Goal: Task Accomplishment & Management: Manage account settings

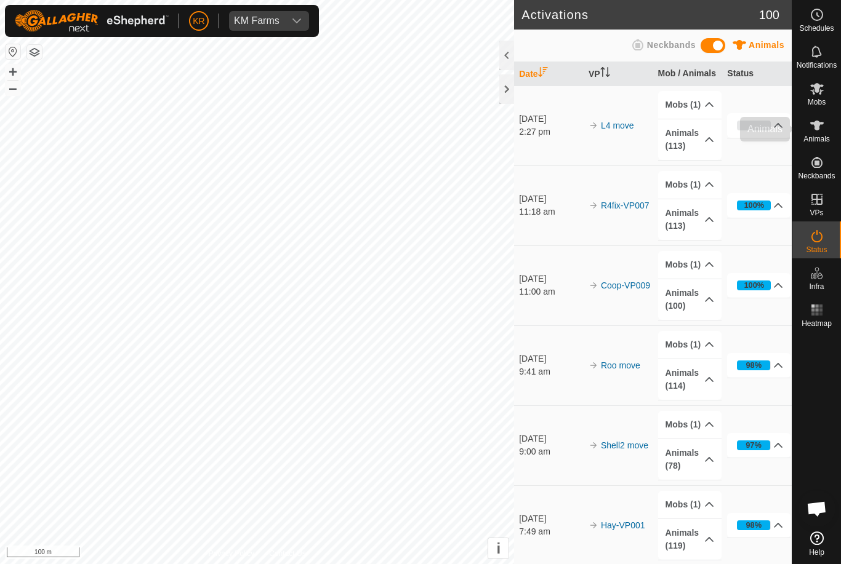
click at [831, 126] on div "Animals" at bounding box center [816, 129] width 49 height 37
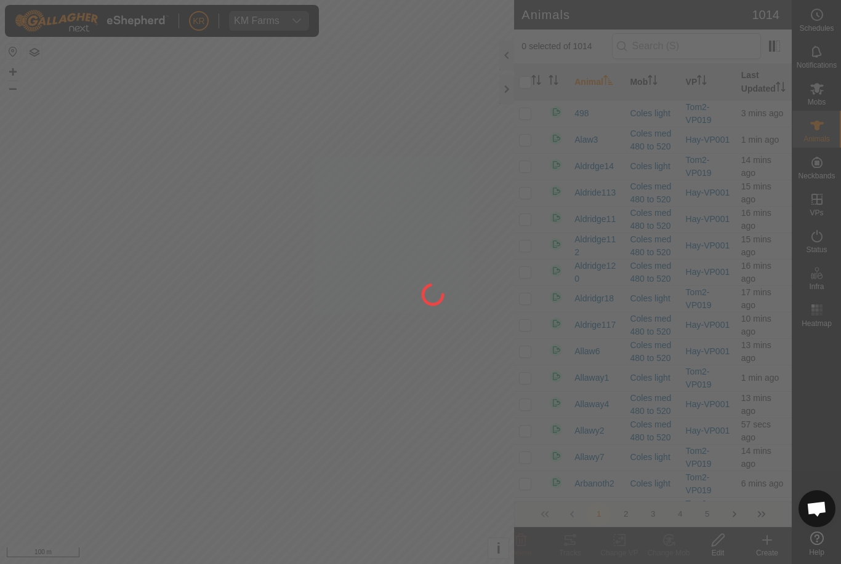
click at [831, 421] on div at bounding box center [420, 282] width 841 height 564
click at [763, 540] on div at bounding box center [420, 282] width 841 height 564
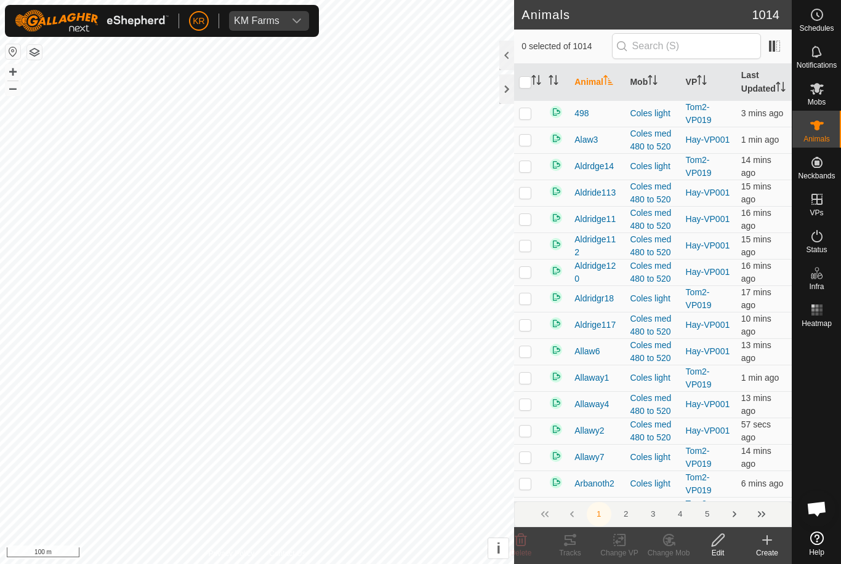
click at [763, 546] on icon at bounding box center [766, 540] width 15 height 15
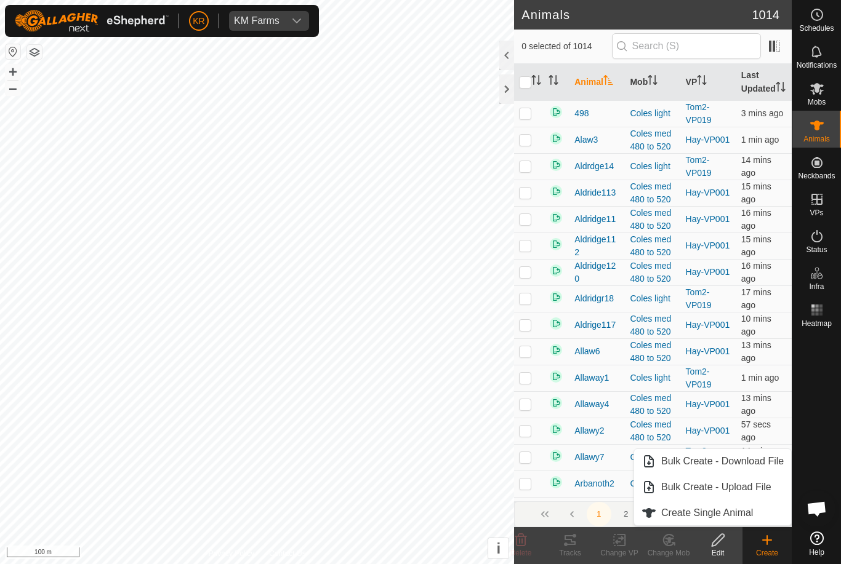
click at [760, 514] on link "Create Single Animal" at bounding box center [712, 513] width 157 height 25
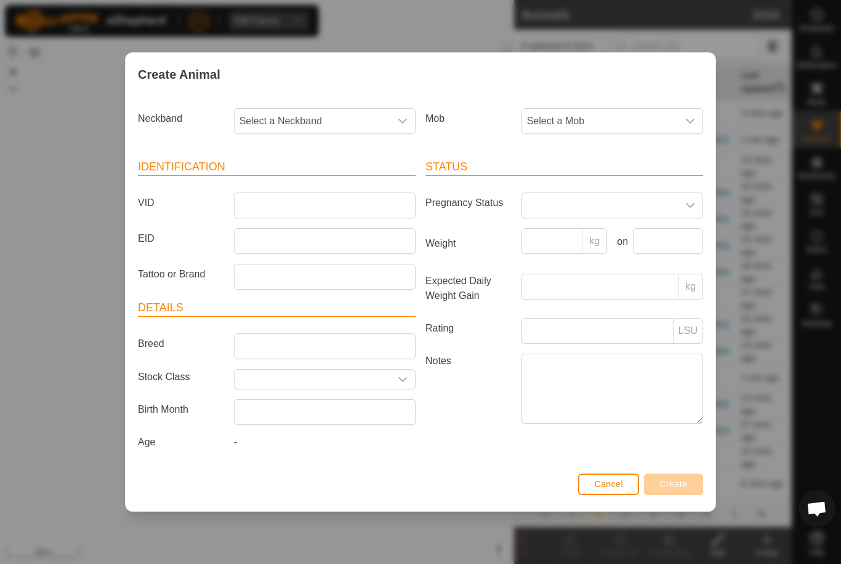
click at [340, 100] on div "Neckband Select a Neckband Mob Select a Mob Identification VID EID Tattoo or Br…" at bounding box center [421, 283] width 590 height 374
click at [338, 117] on span "Select a Neckband" at bounding box center [312, 121] width 156 height 25
type input "03623"
click at [310, 180] on li "0362327771" at bounding box center [325, 184] width 180 height 25
click at [620, 112] on span "Select a Mob" at bounding box center [600, 121] width 156 height 25
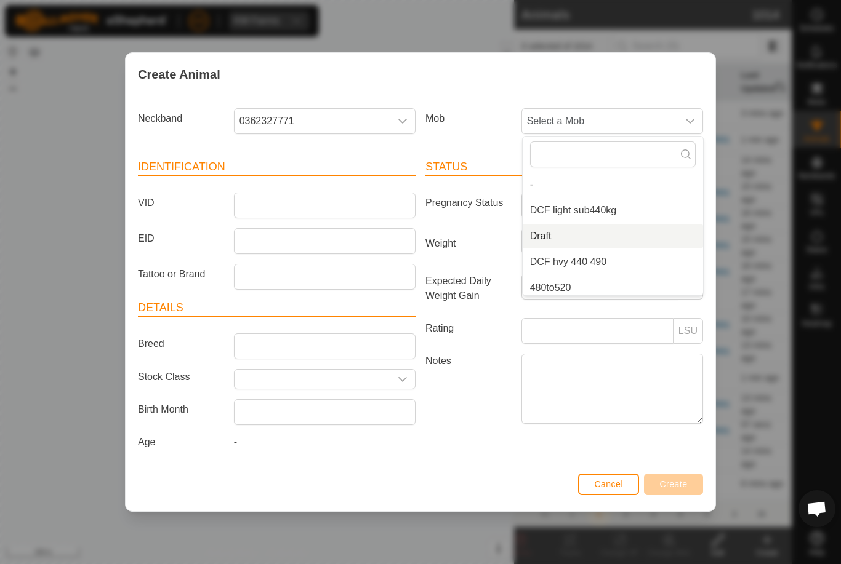
click at [574, 229] on li "Draft" at bounding box center [612, 236] width 180 height 25
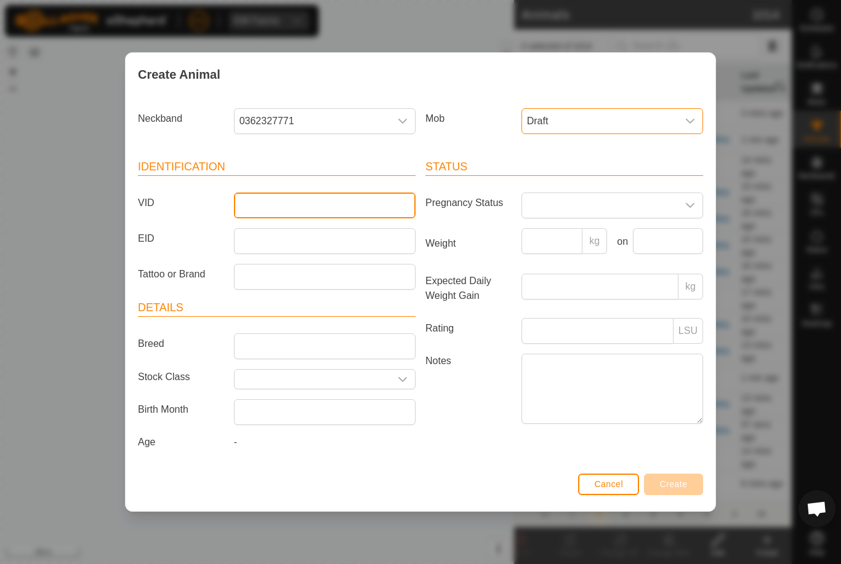
click at [305, 209] on input "VID" at bounding box center [325, 206] width 182 height 26
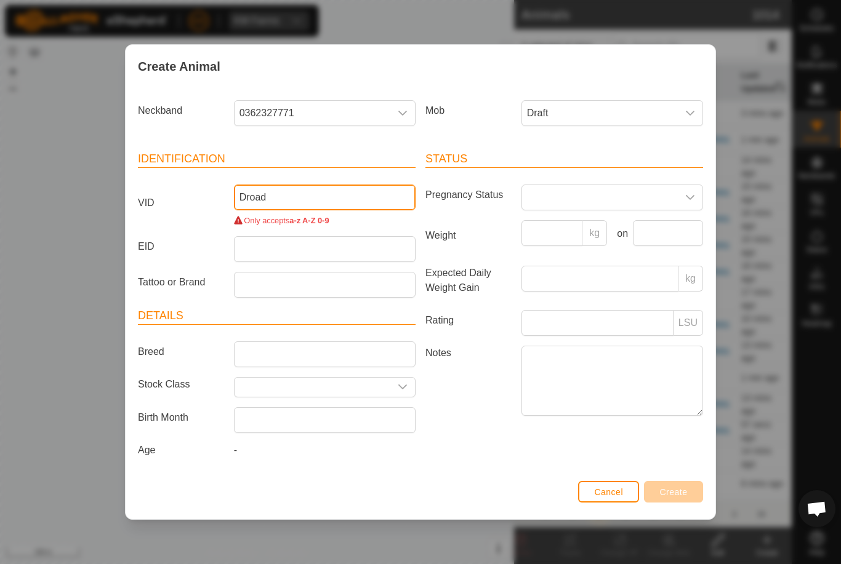
click at [319, 192] on input "Droad" at bounding box center [325, 198] width 182 height 26
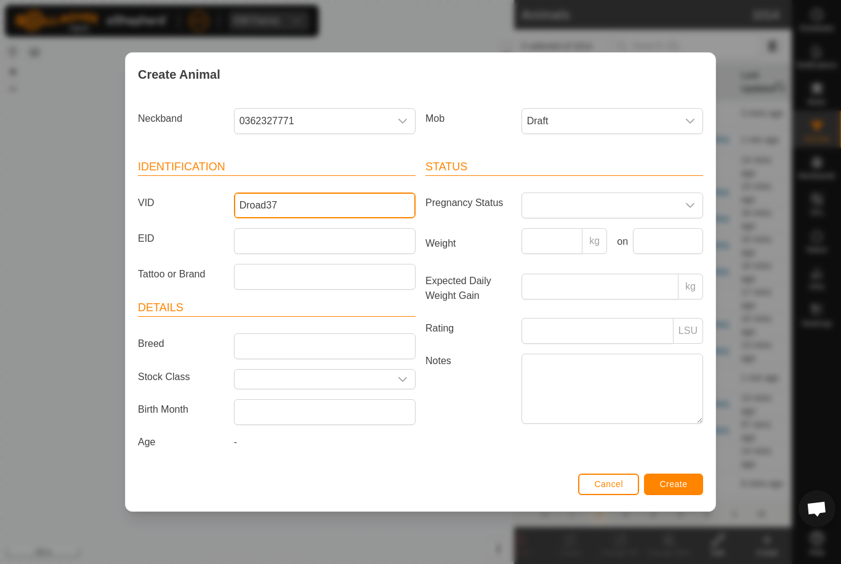
type input "Droad37"
click at [697, 487] on button "Create" at bounding box center [673, 485] width 59 height 22
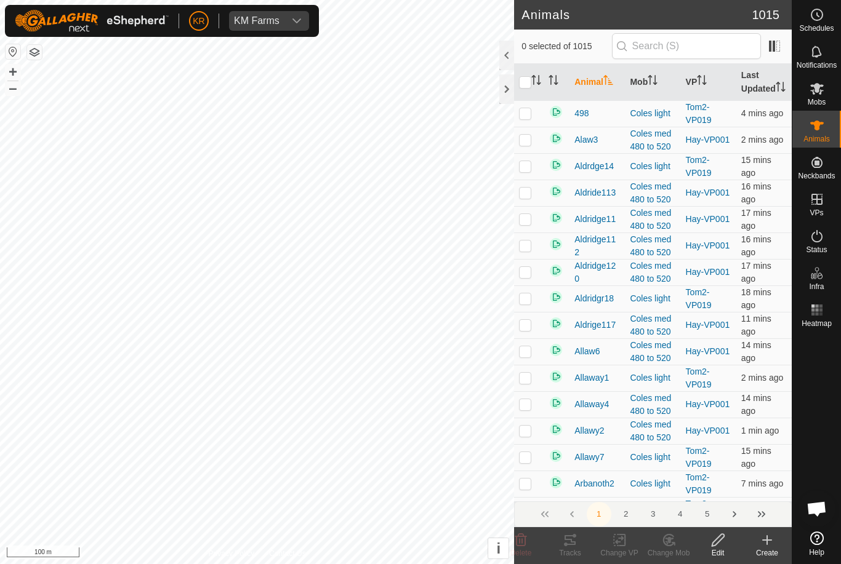
click at [764, 551] on div "Create" at bounding box center [766, 553] width 49 height 11
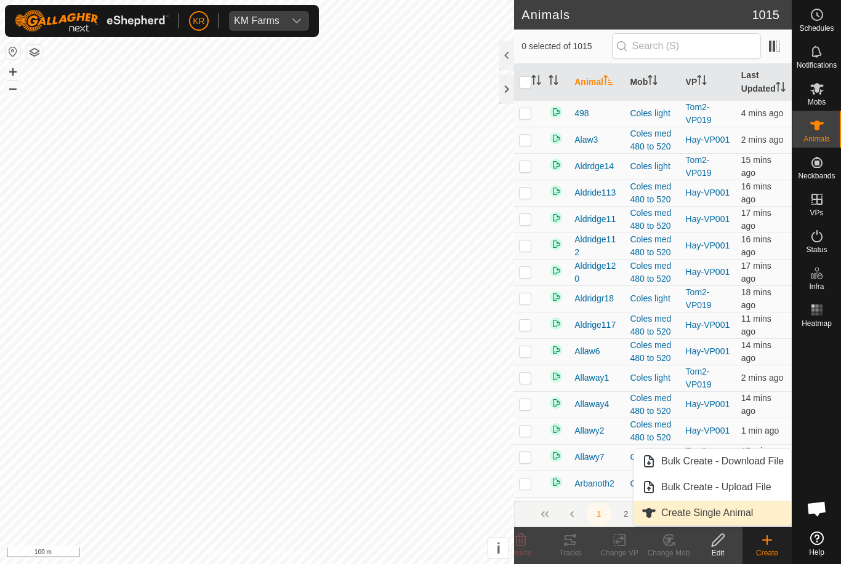
click at [745, 525] on link "Create Single Animal" at bounding box center [712, 513] width 157 height 25
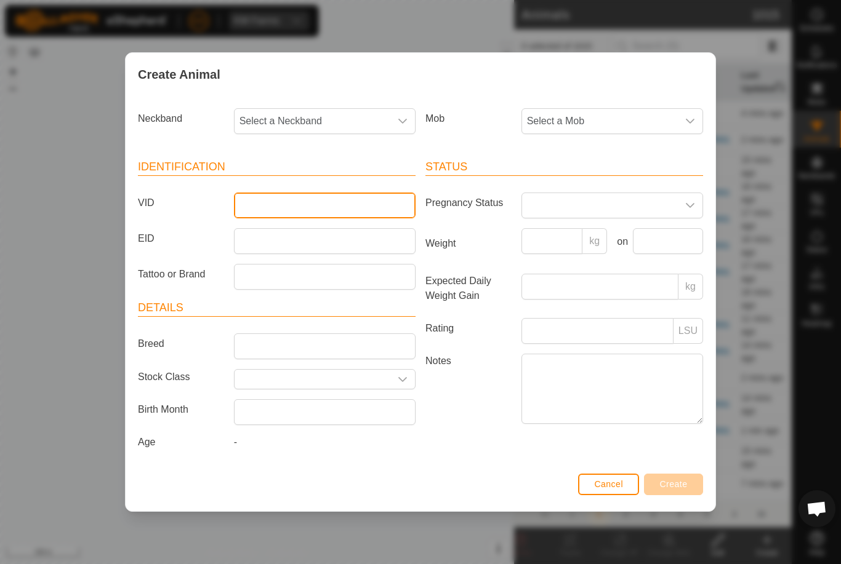
click at [313, 203] on input "VID" at bounding box center [325, 206] width 182 height 26
type input "Droad38"
click at [631, 111] on span "Select a Mob" at bounding box center [600, 121] width 156 height 25
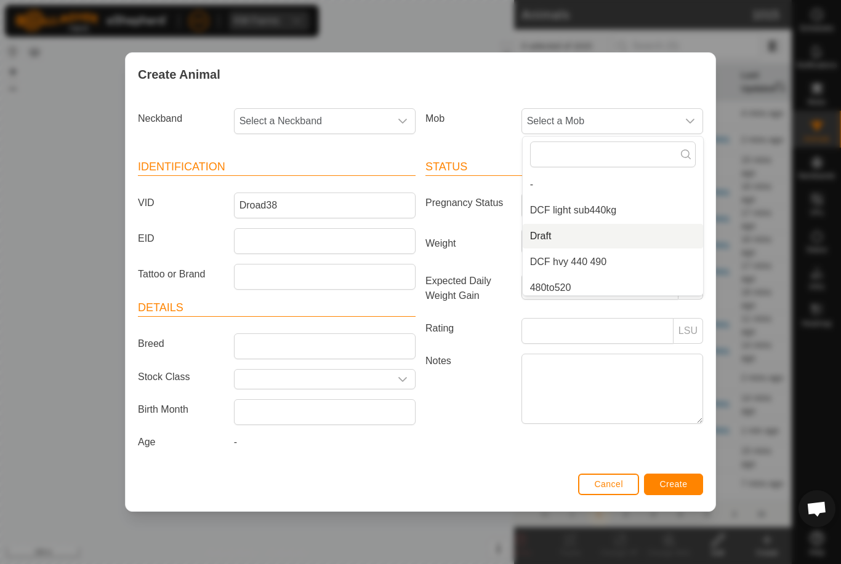
click at [598, 225] on li "Draft" at bounding box center [612, 236] width 180 height 25
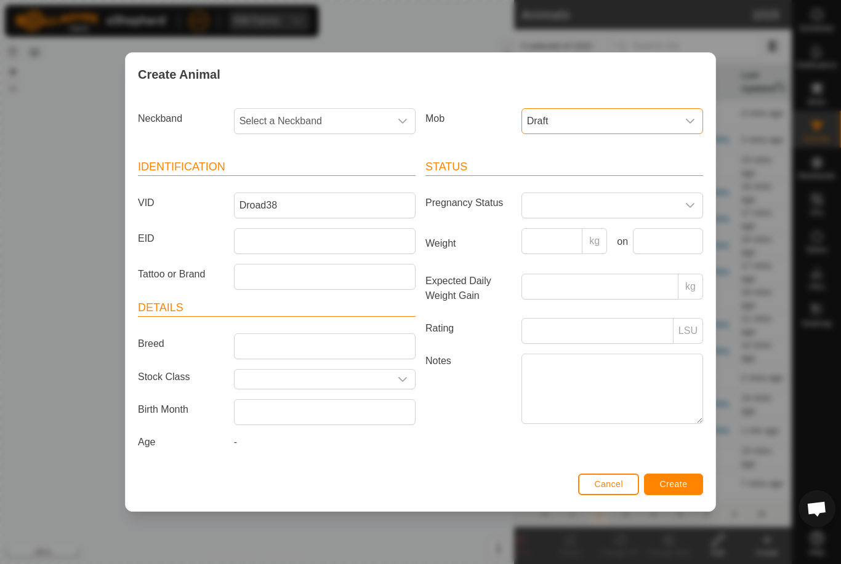
click at [333, 114] on span "Select a Neckband" at bounding box center [312, 121] width 156 height 25
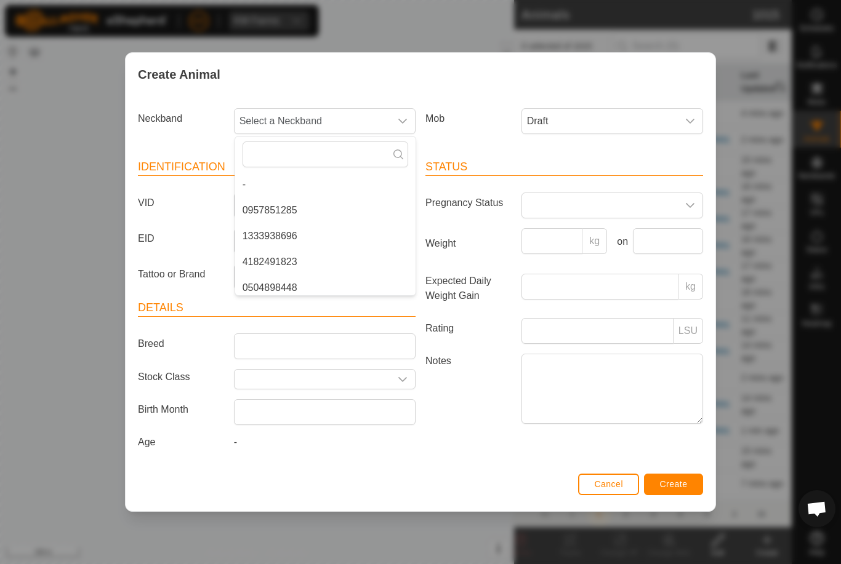
click at [308, 115] on span "Select a Neckband" at bounding box center [312, 121] width 156 height 25
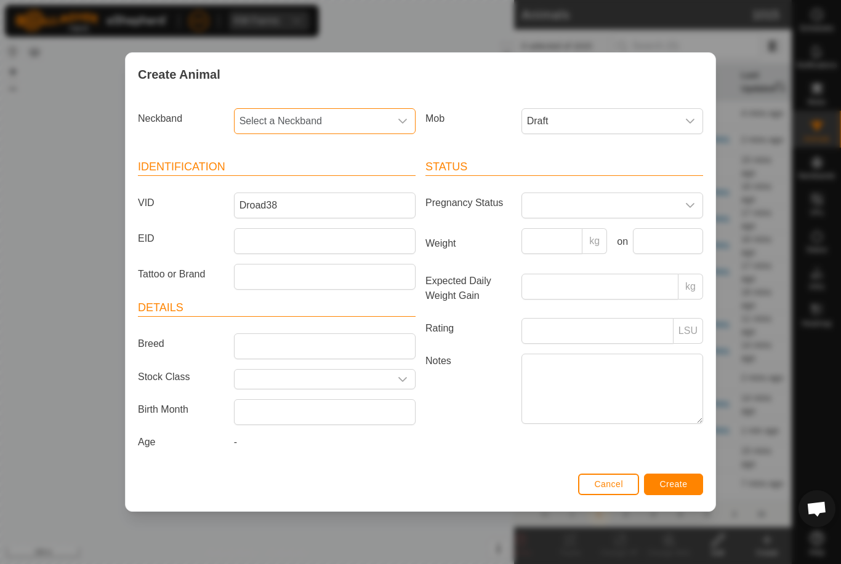
click at [305, 122] on span "Select a Neckband" at bounding box center [312, 121] width 156 height 25
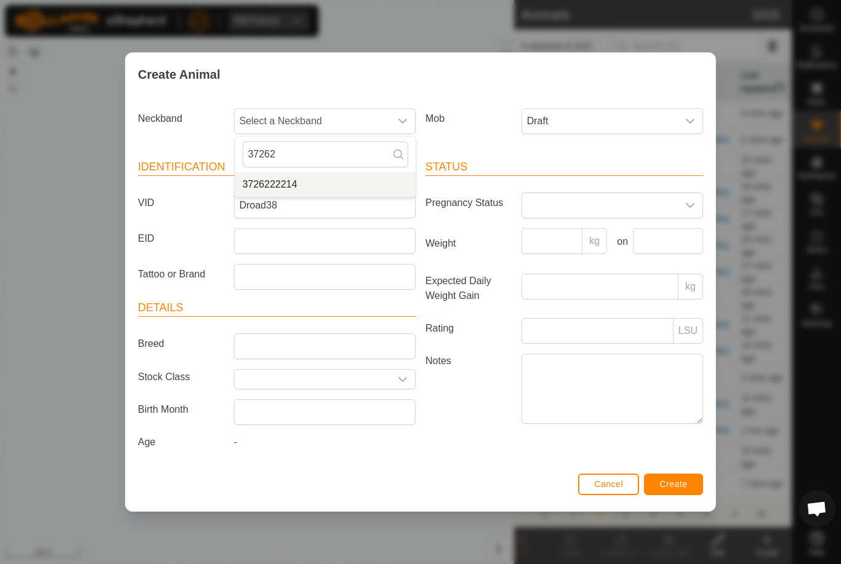
type input "37262"
click at [319, 179] on li "3726222214" at bounding box center [325, 184] width 180 height 25
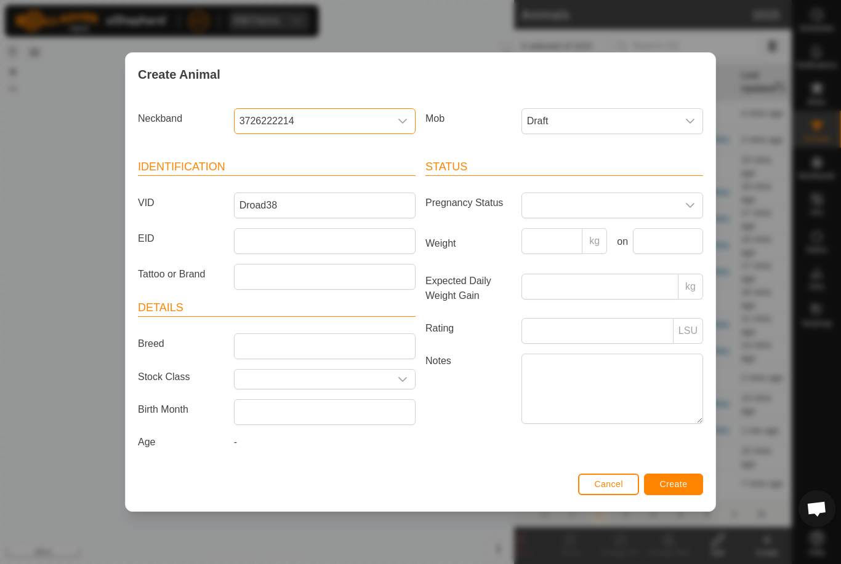
click at [681, 482] on span "Create" at bounding box center [674, 484] width 28 height 10
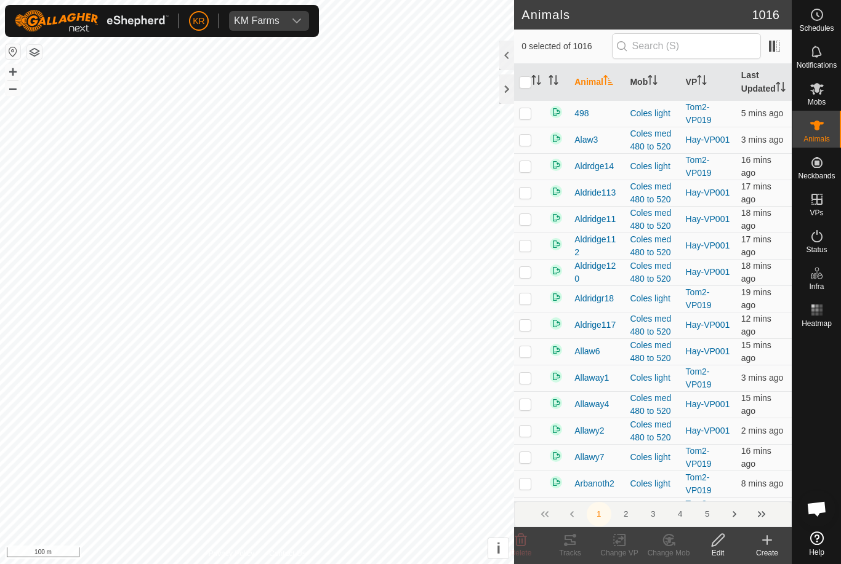
click at [767, 543] on icon at bounding box center [767, 540] width 0 height 9
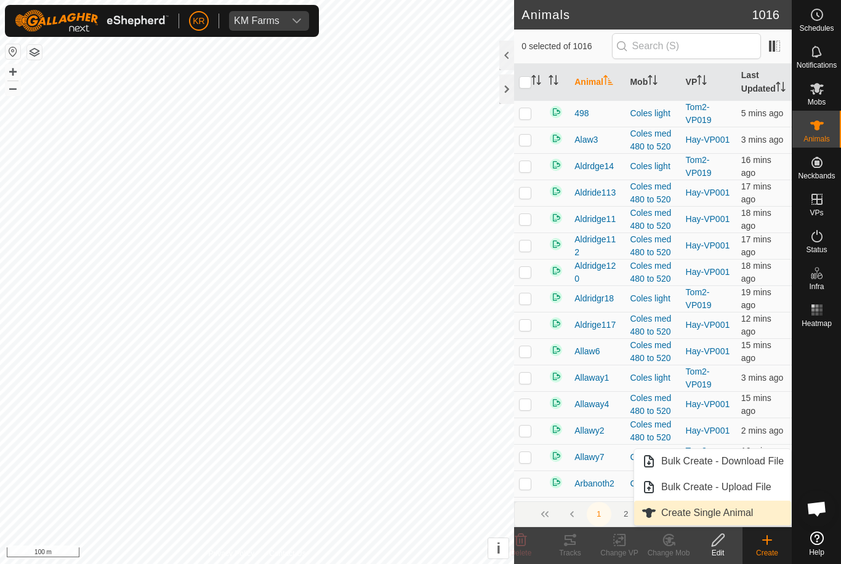
click at [746, 510] on span "Create Single Animal" at bounding box center [707, 513] width 92 height 15
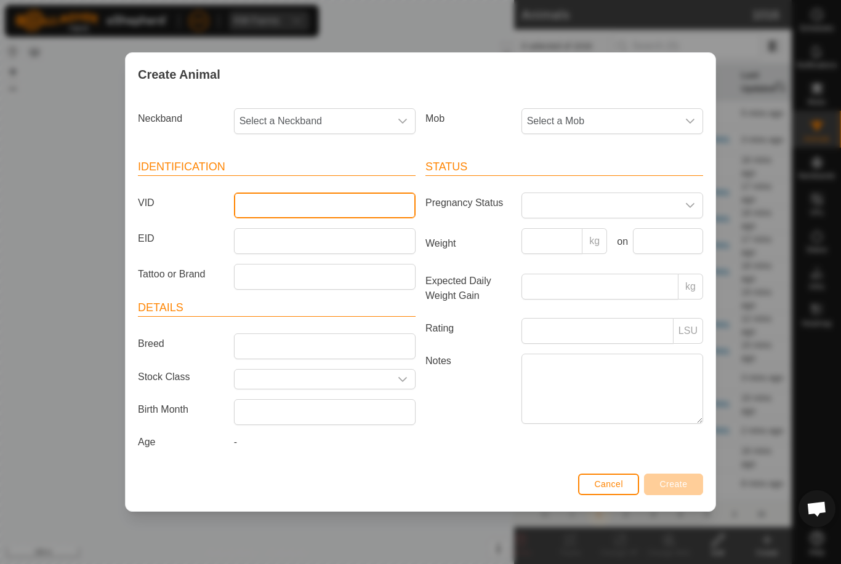
click at [351, 202] on input "VID" at bounding box center [325, 206] width 182 height 26
type input "Droad39"
click at [606, 110] on span "Select a Mob" at bounding box center [600, 121] width 156 height 25
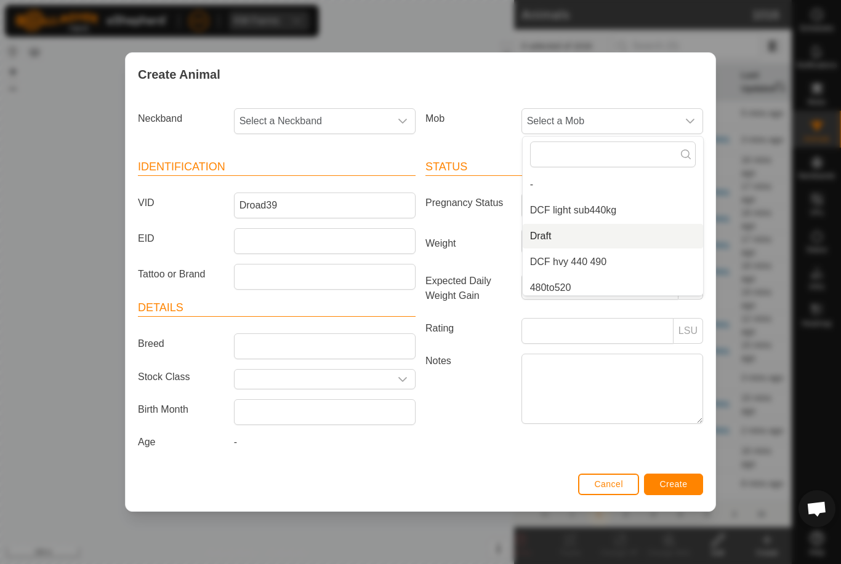
click at [592, 235] on li "Draft" at bounding box center [612, 236] width 180 height 25
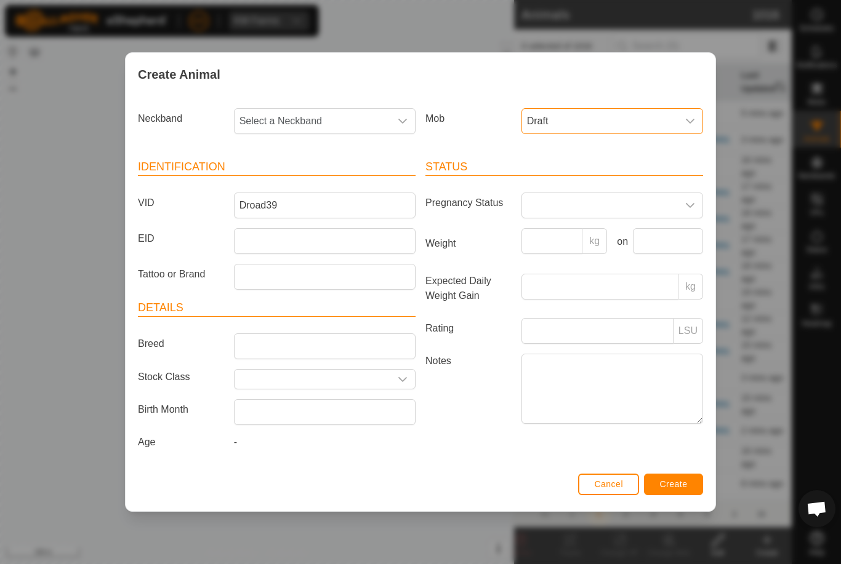
click at [314, 121] on span "Select a Neckband" at bounding box center [312, 121] width 156 height 25
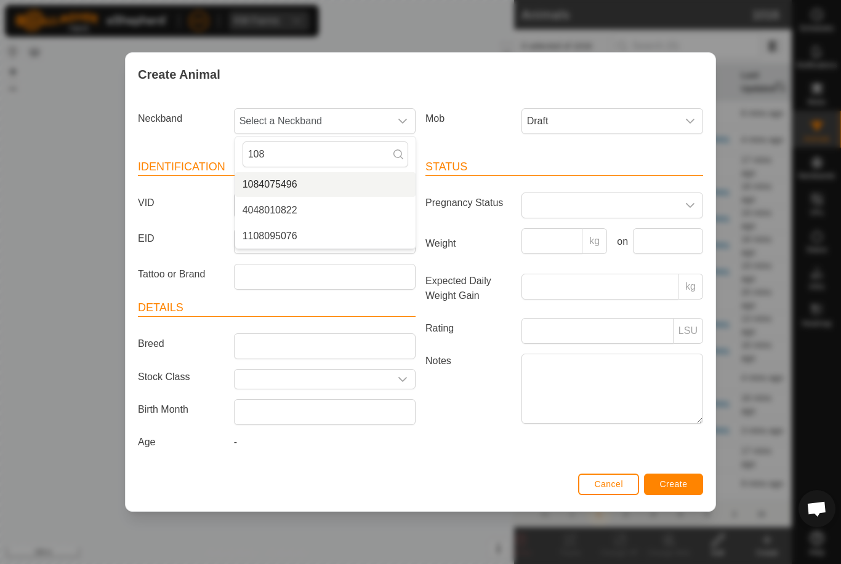
type input "108"
click at [317, 174] on li "1084075496" at bounding box center [325, 184] width 180 height 25
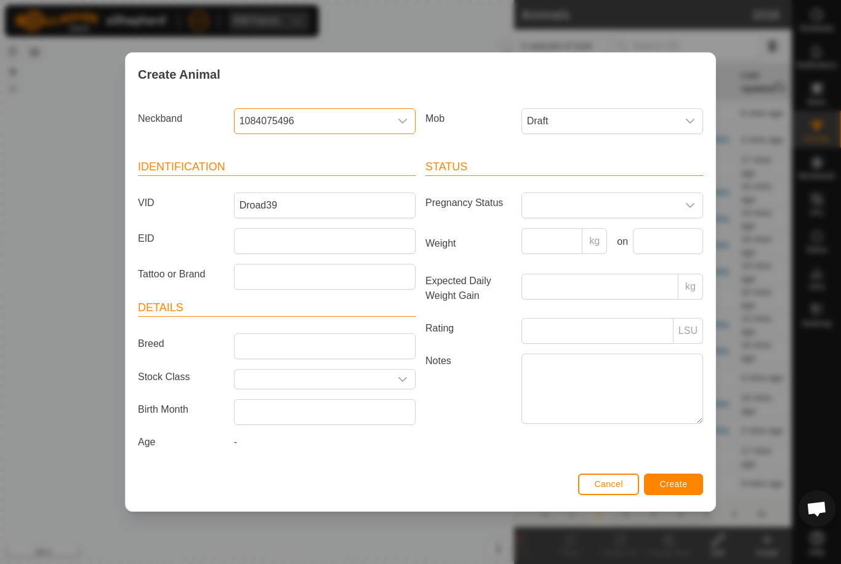
click at [676, 470] on div "Status Pregnancy Status Weight kg on Expected Daily Weight Gain kg Rating LSU N…" at bounding box center [563, 307] width 287 height 326
click at [679, 479] on button "Create" at bounding box center [673, 485] width 59 height 22
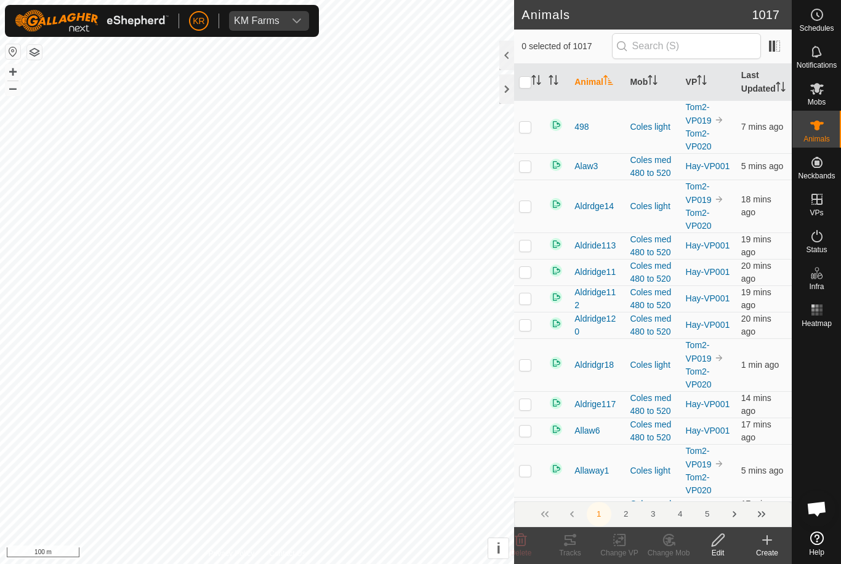
click at [767, 545] on icon at bounding box center [767, 540] width 0 height 9
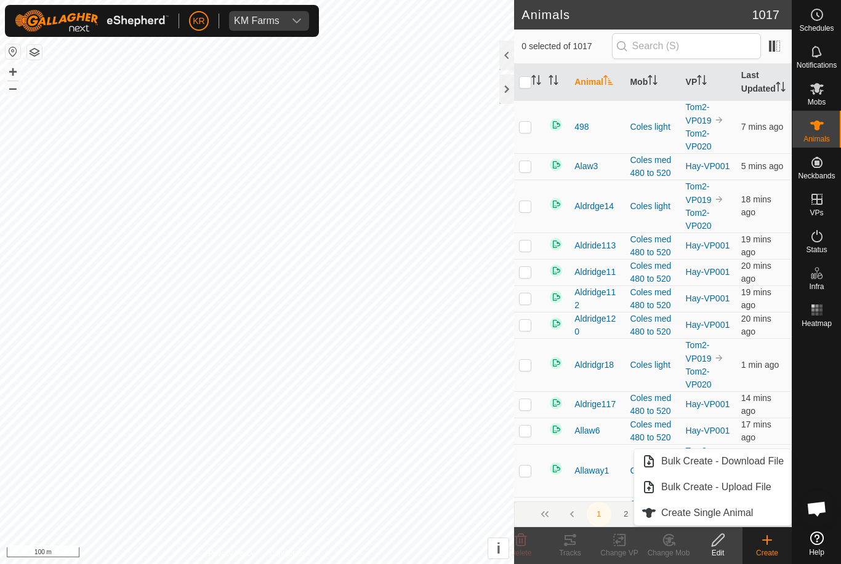
click at [726, 509] on span "Create Single Animal" at bounding box center [707, 513] width 92 height 15
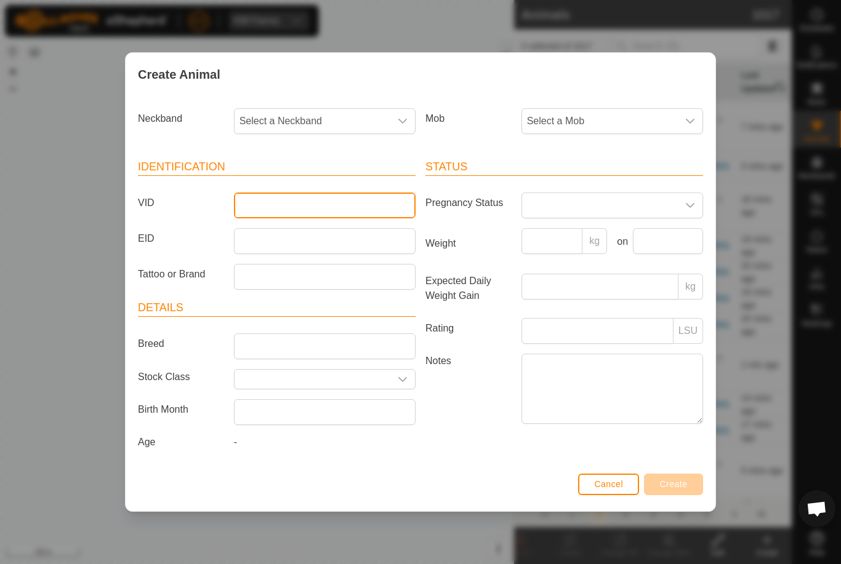
click at [316, 206] on input "VID" at bounding box center [325, 206] width 182 height 26
type input "Droad40"
click at [623, 115] on span "Select a Mob" at bounding box center [600, 121] width 156 height 25
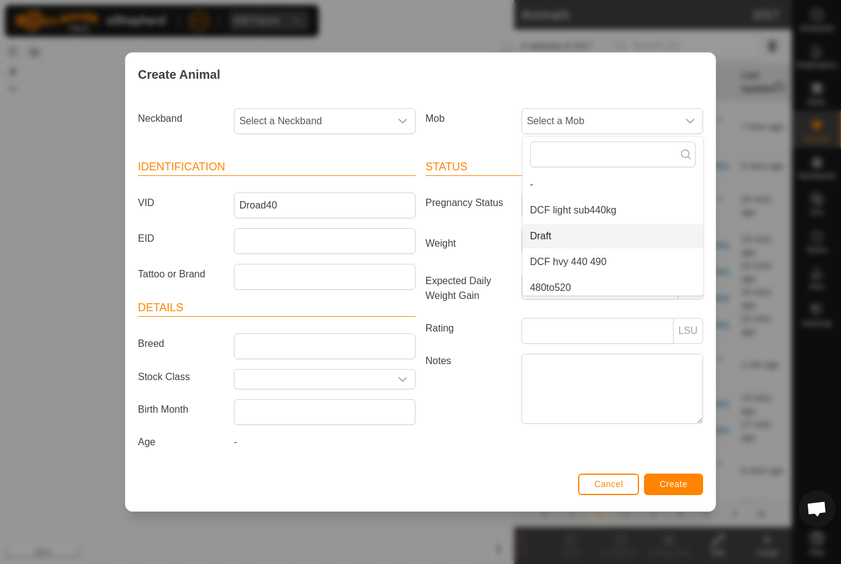
click at [588, 239] on li "Draft" at bounding box center [612, 236] width 180 height 25
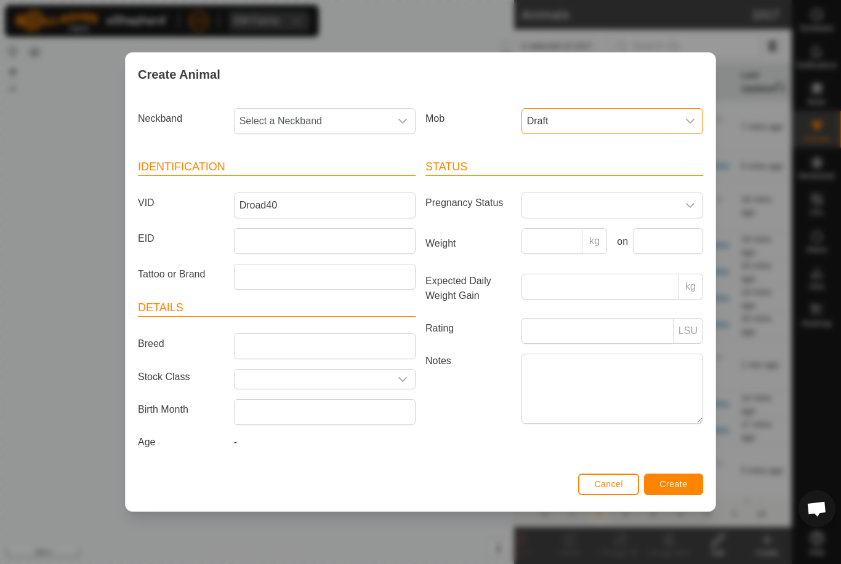
click at [319, 111] on span "Select a Neckband" at bounding box center [312, 121] width 156 height 25
type input "30023"
click at [329, 180] on li "3002349029" at bounding box center [325, 184] width 180 height 25
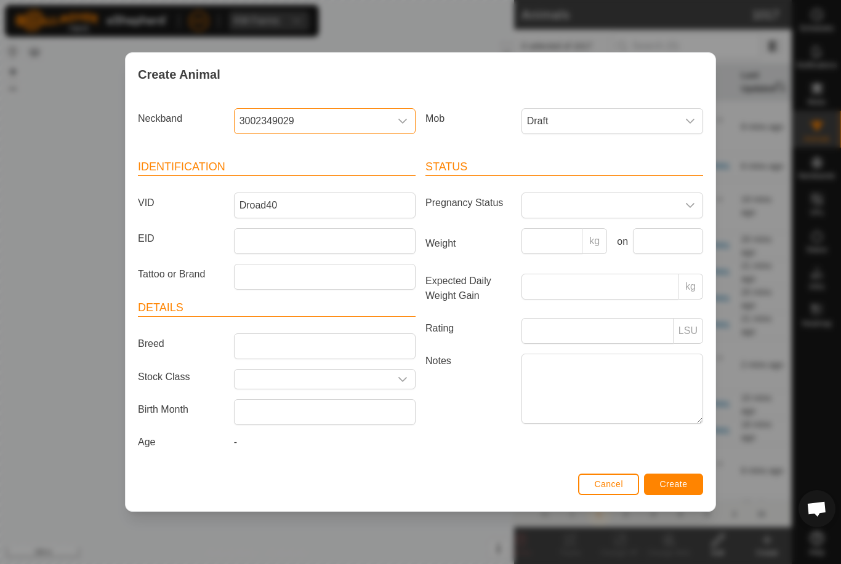
click at [676, 482] on span "Create" at bounding box center [674, 484] width 28 height 10
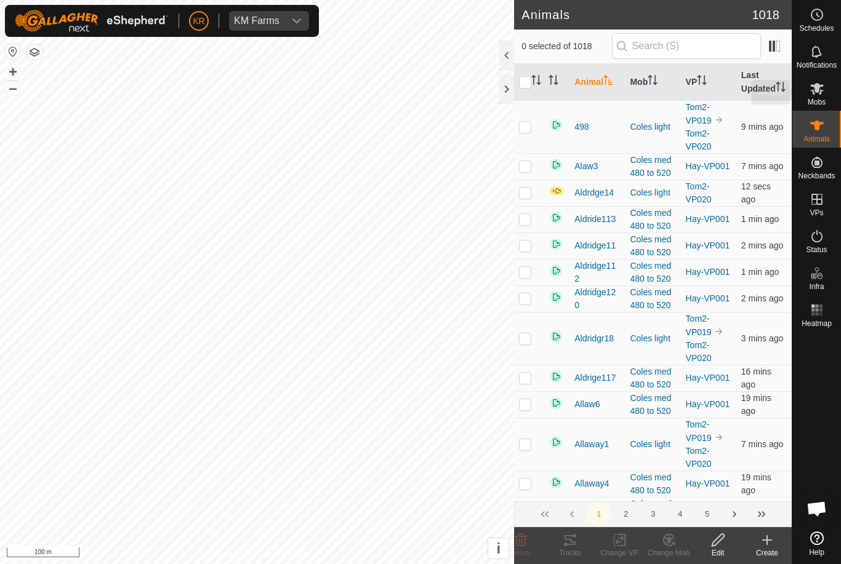
click at [825, 93] on es-mob-svg-icon at bounding box center [817, 89] width 22 height 20
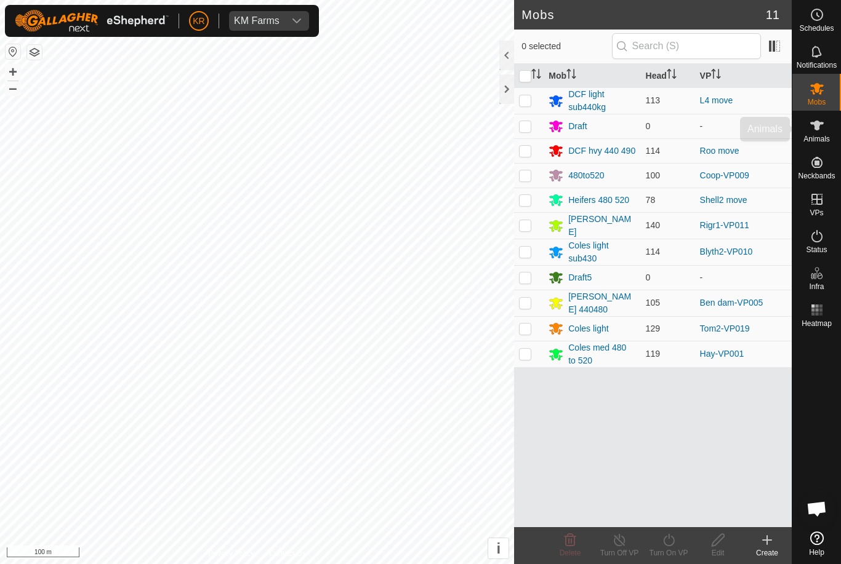
click at [821, 138] on span "Animals" at bounding box center [816, 138] width 26 height 7
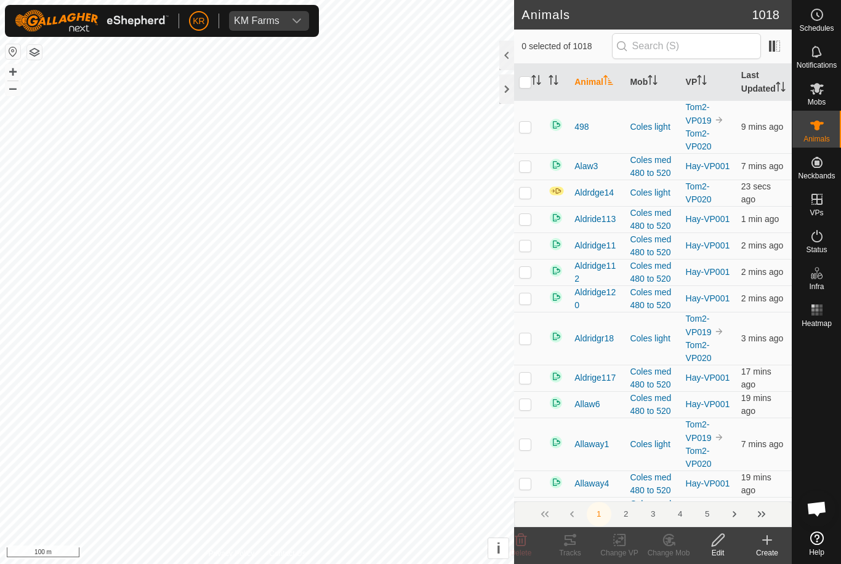
click at [825, 134] on es-animals-svg-icon at bounding box center [817, 126] width 22 height 20
click at [769, 532] on div "Create" at bounding box center [766, 545] width 49 height 37
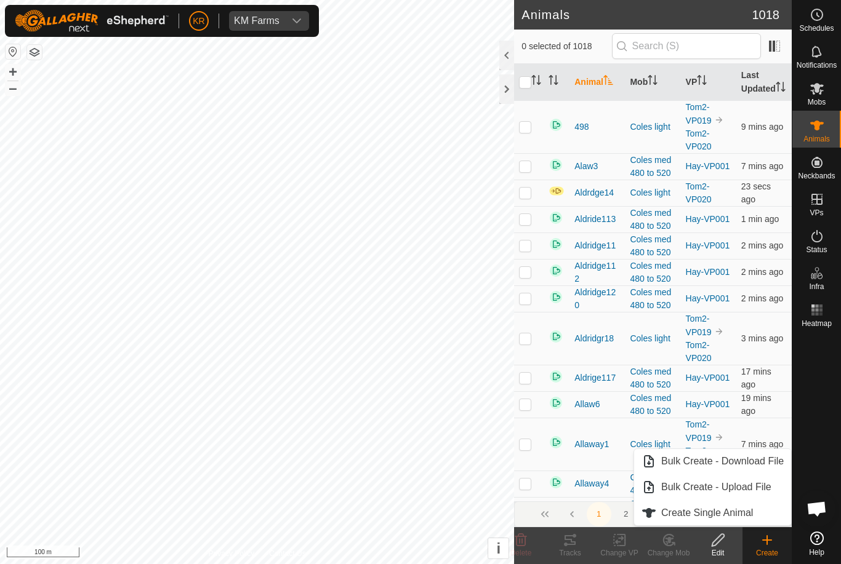
click at [734, 505] on link "Create Single Animal" at bounding box center [712, 513] width 157 height 25
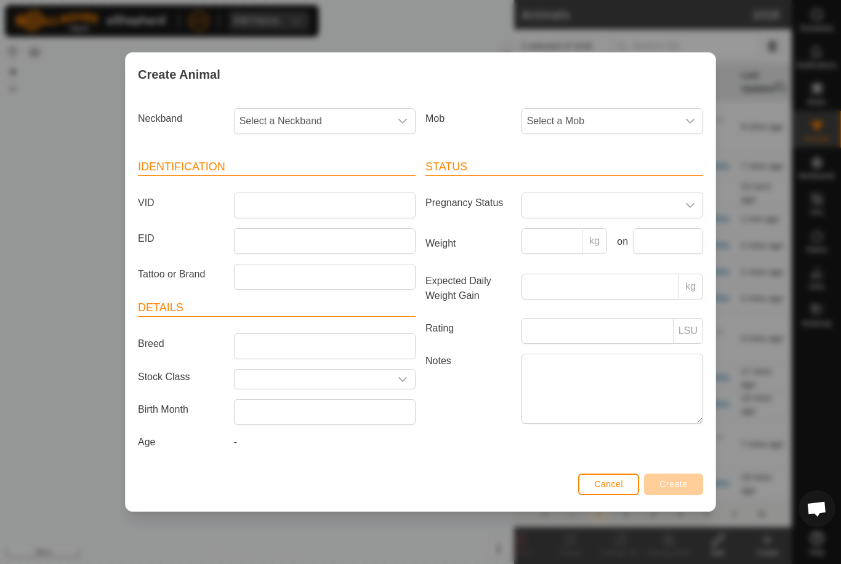
click at [601, 122] on span "Select a Mob" at bounding box center [600, 121] width 156 height 25
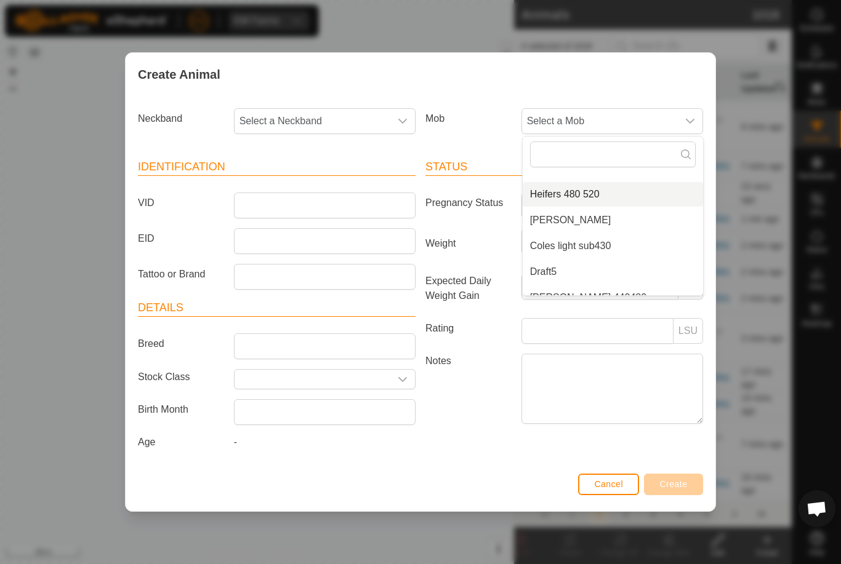
click at [607, 186] on li "Heifers 480 520" at bounding box center [612, 194] width 180 height 25
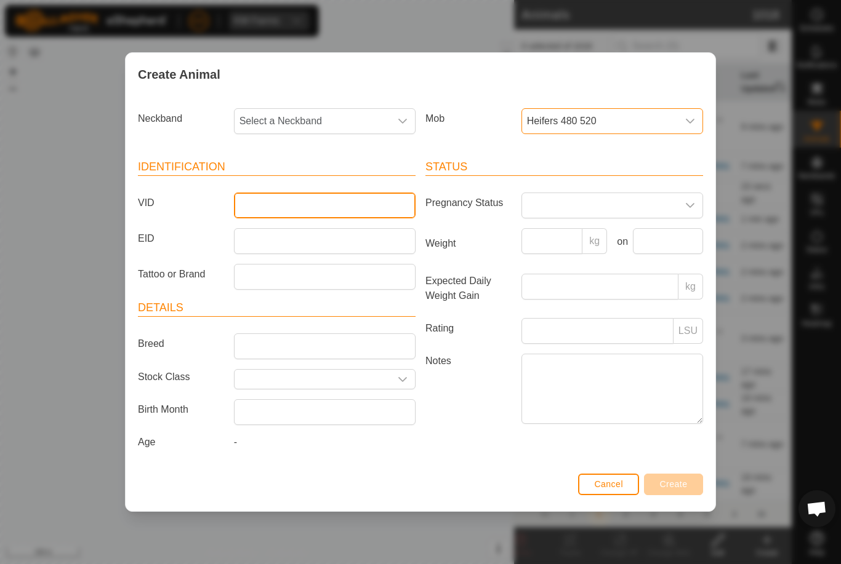
click at [324, 195] on input "VID" at bounding box center [325, 206] width 182 height 26
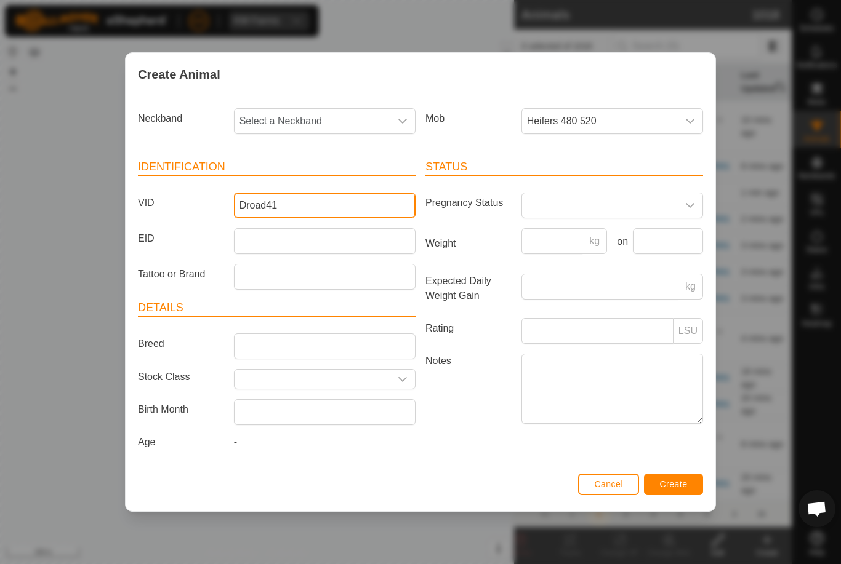
type input "Droad41"
click at [298, 116] on span "Select a Neckband" at bounding box center [312, 121] width 156 height 25
type input "3211"
click at [326, 183] on li "3211522725" at bounding box center [325, 184] width 180 height 25
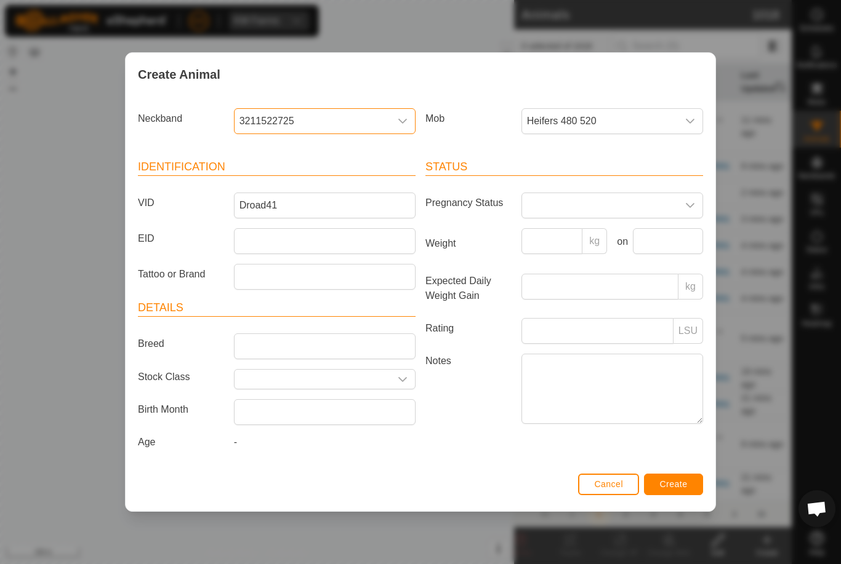
click at [680, 476] on button "Create" at bounding box center [673, 485] width 59 height 22
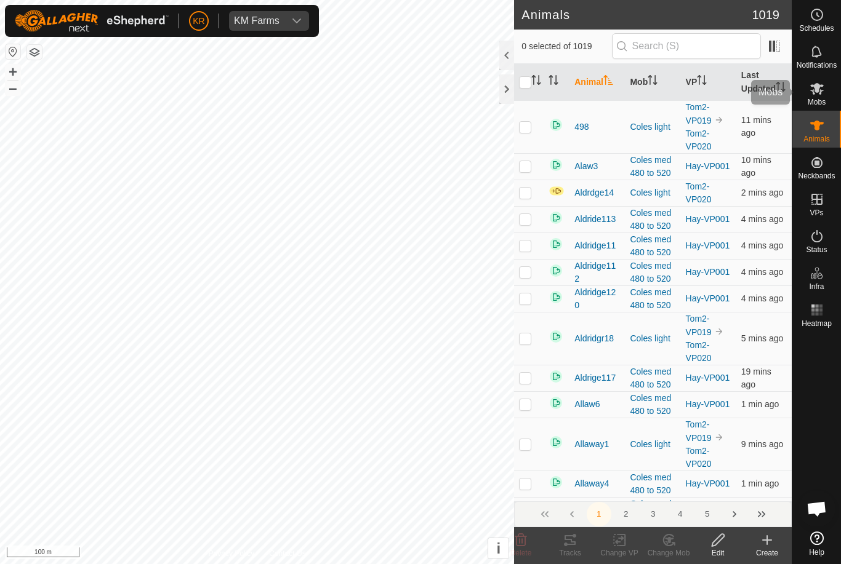
click at [825, 93] on es-mob-svg-icon at bounding box center [817, 89] width 22 height 20
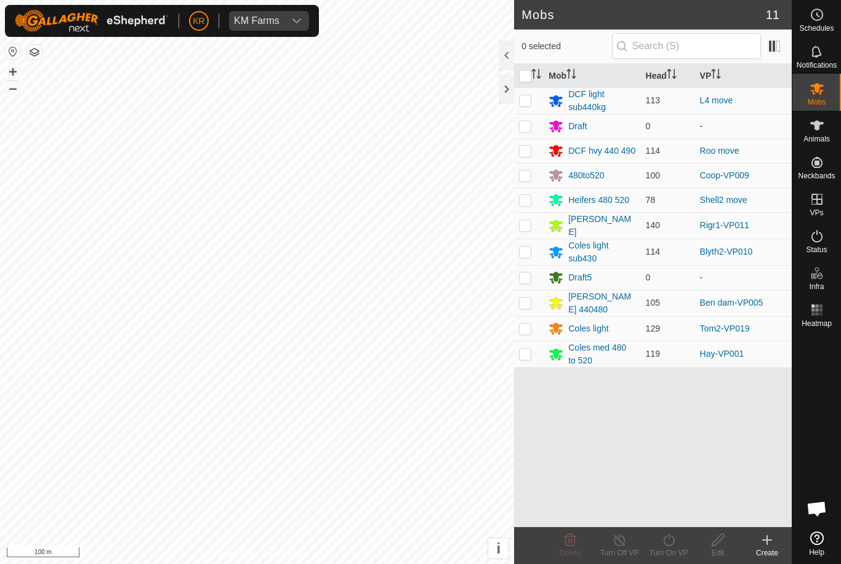
click at [583, 130] on div "Draft" at bounding box center [577, 126] width 18 height 13
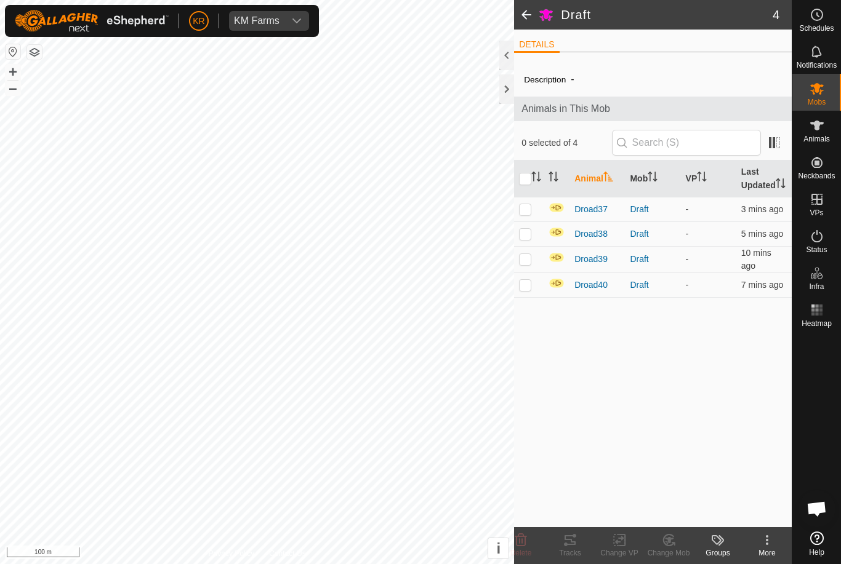
click at [530, 184] on input "checkbox" at bounding box center [525, 179] width 12 height 12
checkbox input "true"
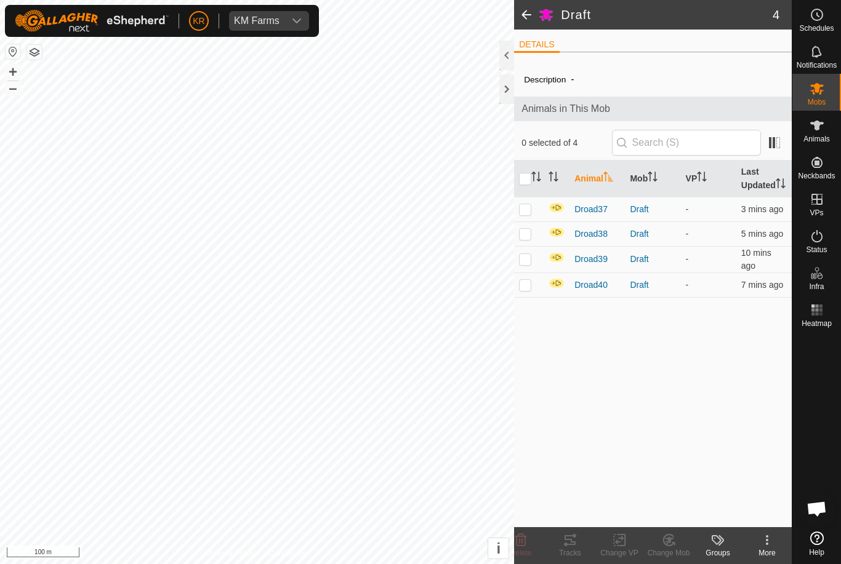
checkbox input "true"
click at [665, 533] on icon at bounding box center [668, 540] width 15 height 15
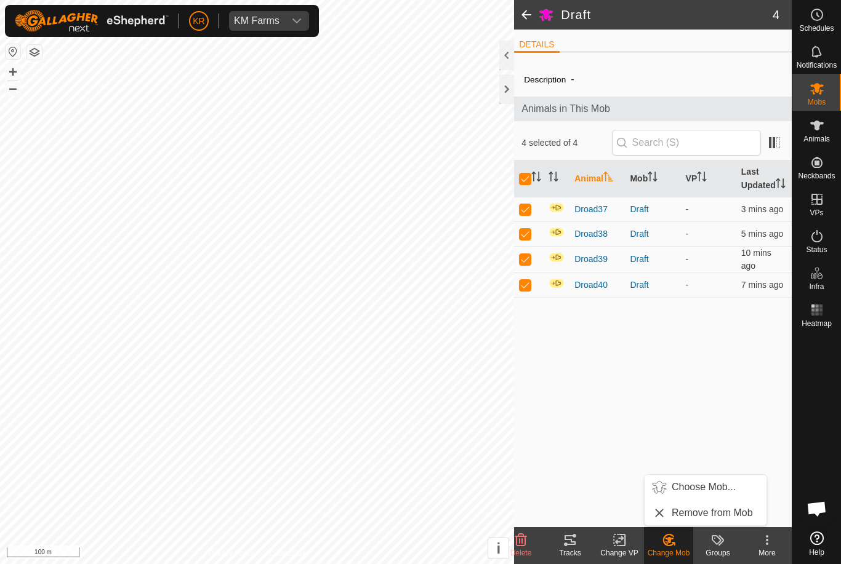
click at [713, 486] on span "Choose Mob..." at bounding box center [703, 487] width 64 height 15
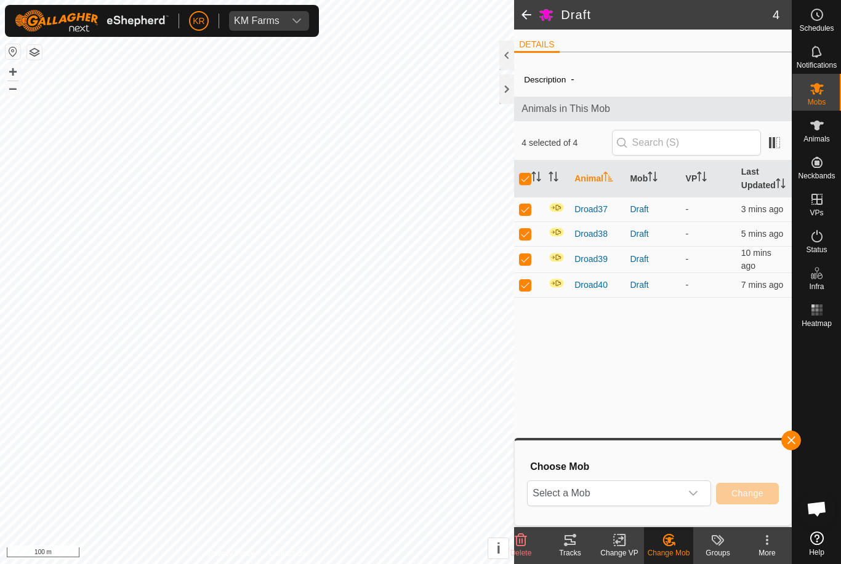
click at [674, 492] on span "Select a Mob" at bounding box center [603, 493] width 153 height 25
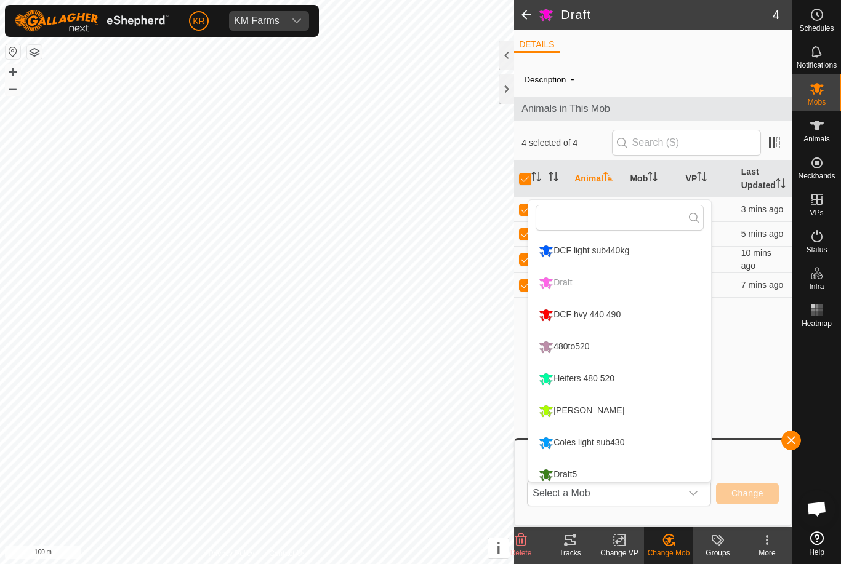
click at [632, 370] on li "Heifers 480 520" at bounding box center [619, 379] width 183 height 31
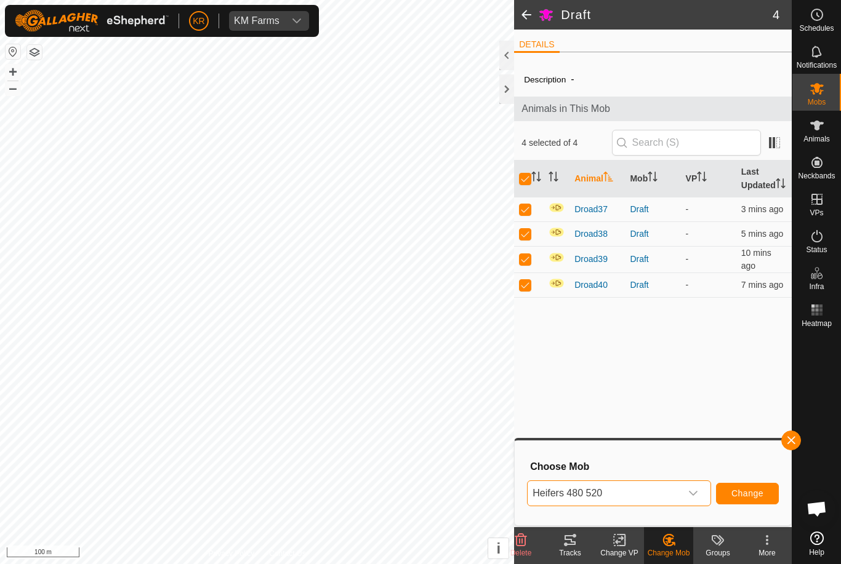
click at [755, 489] on span "Change" at bounding box center [747, 494] width 32 height 10
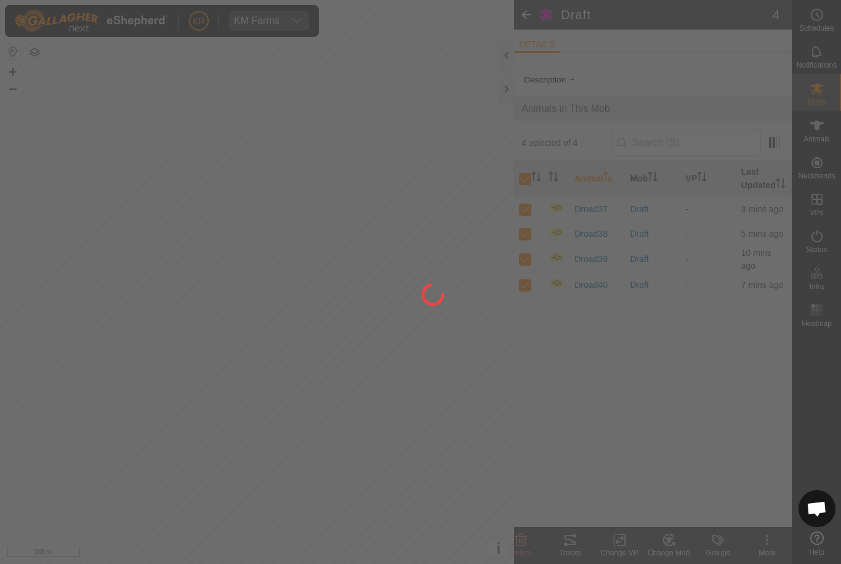
checkbox input "false"
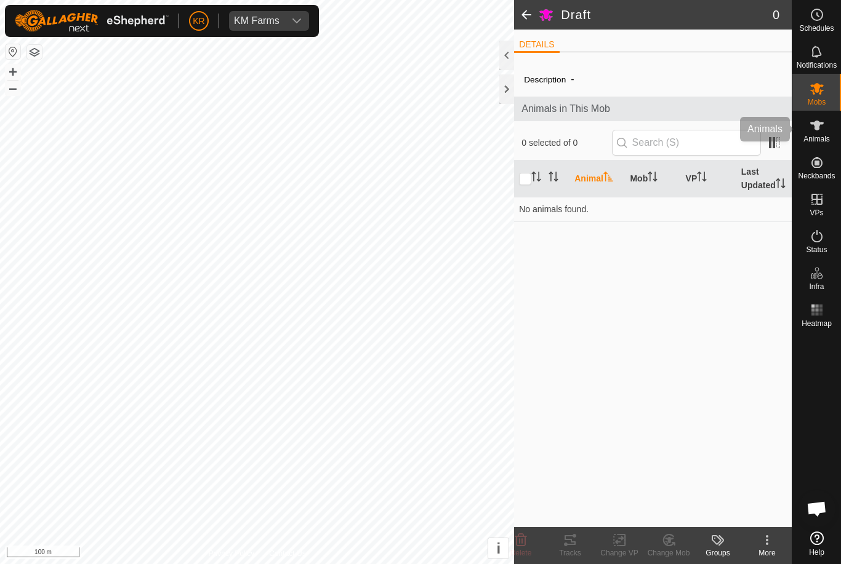
click at [828, 132] on div "Animals" at bounding box center [816, 129] width 49 height 37
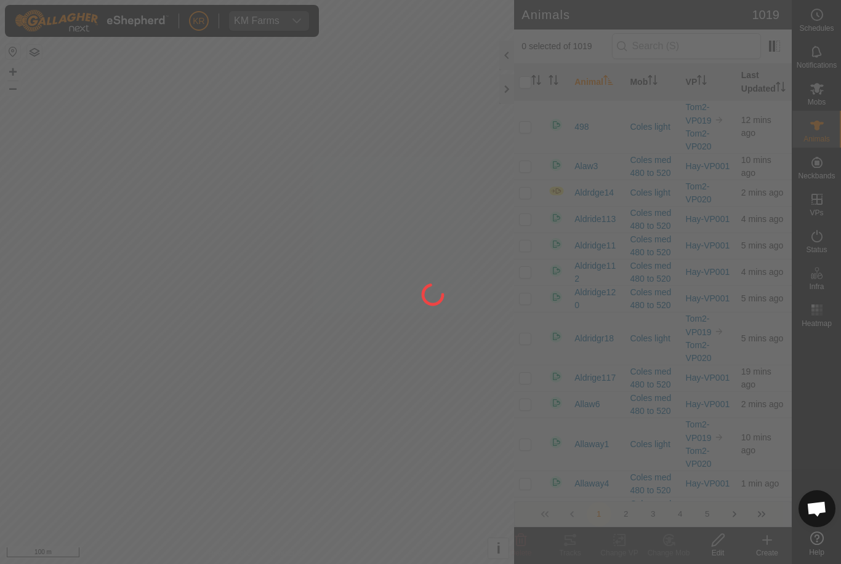
click at [824, 141] on div at bounding box center [420, 282] width 841 height 564
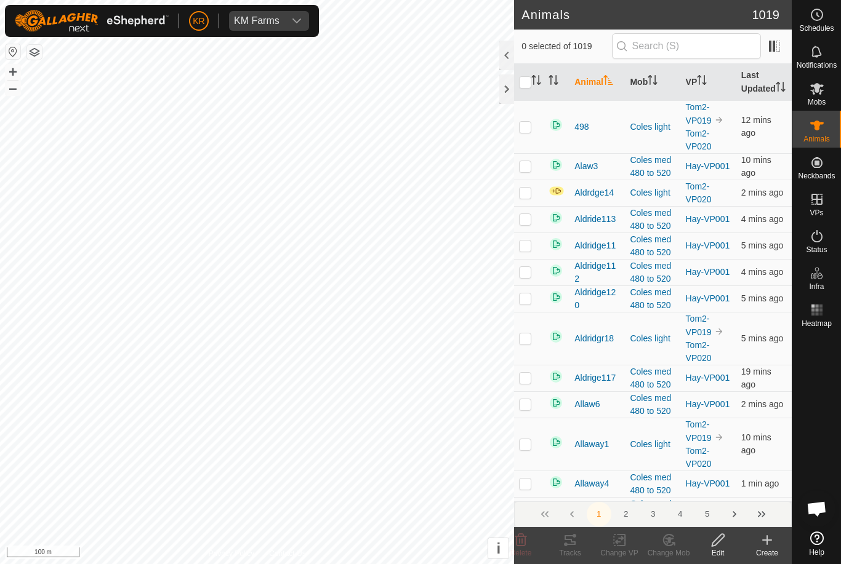
click at [769, 545] on icon at bounding box center [766, 540] width 15 height 15
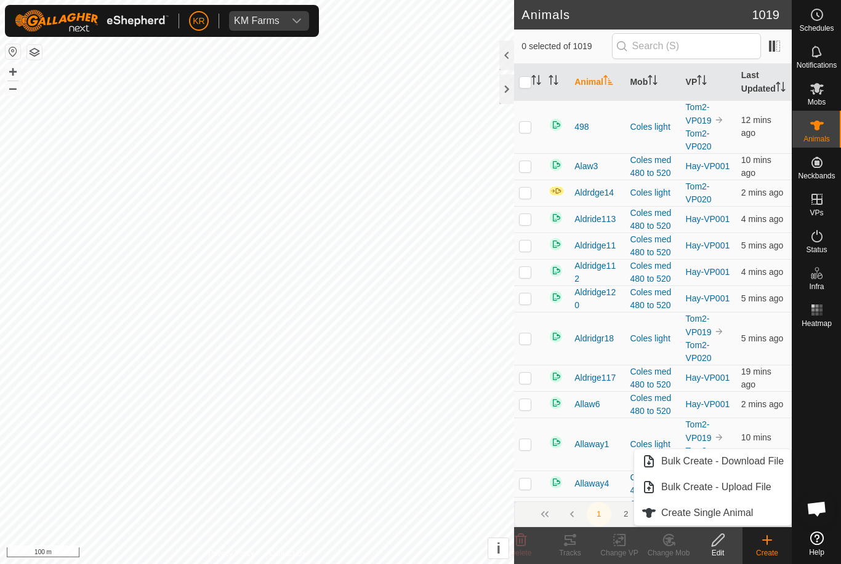
click at [741, 510] on span "Create Single Animal" at bounding box center [707, 513] width 92 height 15
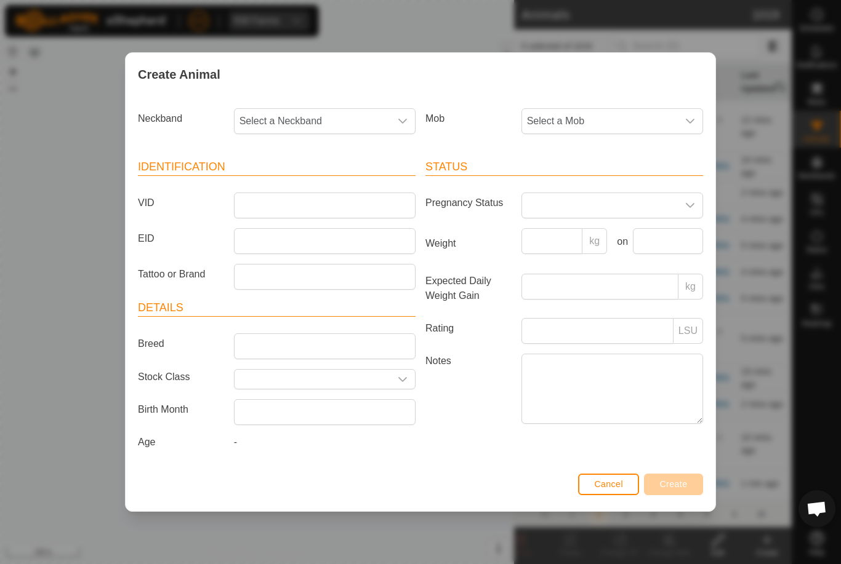
click at [578, 120] on span "Select a Mob" at bounding box center [600, 121] width 156 height 25
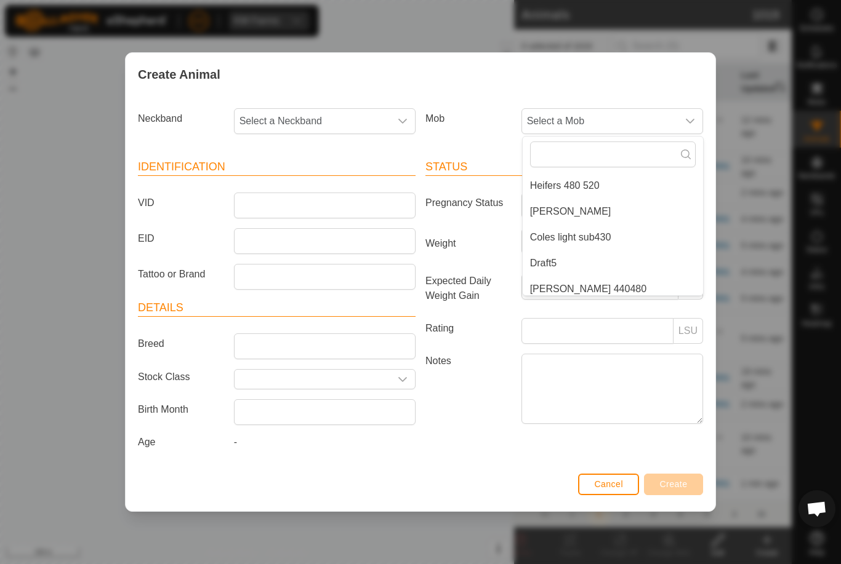
scroll to position [127, 0]
click at [618, 186] on li "Heifers 480 520" at bounding box center [612, 186] width 180 height 25
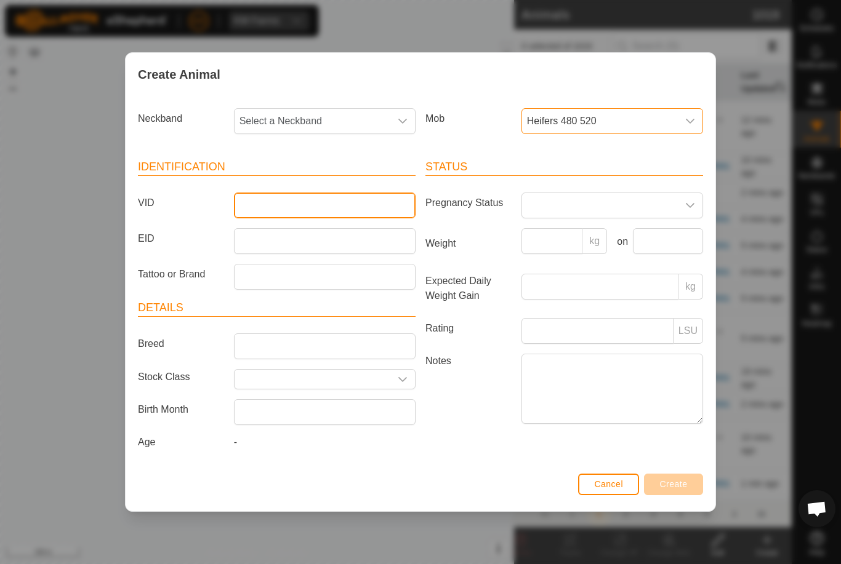
click at [320, 195] on input "VID" at bounding box center [325, 206] width 182 height 26
type input "Droad42"
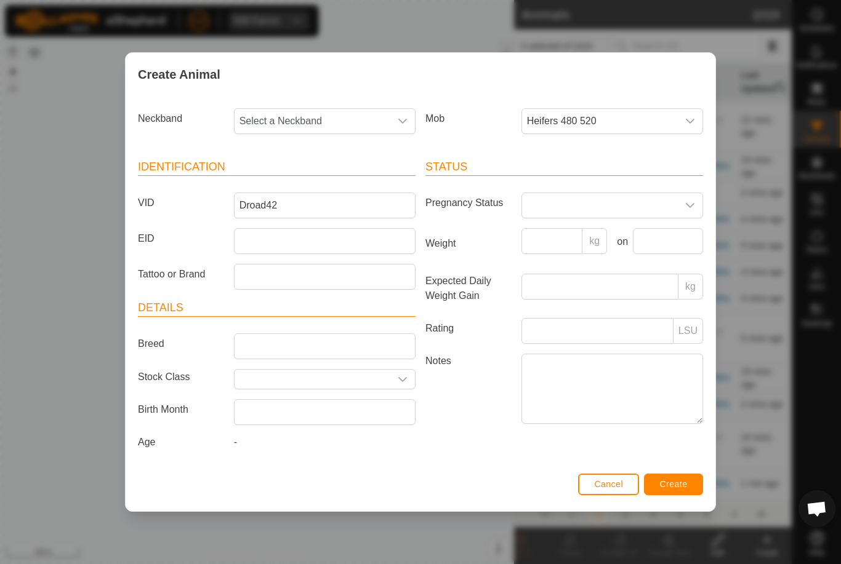
click at [342, 117] on span "Select a Neckband" at bounding box center [312, 121] width 156 height 25
type input "003"
click at [315, 202] on li "0037671235" at bounding box center [325, 210] width 180 height 25
click at [663, 482] on span "Create" at bounding box center [674, 484] width 28 height 10
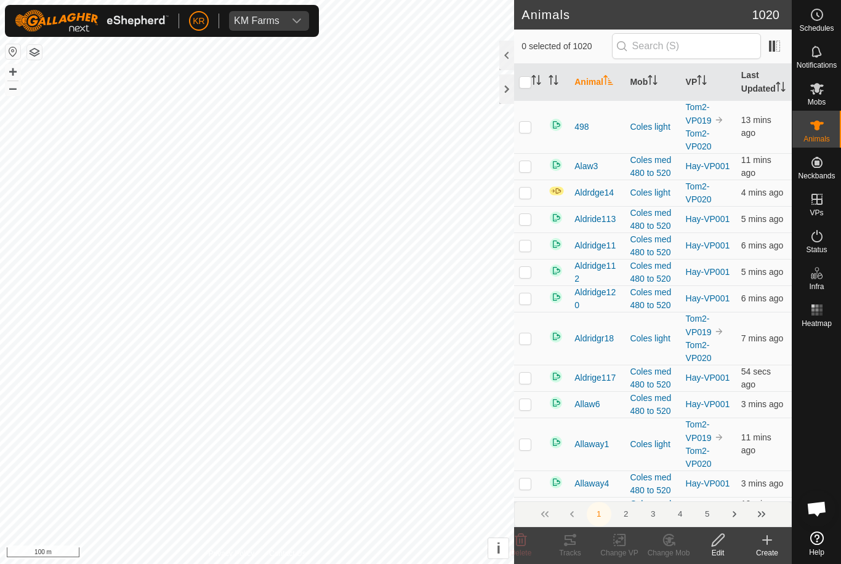
click at [772, 546] on icon at bounding box center [766, 540] width 15 height 15
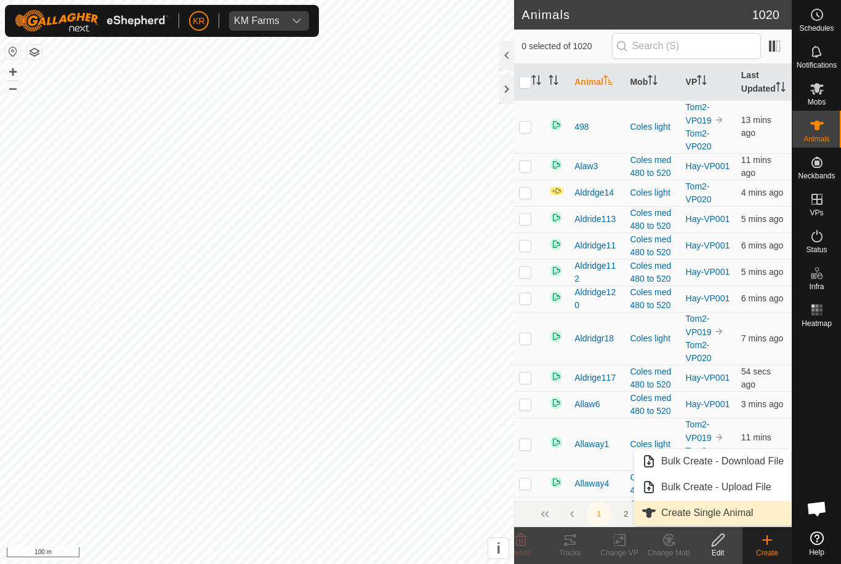
click at [748, 511] on span "Create Single Animal" at bounding box center [707, 513] width 92 height 15
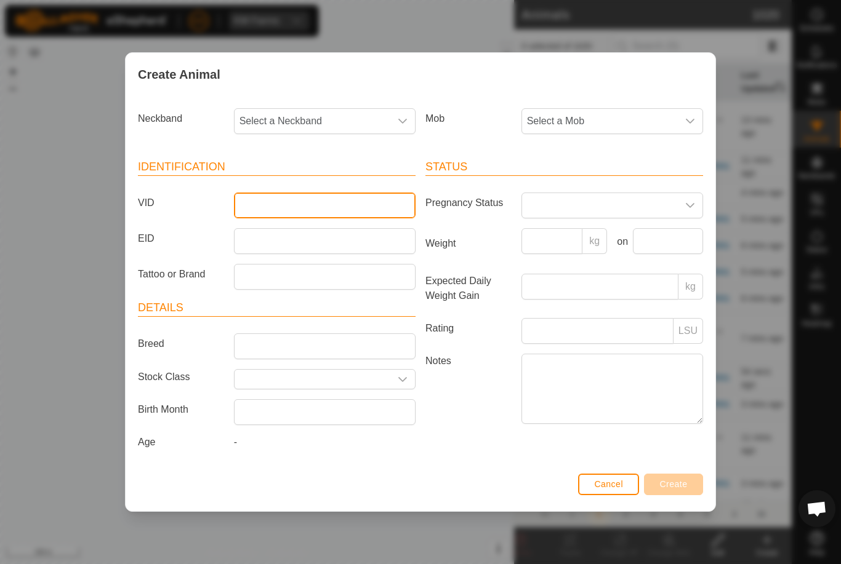
click at [317, 204] on input "VID" at bounding box center [325, 206] width 182 height 26
type input "Droad43"
click at [638, 118] on span "Select a Mob" at bounding box center [600, 121] width 156 height 25
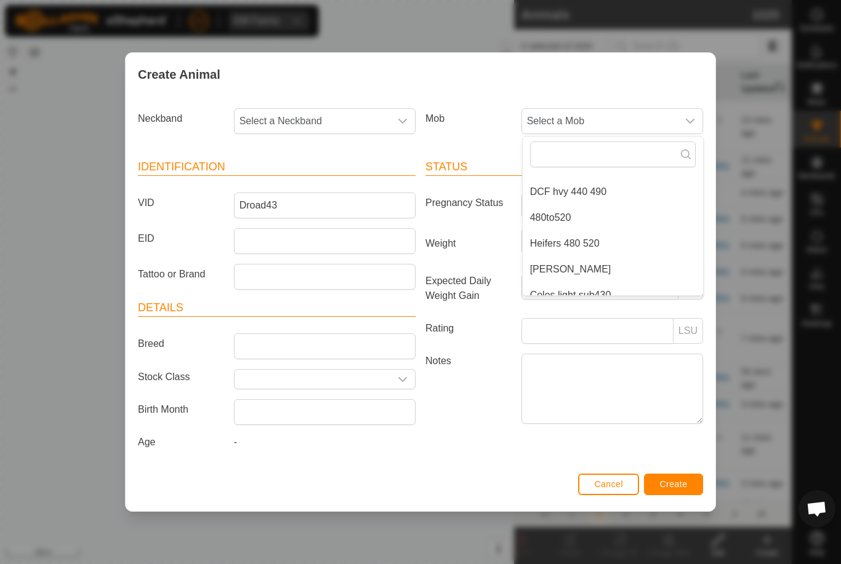
scroll to position [68, 0]
click at [627, 239] on li "Heifers 480 520" at bounding box center [612, 245] width 180 height 25
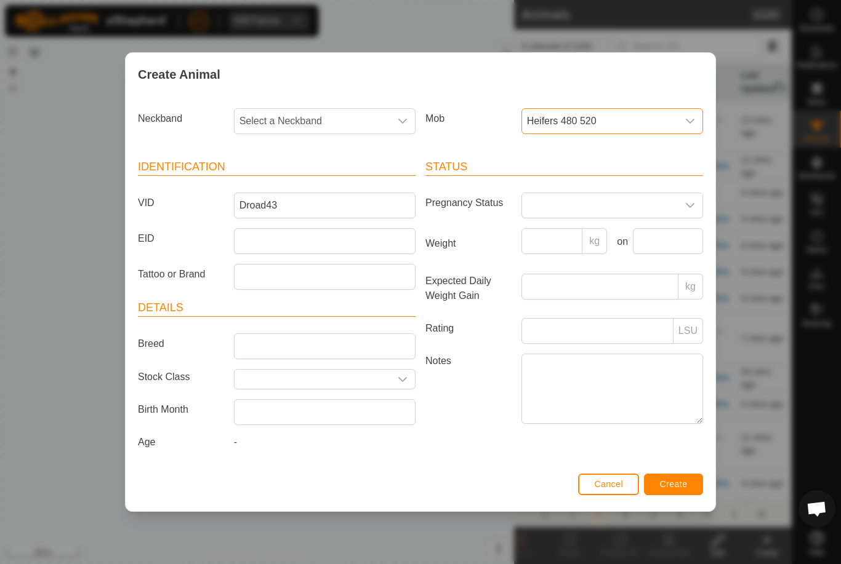
click at [339, 118] on span "Select a Neckband" at bounding box center [312, 121] width 156 height 25
type input "085"
click at [327, 178] on li "0850740894" at bounding box center [325, 184] width 180 height 25
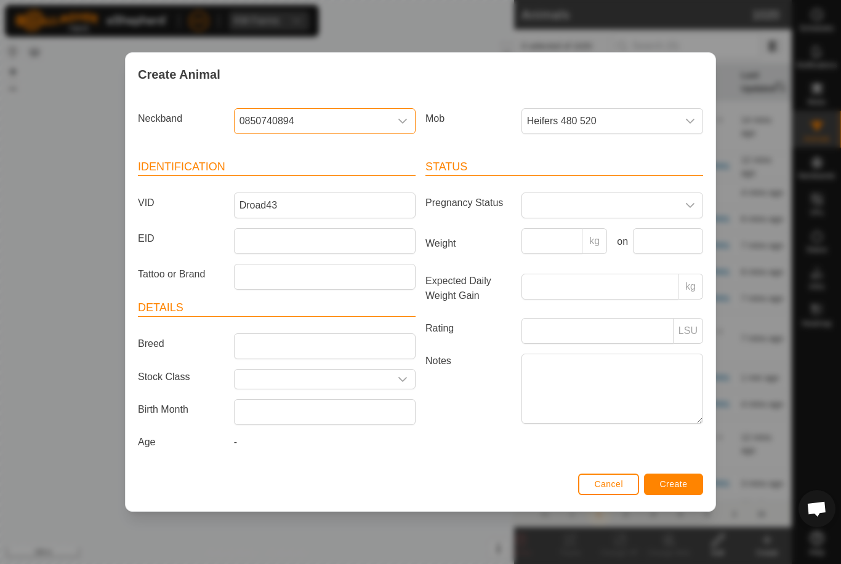
click at [674, 479] on button "Create" at bounding box center [673, 485] width 59 height 22
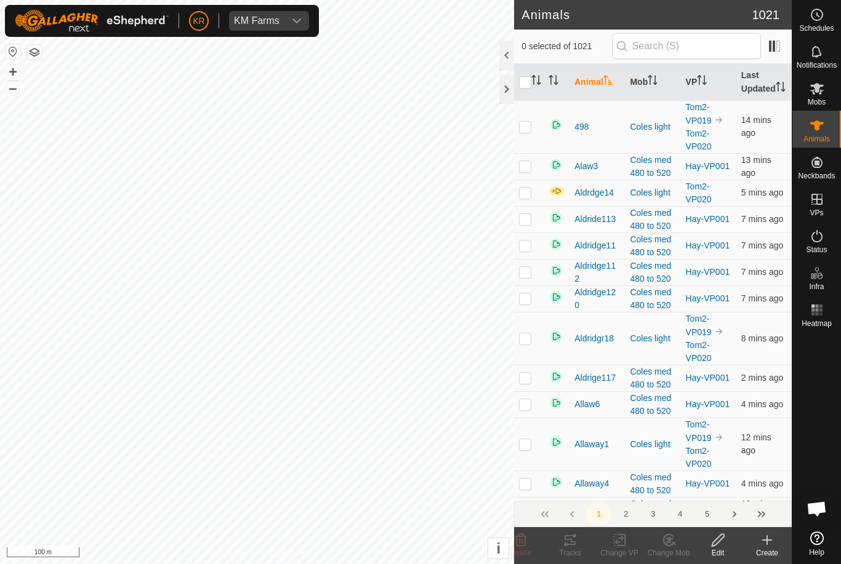
click at [771, 543] on icon at bounding box center [766, 540] width 15 height 15
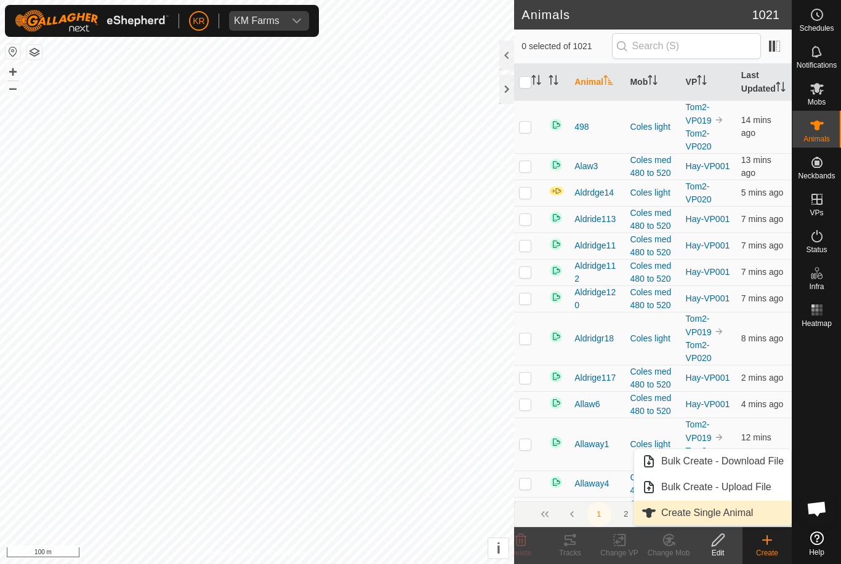
click at [735, 510] on span "Create Single Animal" at bounding box center [707, 513] width 92 height 15
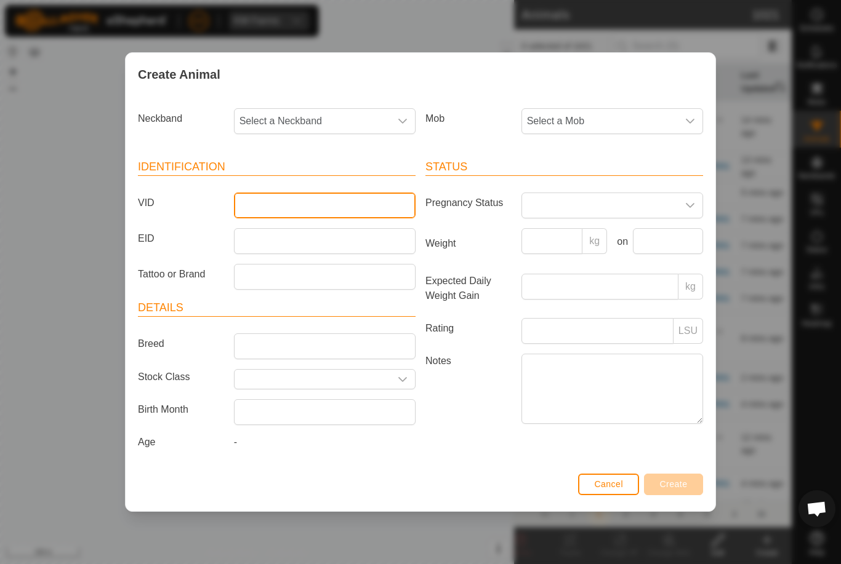
click at [301, 193] on input "VID" at bounding box center [325, 206] width 182 height 26
type input "Droad44"
click at [626, 118] on span "Select a Mob" at bounding box center [600, 121] width 156 height 25
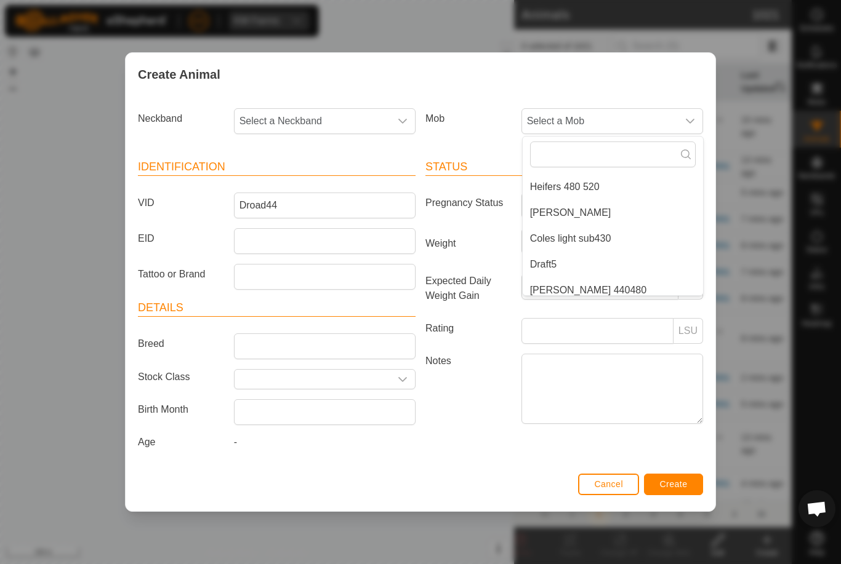
scroll to position [127, 0]
click at [607, 183] on li "Heifers 480 520" at bounding box center [612, 187] width 180 height 25
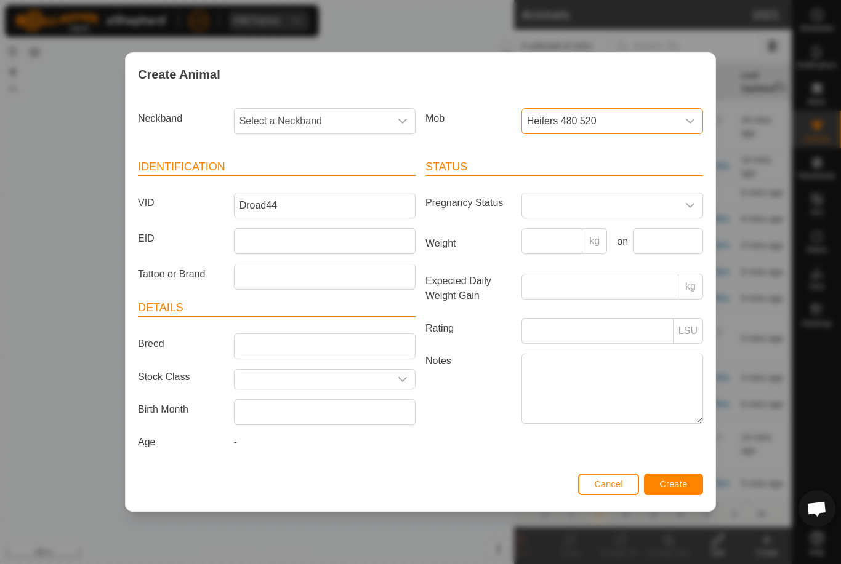
click at [295, 119] on span "Select a Neckband" at bounding box center [312, 121] width 156 height 25
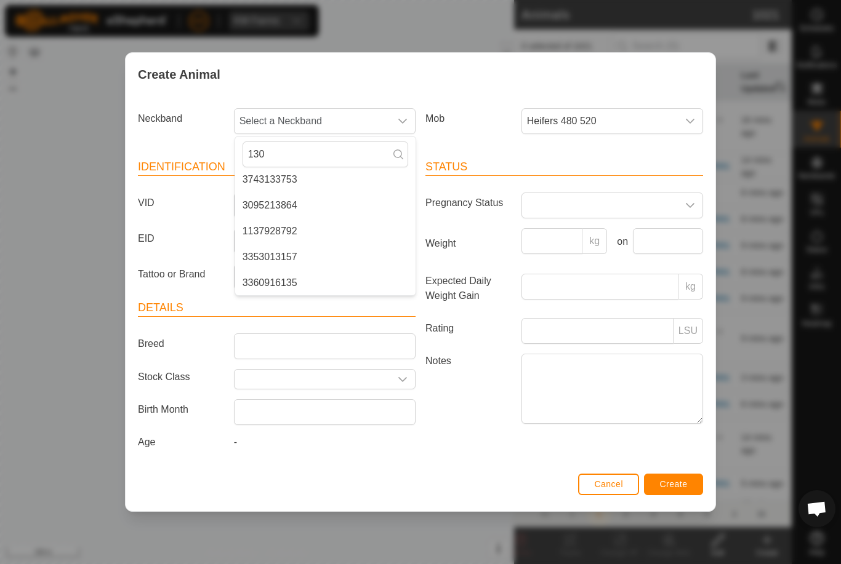
scroll to position [0, 0]
type input "130"
click at [326, 185] on li "1302412008" at bounding box center [325, 184] width 180 height 25
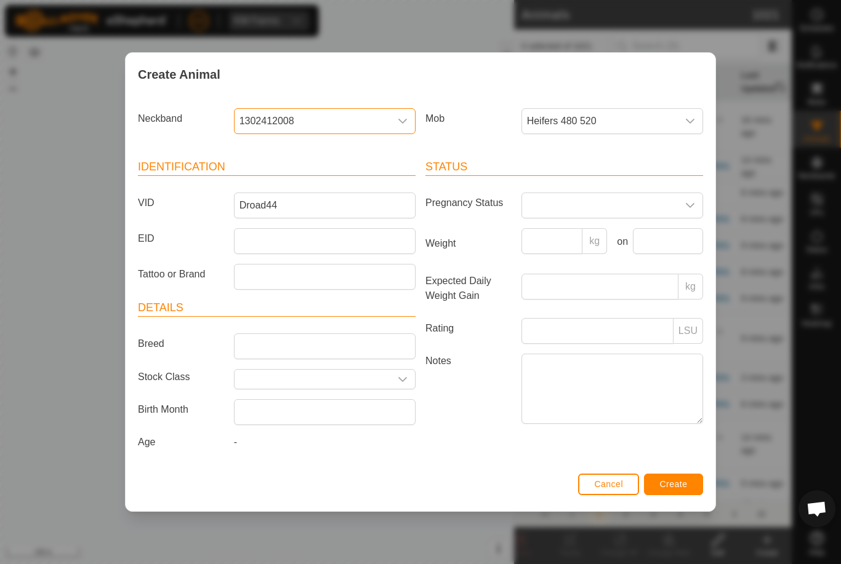
click at [687, 486] on span "Create" at bounding box center [674, 484] width 28 height 10
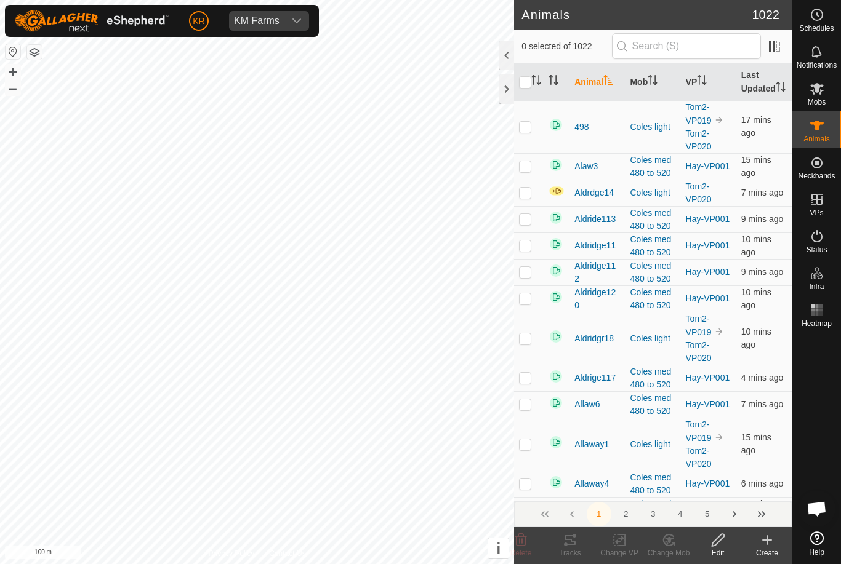
click at [764, 543] on icon at bounding box center [766, 540] width 15 height 15
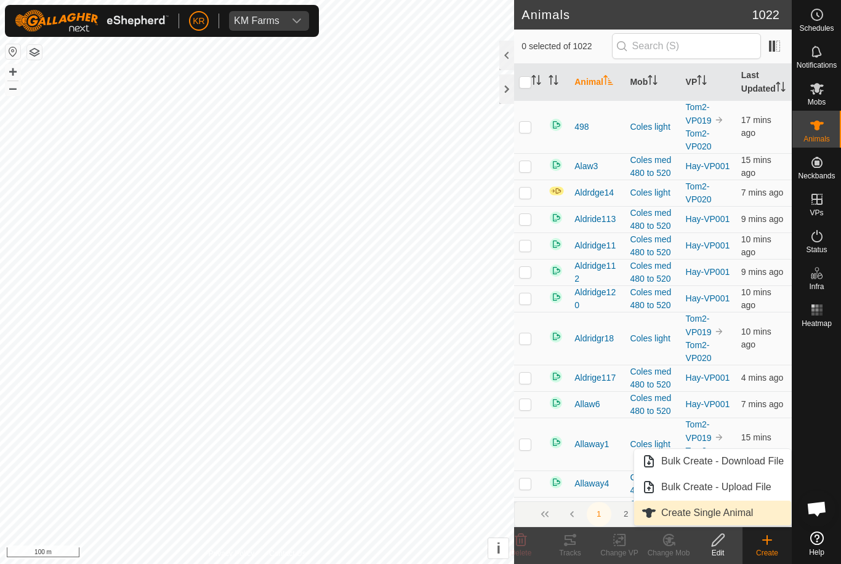
click at [755, 506] on link "Create Single Animal" at bounding box center [712, 513] width 157 height 25
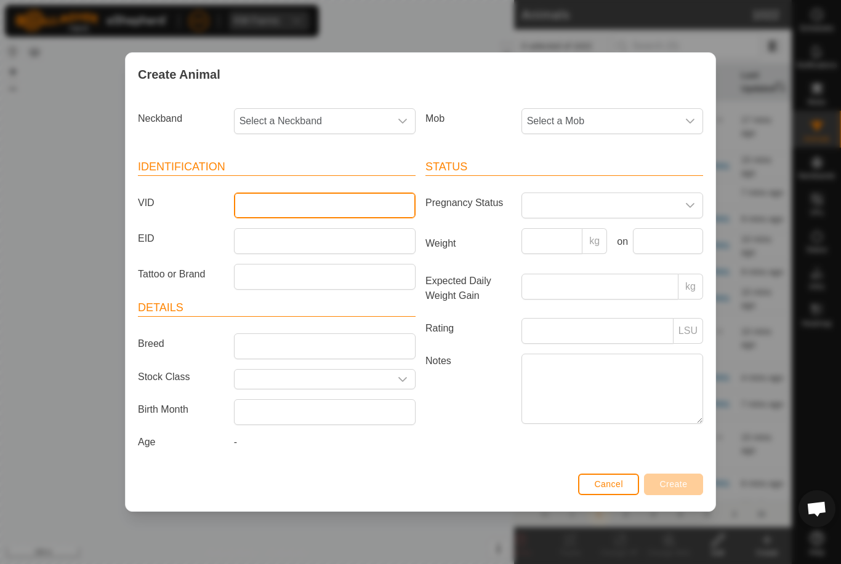
click at [348, 193] on input "VID" at bounding box center [325, 206] width 182 height 26
type input "Droad45"
click at [622, 120] on span "Select a Mob" at bounding box center [600, 121] width 156 height 25
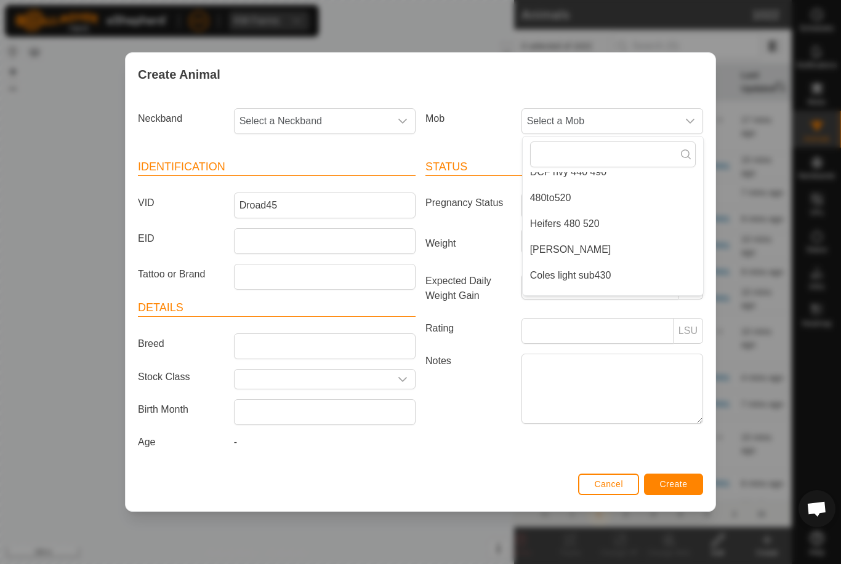
scroll to position [117, 0]
click at [615, 194] on li "Heifers 480 520" at bounding box center [612, 197] width 180 height 25
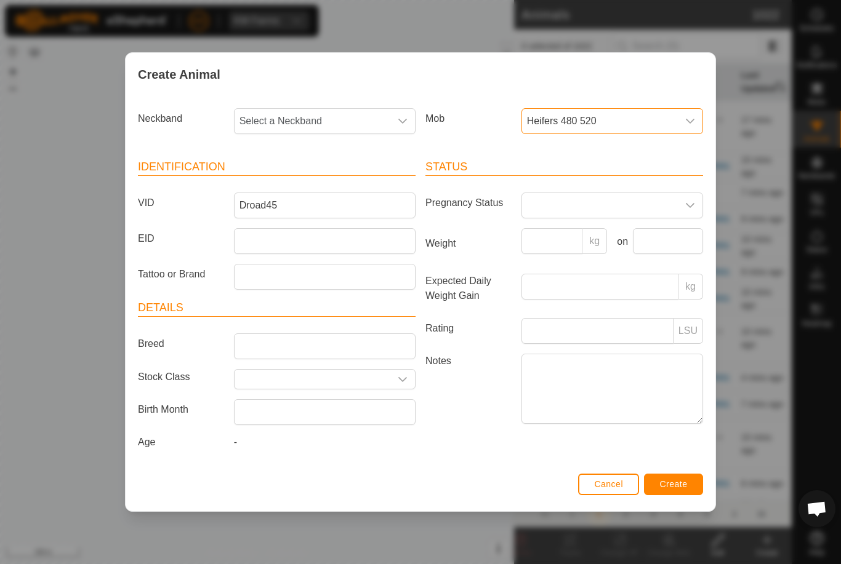
click at [359, 112] on span "Select a Neckband" at bounding box center [312, 121] width 156 height 25
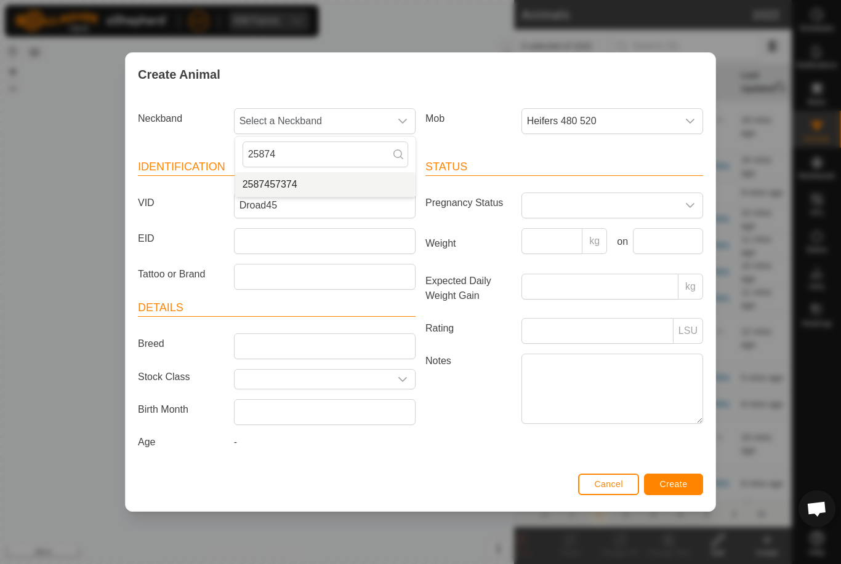
type input "25874"
click at [333, 180] on li "2587457374" at bounding box center [325, 184] width 180 height 25
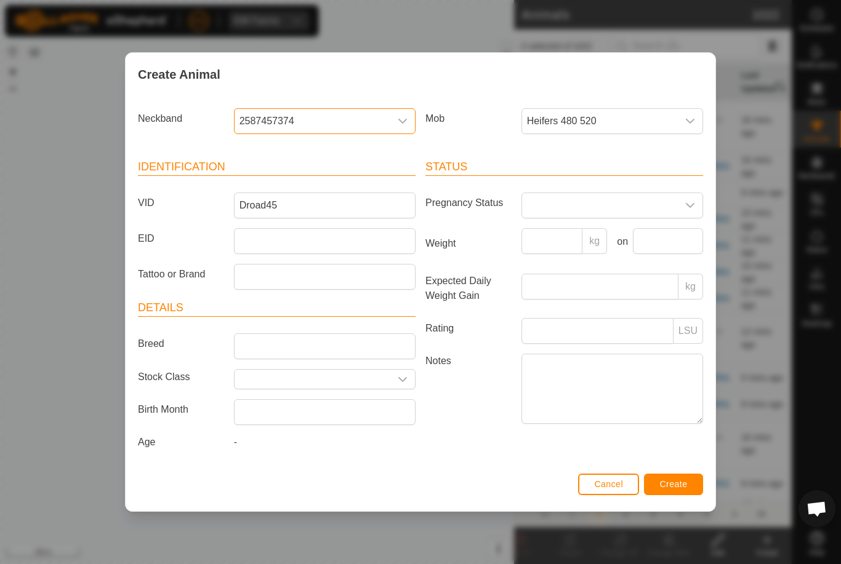
click at [681, 478] on button "Create" at bounding box center [673, 485] width 59 height 22
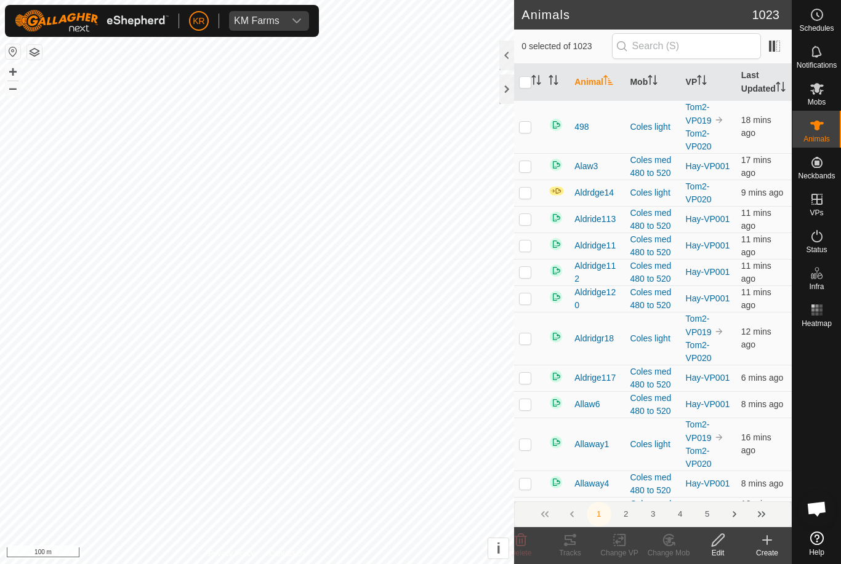
click at [765, 549] on div "Create" at bounding box center [766, 553] width 49 height 11
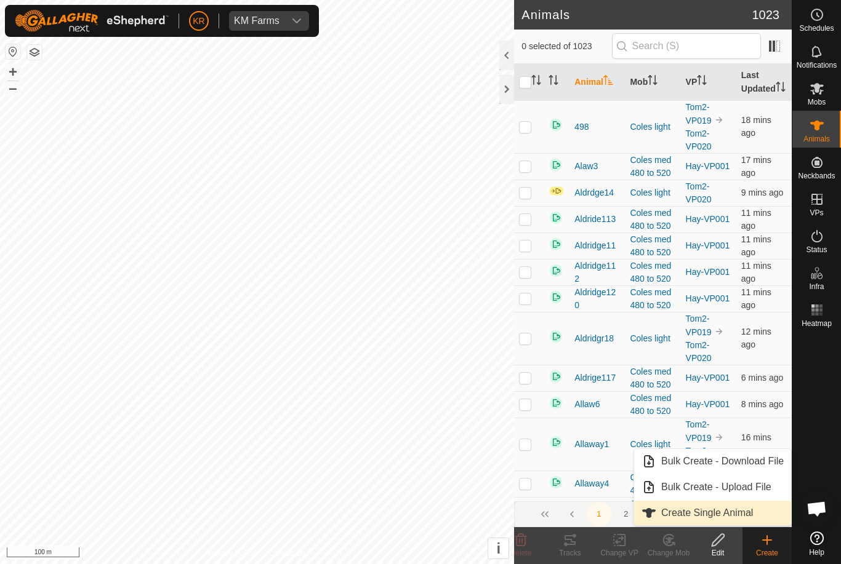
click at [750, 519] on span "Create Single Animal" at bounding box center [707, 513] width 92 height 15
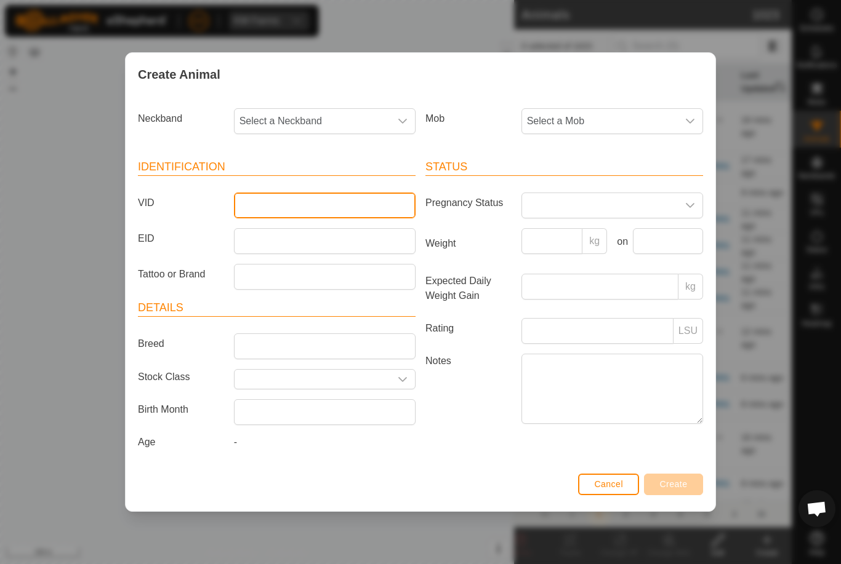
click at [314, 202] on input "VID" at bounding box center [325, 206] width 182 height 26
type input "Droad46"
click at [627, 119] on span "Select a Mob" at bounding box center [600, 121] width 156 height 25
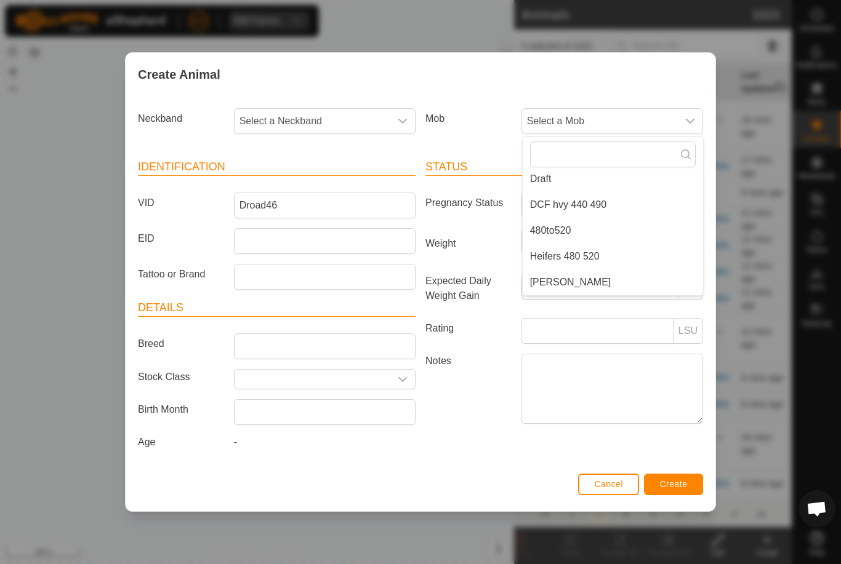
scroll to position [59, 0]
click at [627, 255] on li "Heifers 480 520" at bounding box center [612, 254] width 180 height 25
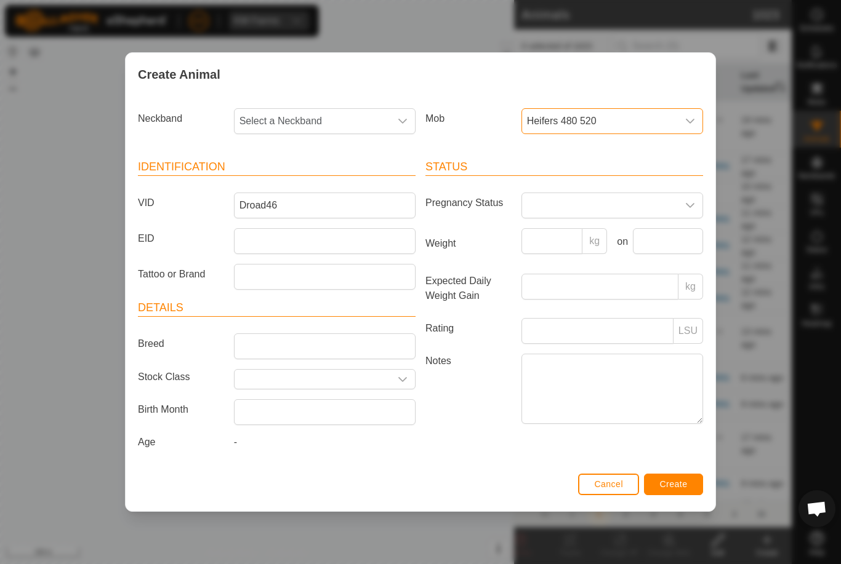
click at [319, 111] on span "Select a Neckband" at bounding box center [312, 121] width 156 height 25
type input "1714"
click at [318, 176] on li "1714091267" at bounding box center [325, 184] width 180 height 25
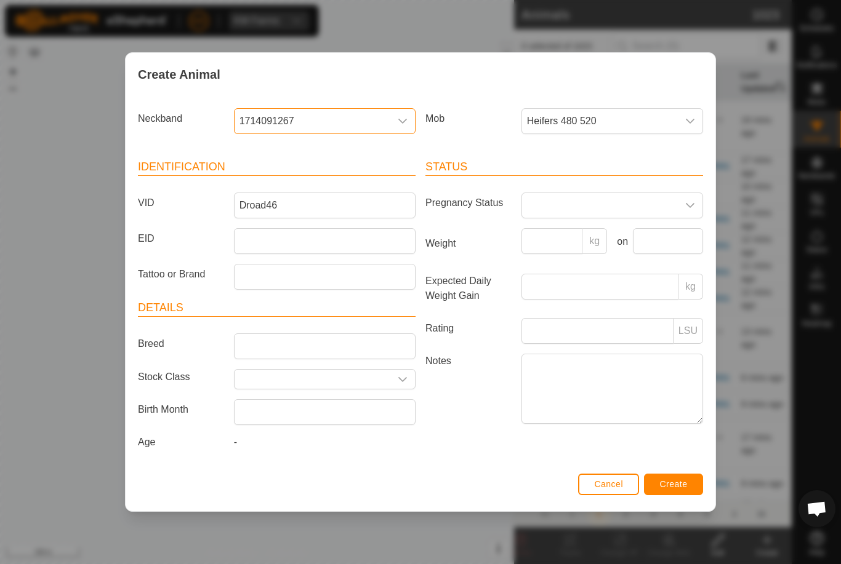
click at [679, 478] on button "Create" at bounding box center [673, 485] width 59 height 22
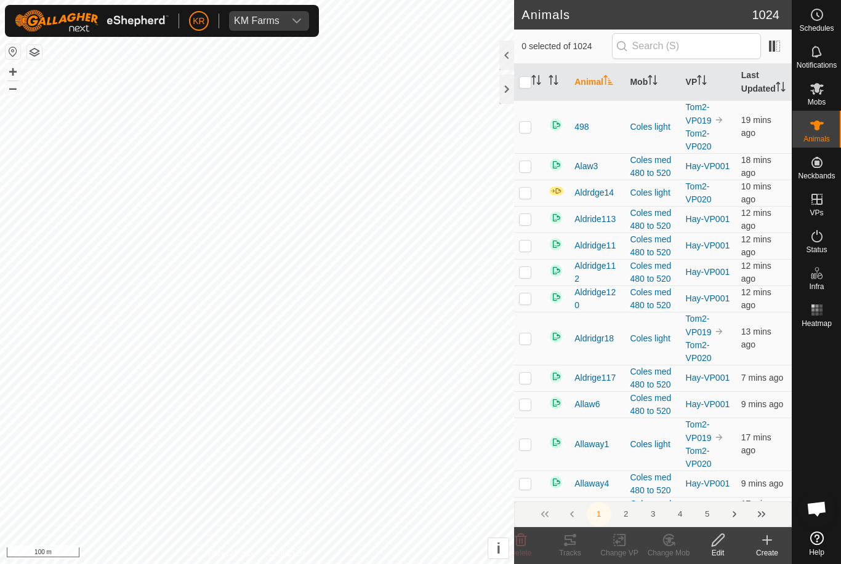
click at [765, 543] on icon at bounding box center [766, 540] width 15 height 15
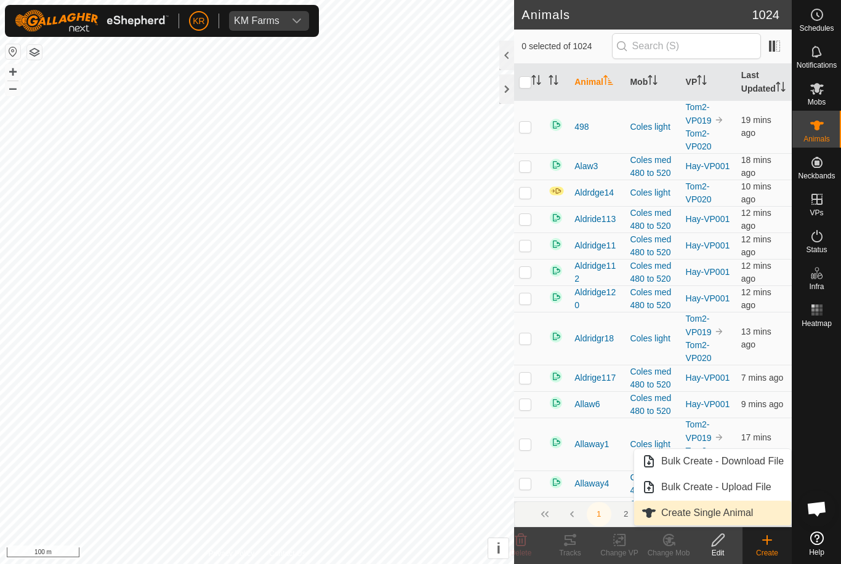
click at [750, 510] on span "Create Single Animal" at bounding box center [707, 513] width 92 height 15
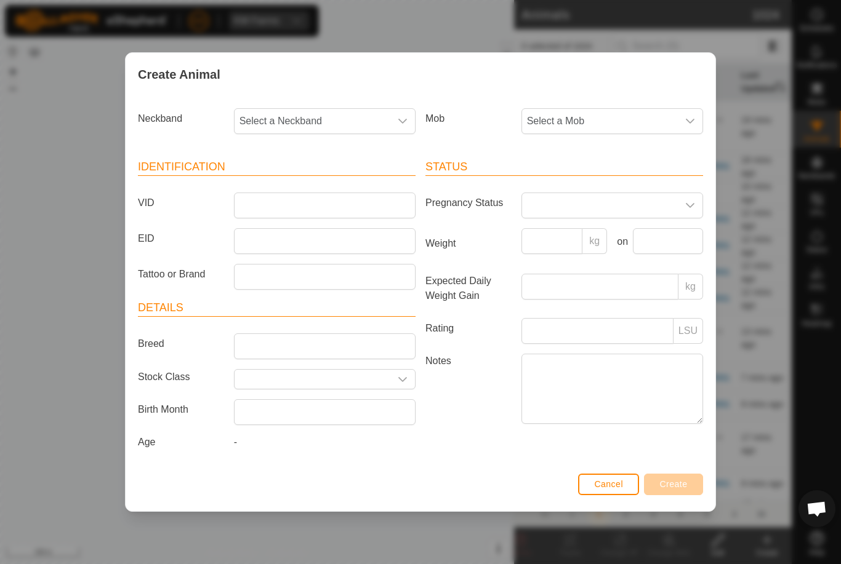
click at [606, 116] on span "Select a Mob" at bounding box center [600, 121] width 156 height 25
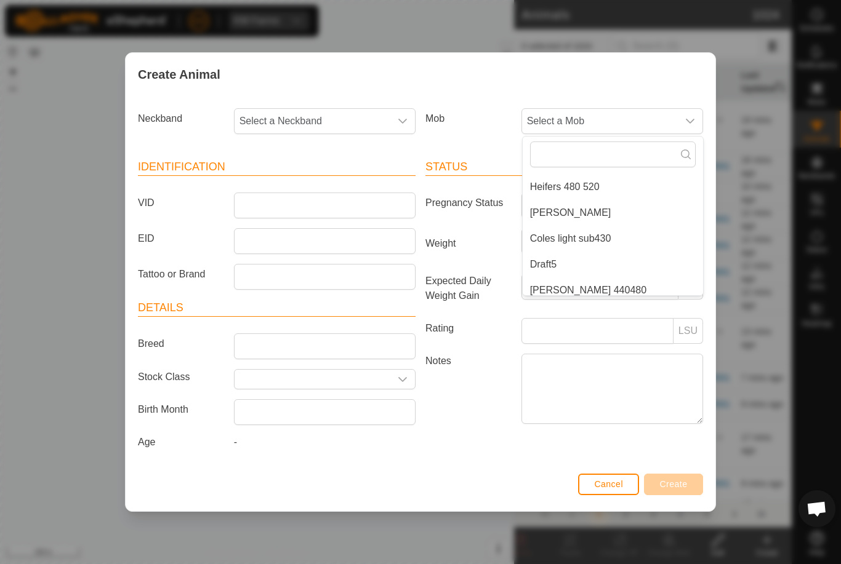
scroll to position [124, 0]
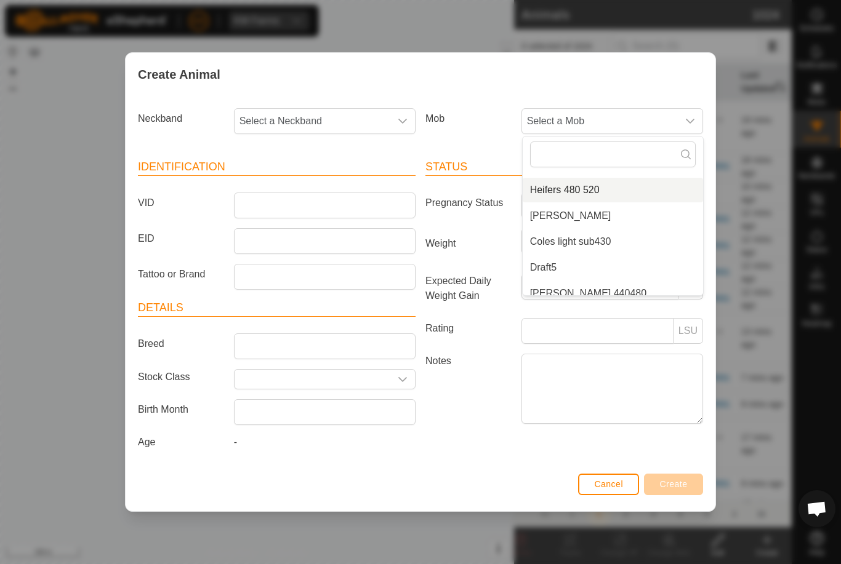
click at [633, 184] on li "Heifers 480 520" at bounding box center [612, 190] width 180 height 25
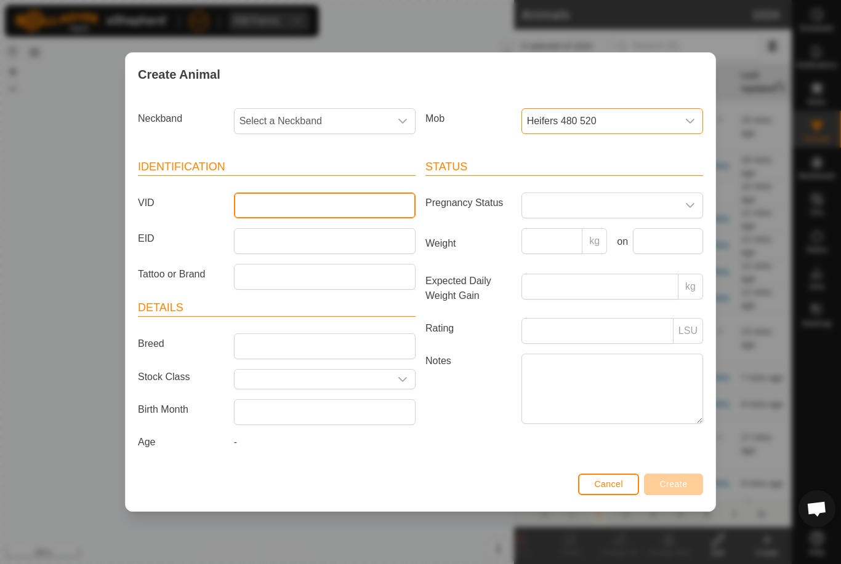
click at [327, 202] on input "VID" at bounding box center [325, 206] width 182 height 26
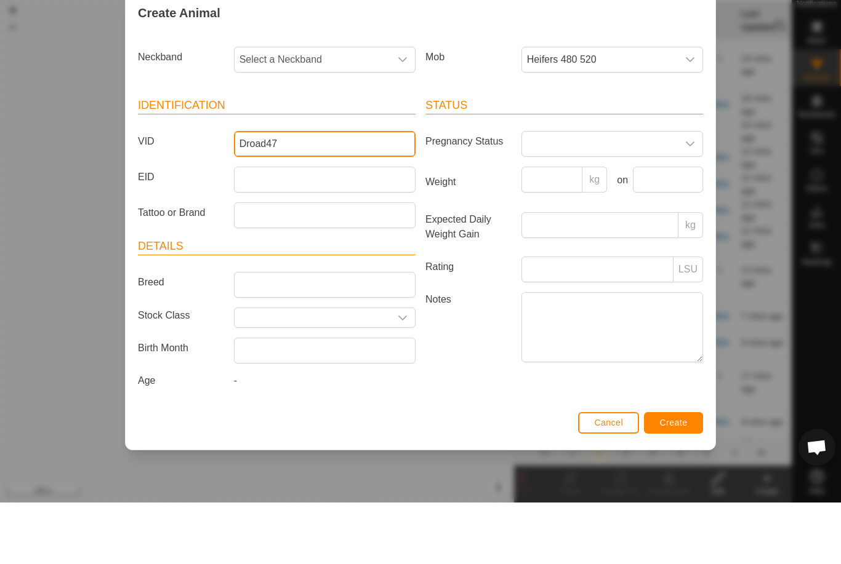
type input "Droad47"
click at [330, 109] on span "Select a Neckband" at bounding box center [312, 121] width 156 height 25
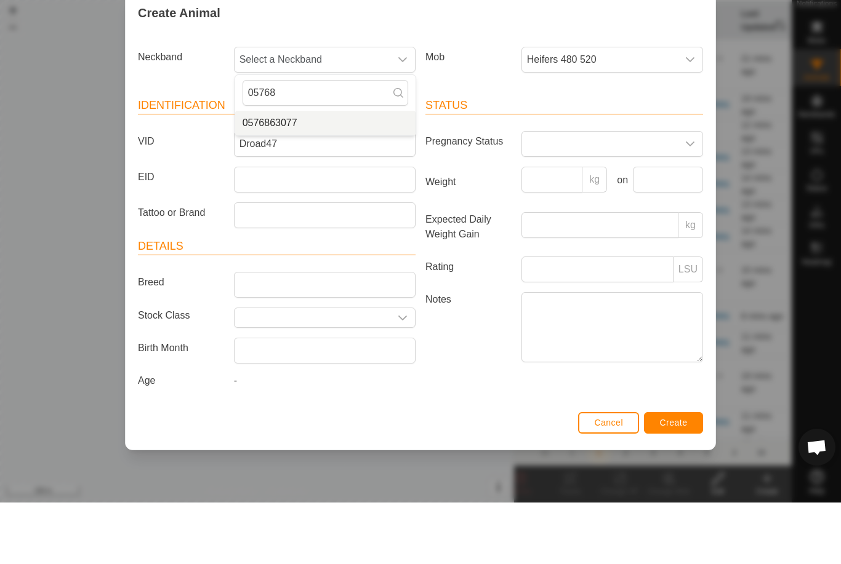
type input "05768"
click at [333, 172] on li "0576863077" at bounding box center [325, 184] width 180 height 25
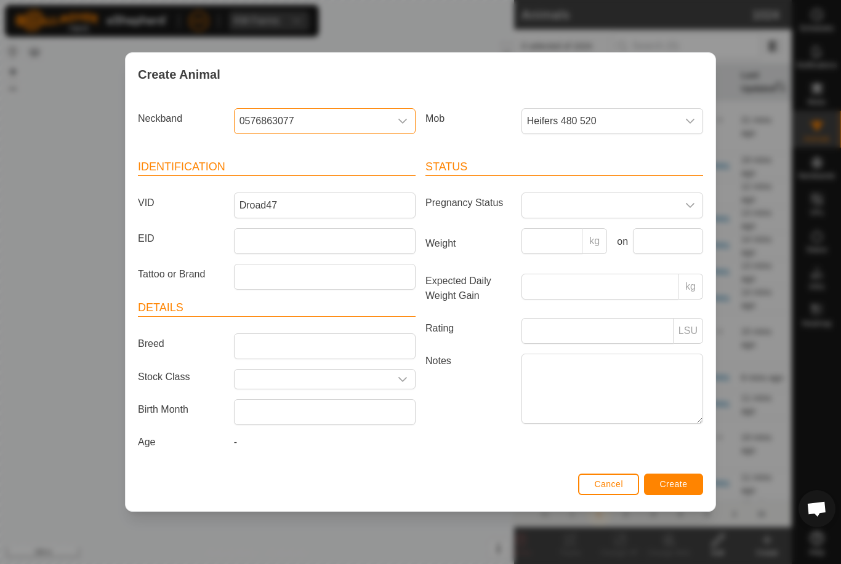
click at [684, 481] on button "Create" at bounding box center [673, 485] width 59 height 22
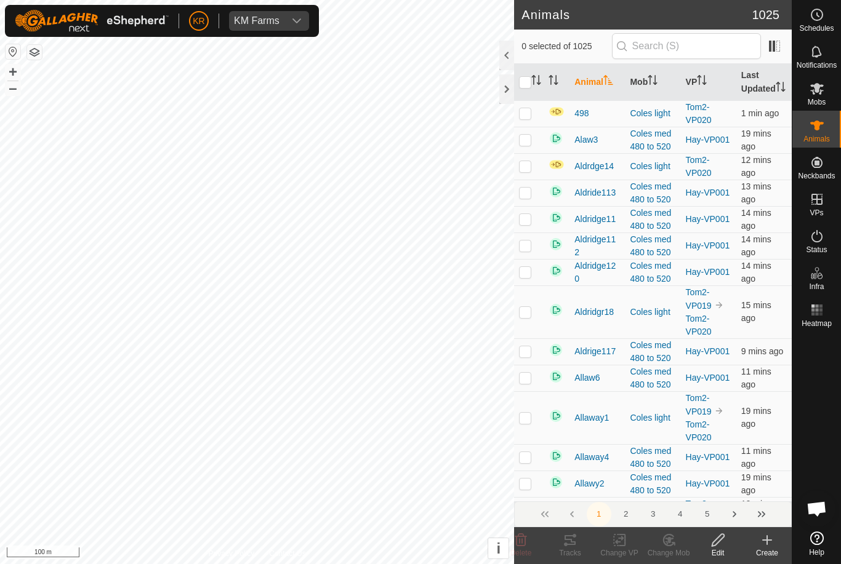
click at [768, 552] on div "Create" at bounding box center [766, 553] width 49 height 11
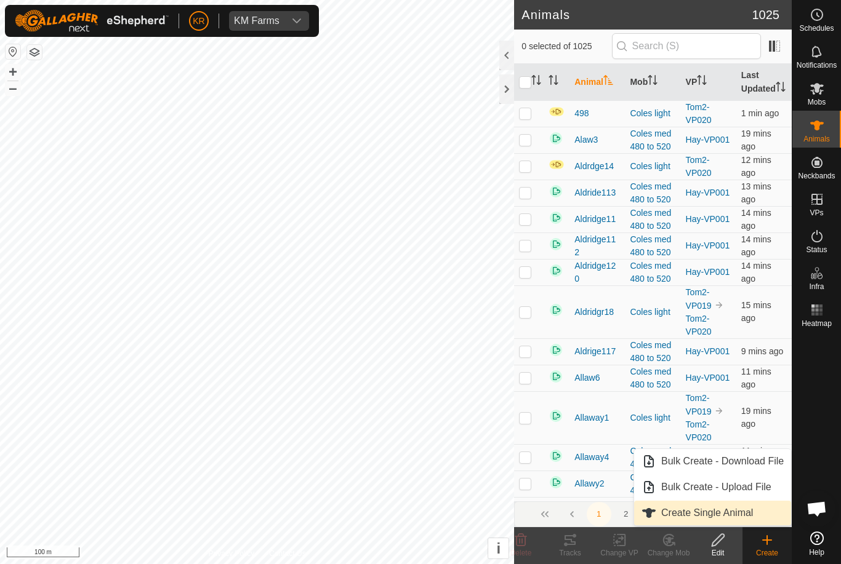
click at [748, 518] on span "Create Single Animal" at bounding box center [707, 513] width 92 height 15
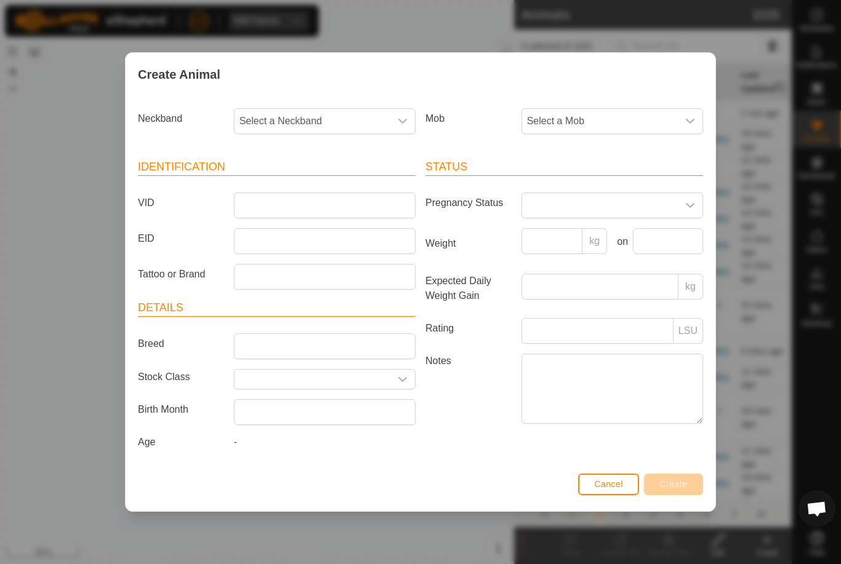
click at [593, 123] on span "Select a Mob" at bounding box center [600, 121] width 156 height 25
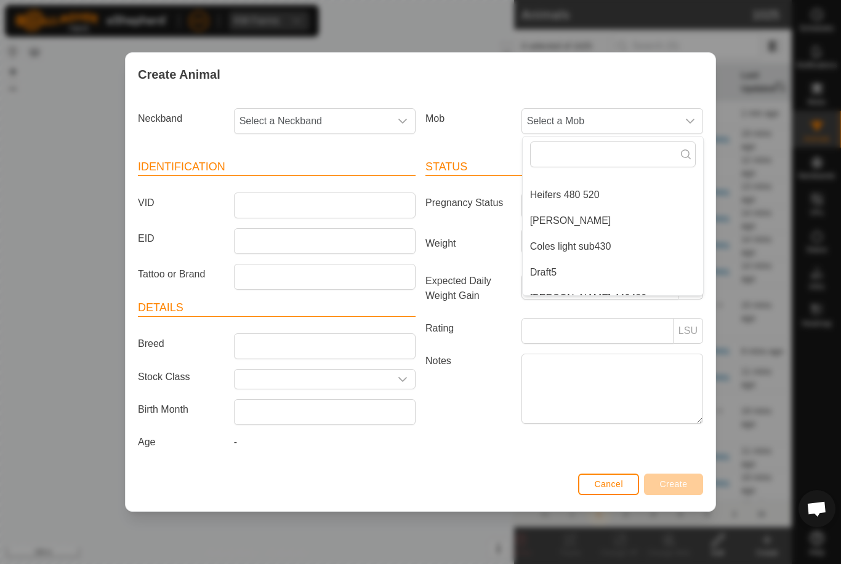
scroll to position [87, 0]
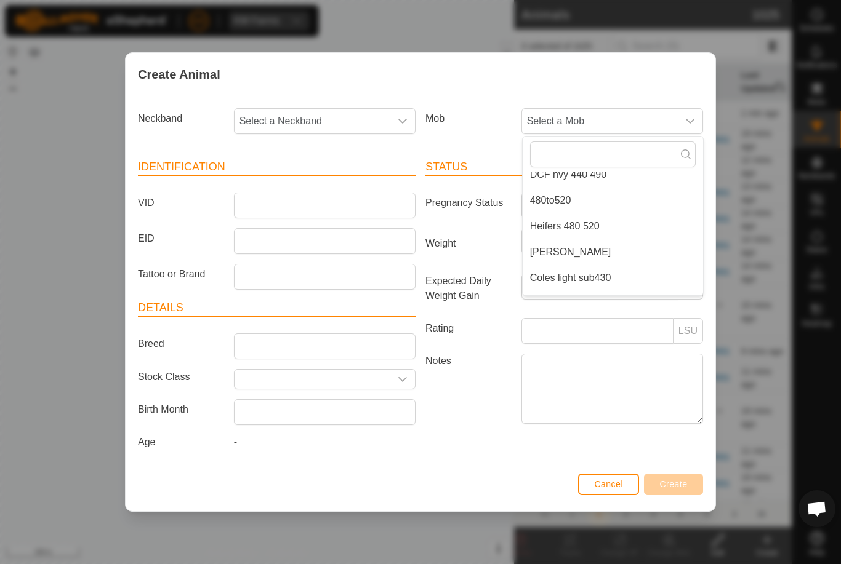
click at [612, 225] on li "Heifers 480 520" at bounding box center [612, 226] width 180 height 25
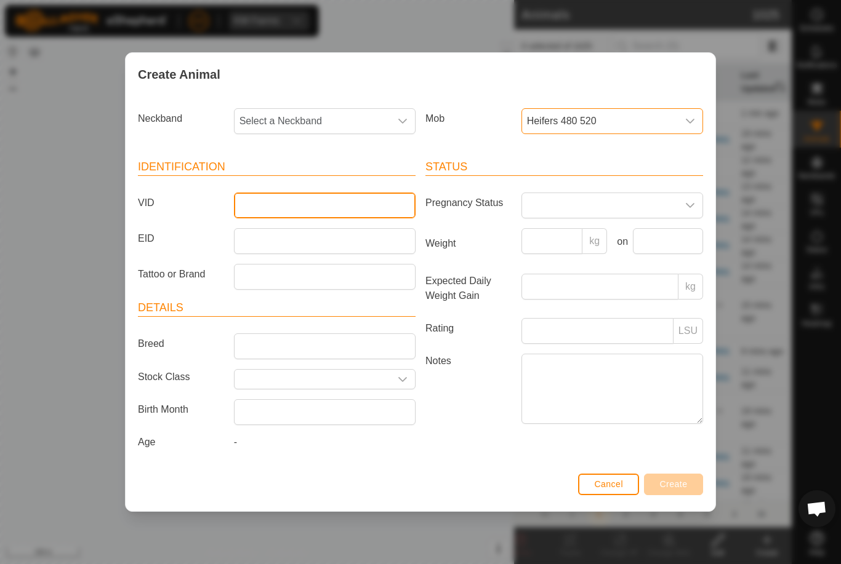
click at [325, 202] on input "VID" at bounding box center [325, 206] width 182 height 26
type input "Droad48"
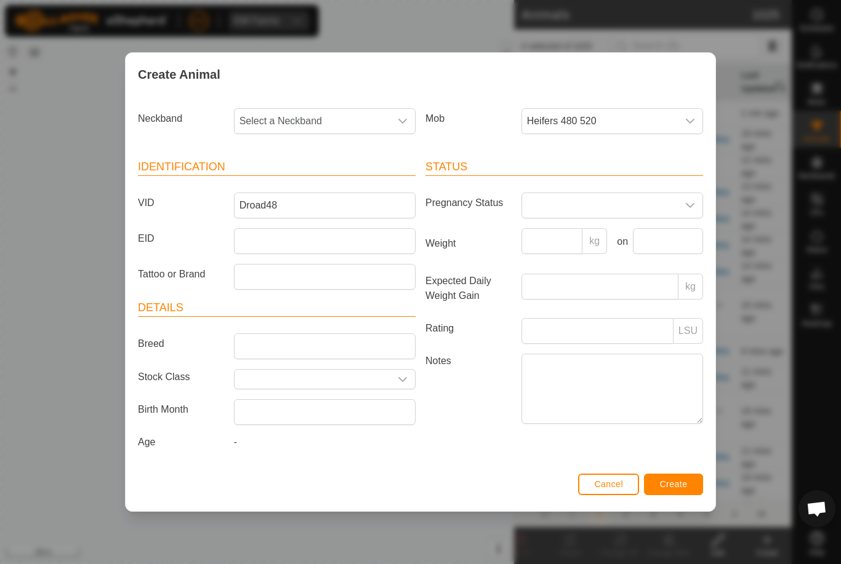
click at [334, 109] on span "Select a Neckband" at bounding box center [312, 121] width 156 height 25
type input "20357"
click at [336, 180] on li "2035766260" at bounding box center [325, 184] width 180 height 25
click at [688, 479] on button "Create" at bounding box center [673, 485] width 59 height 22
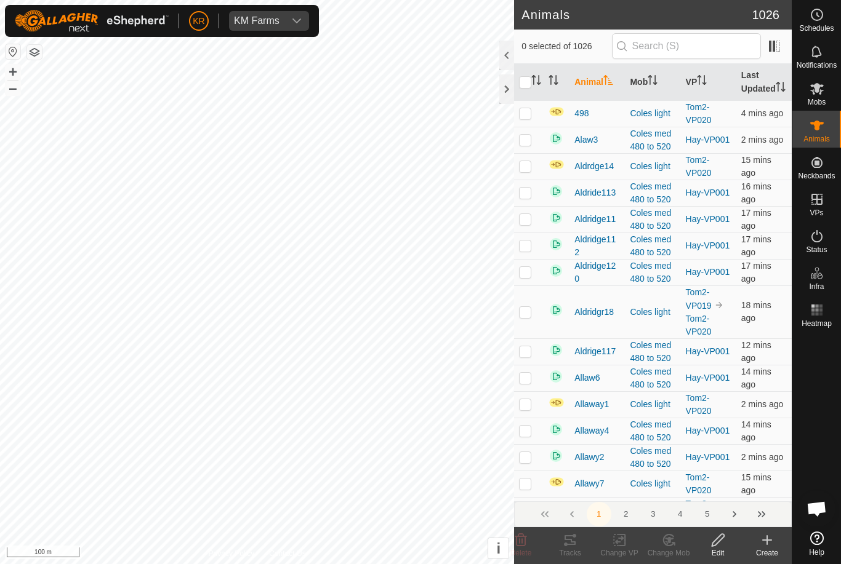
click at [767, 550] on div "Create" at bounding box center [766, 553] width 49 height 11
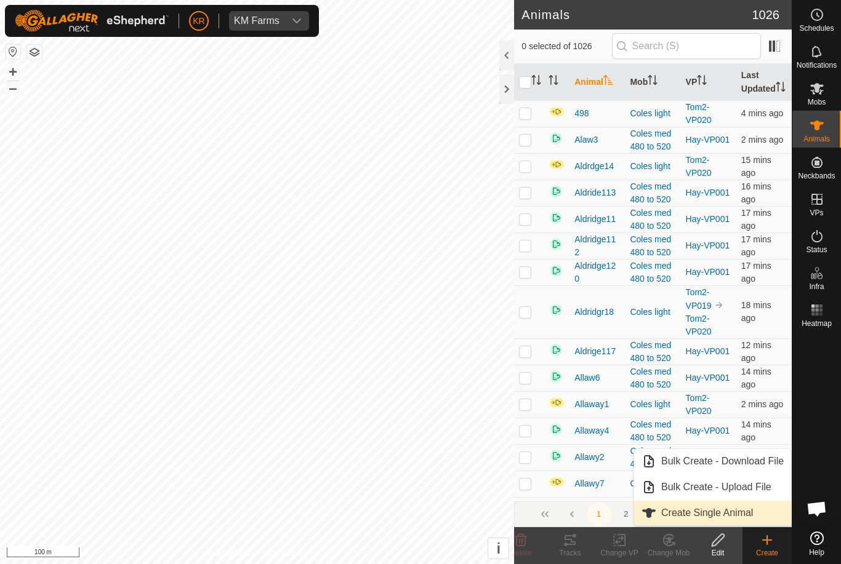
click at [762, 508] on link "Create Single Animal" at bounding box center [712, 513] width 157 height 25
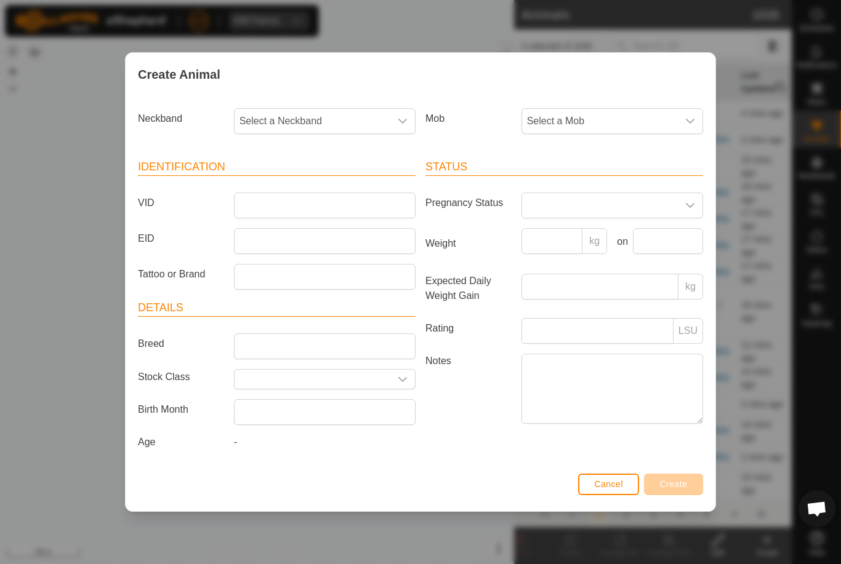
click at [660, 120] on span "Select a Mob" at bounding box center [600, 121] width 156 height 25
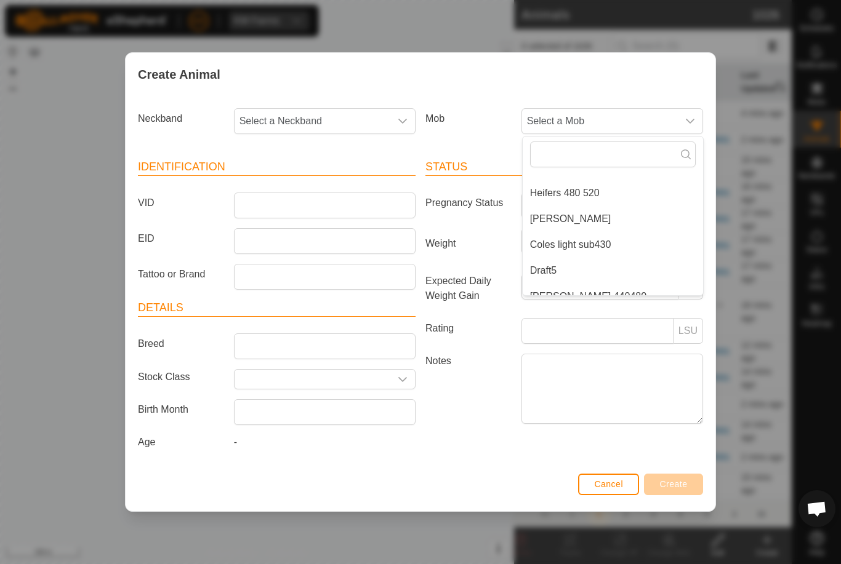
click at [617, 185] on li "Heifers 480 520" at bounding box center [612, 193] width 180 height 25
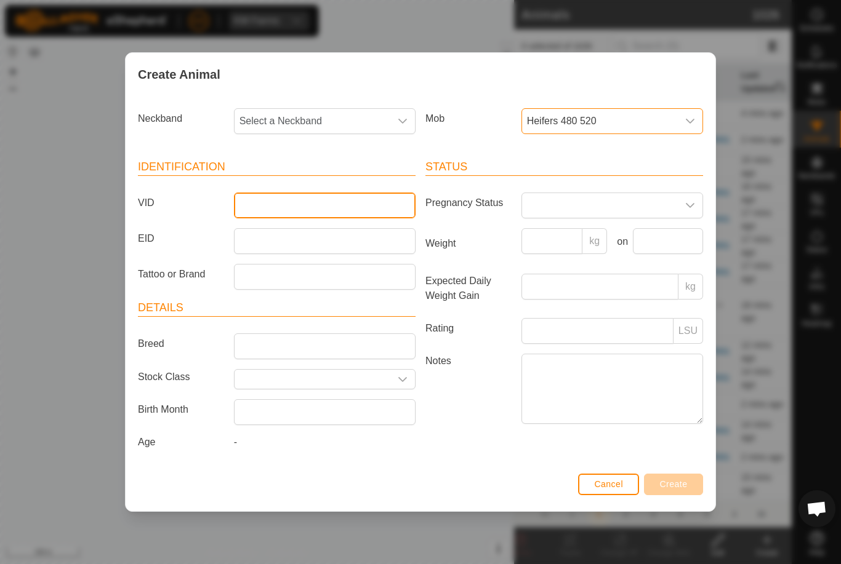
click at [356, 206] on input "VID" at bounding box center [325, 206] width 182 height 26
type input "Droad49"
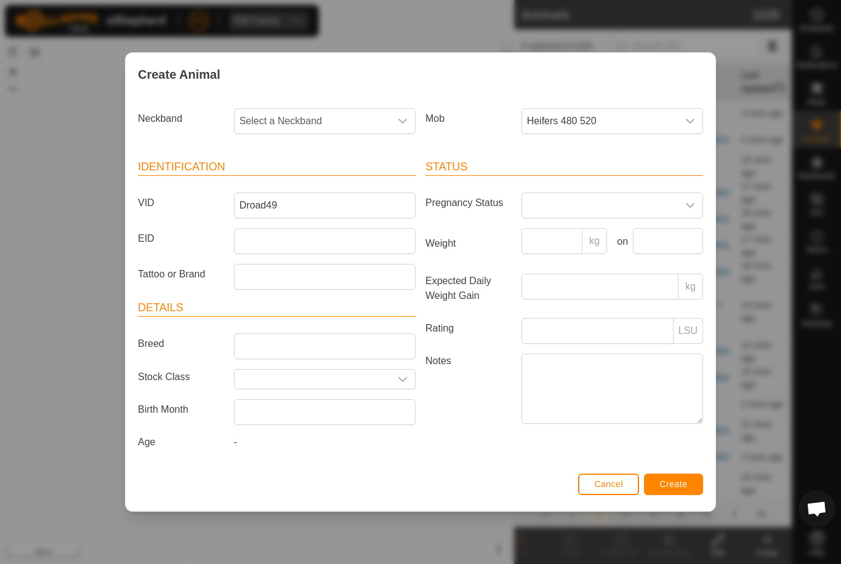
click at [281, 120] on span "Select a Neckband" at bounding box center [312, 121] width 156 height 25
type input "36"
click at [318, 180] on li "3616631173" at bounding box center [325, 184] width 180 height 25
click at [668, 466] on div "Status Pregnancy Status Weight kg on Expected Daily Weight Gain kg Rating LSU N…" at bounding box center [563, 307] width 287 height 326
click at [688, 485] on button "Create" at bounding box center [673, 485] width 59 height 22
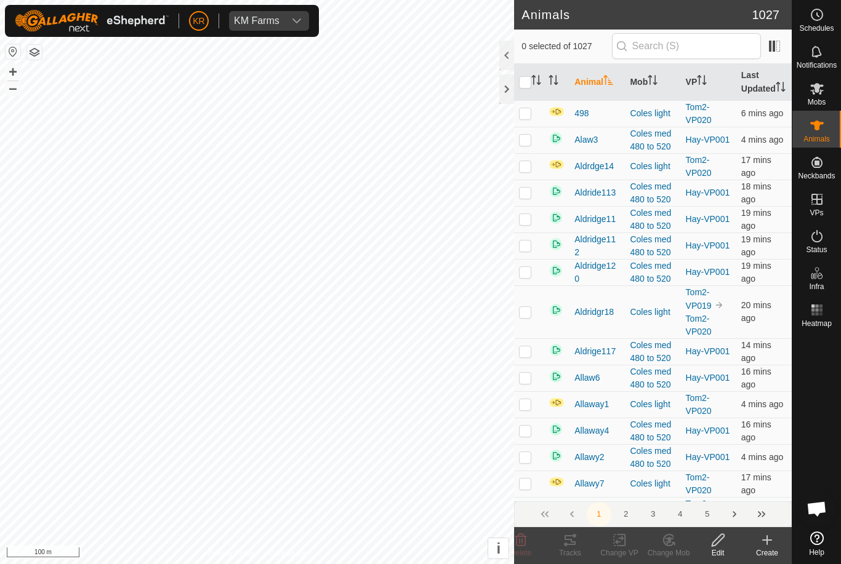
click at [766, 551] on div "Create" at bounding box center [766, 553] width 49 height 11
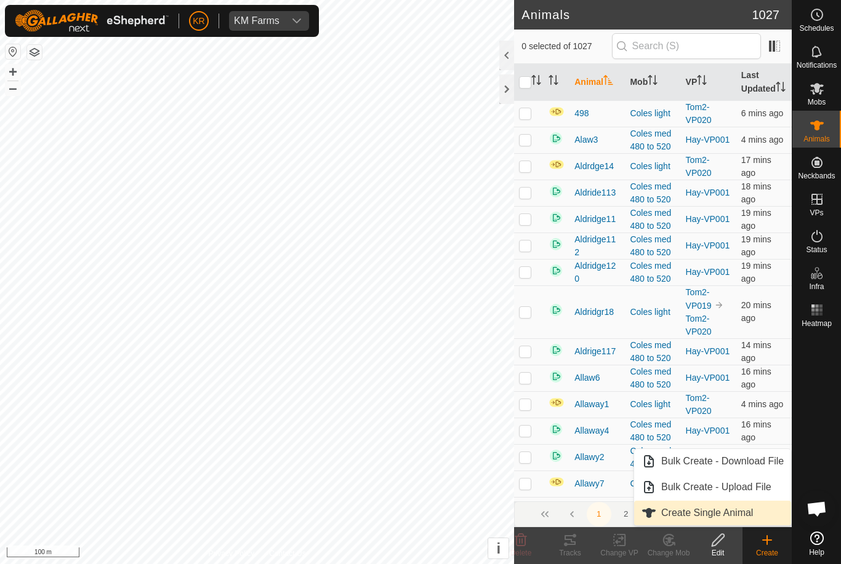
click at [753, 517] on span "Create Single Animal" at bounding box center [707, 513] width 92 height 15
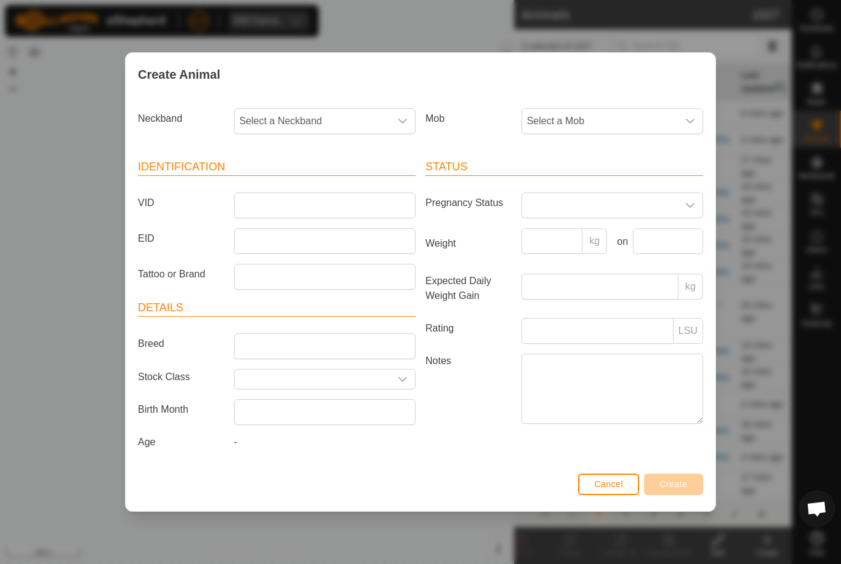
click at [638, 109] on span "Select a Mob" at bounding box center [600, 121] width 156 height 25
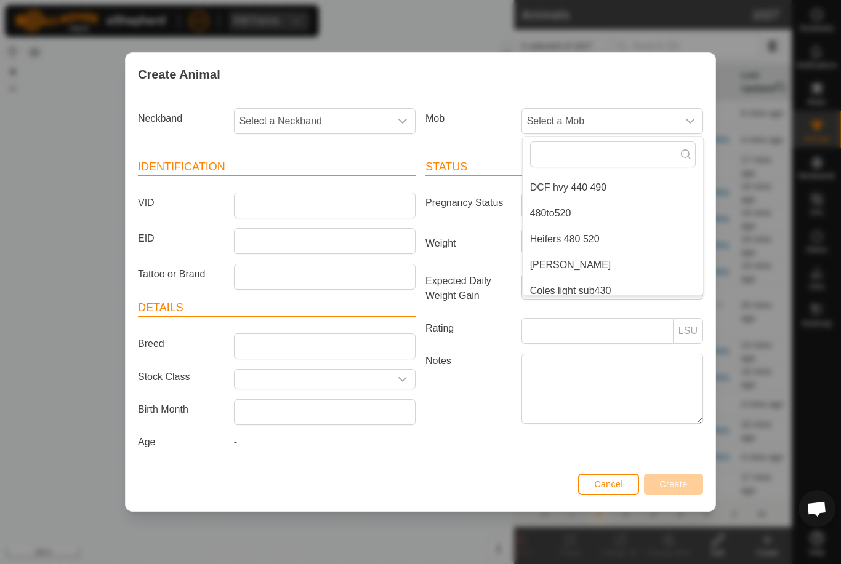
scroll to position [74, 0]
click at [628, 233] on li "Heifers 480 520" at bounding box center [612, 239] width 180 height 25
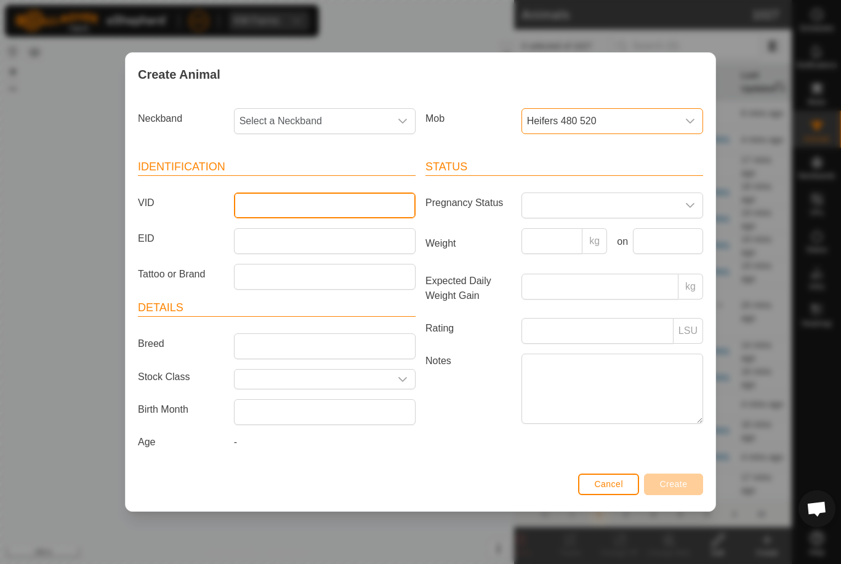
click at [312, 201] on input "VID" at bounding box center [325, 206] width 182 height 26
type input "Droad50"
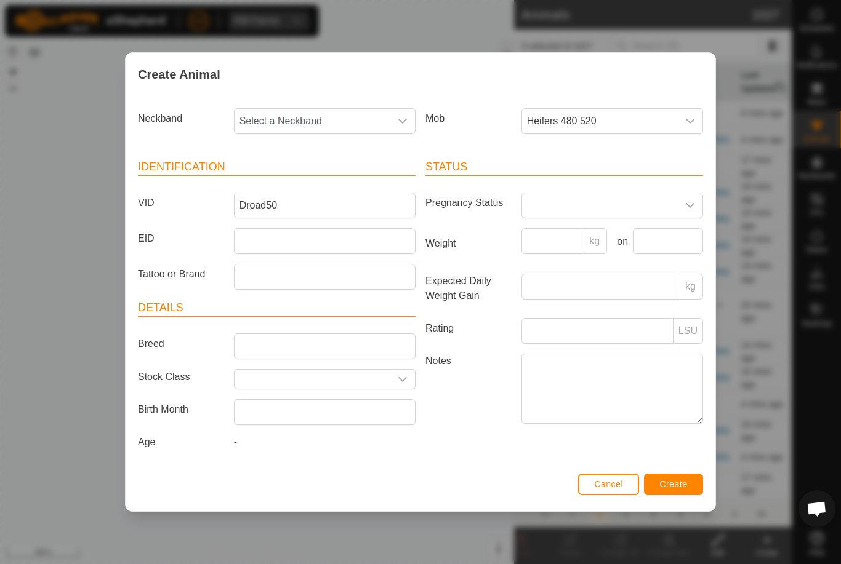
click at [339, 119] on span "Select a Neckband" at bounding box center [312, 121] width 156 height 25
type input "3569"
click at [318, 182] on li "3569182297" at bounding box center [325, 184] width 180 height 25
click at [685, 476] on button "Create" at bounding box center [673, 485] width 59 height 22
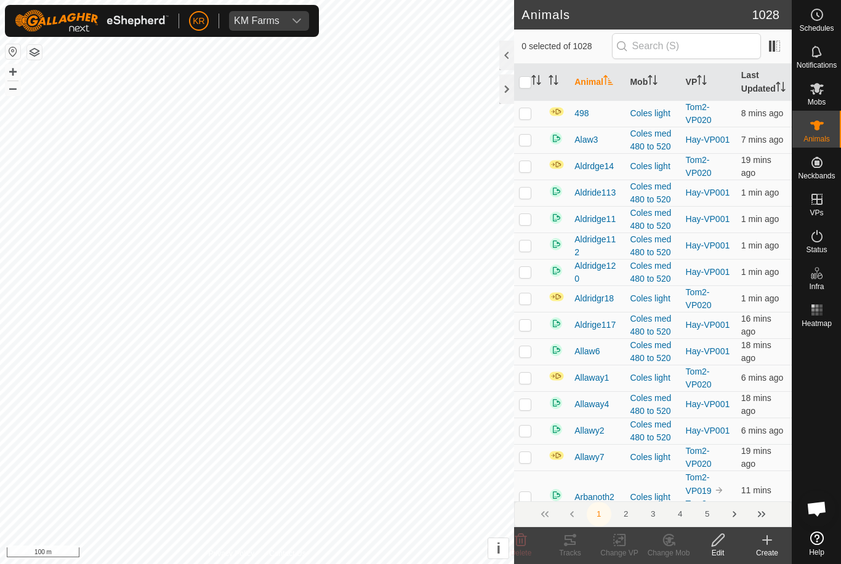
click at [767, 542] on icon at bounding box center [767, 540] width 0 height 9
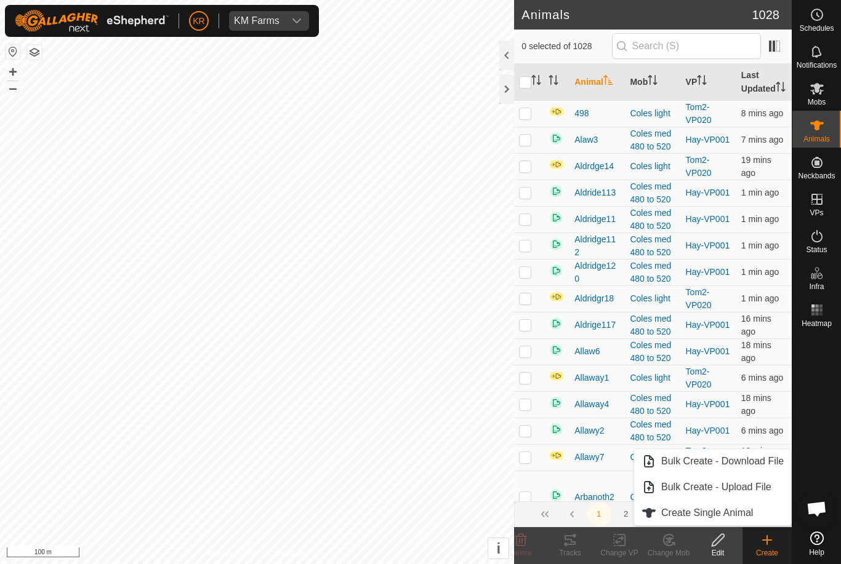
click at [755, 510] on link "Create Single Animal" at bounding box center [712, 513] width 157 height 25
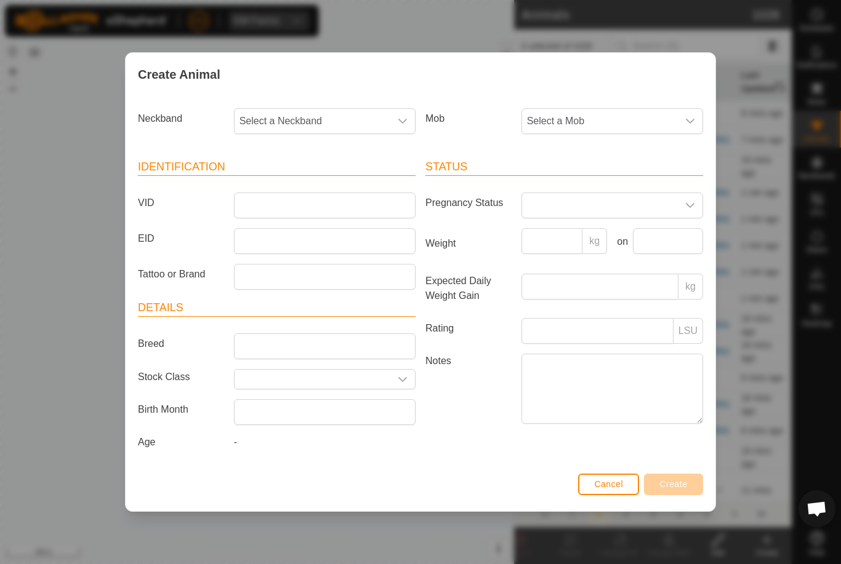
click at [598, 112] on span "Select a Mob" at bounding box center [600, 121] width 156 height 25
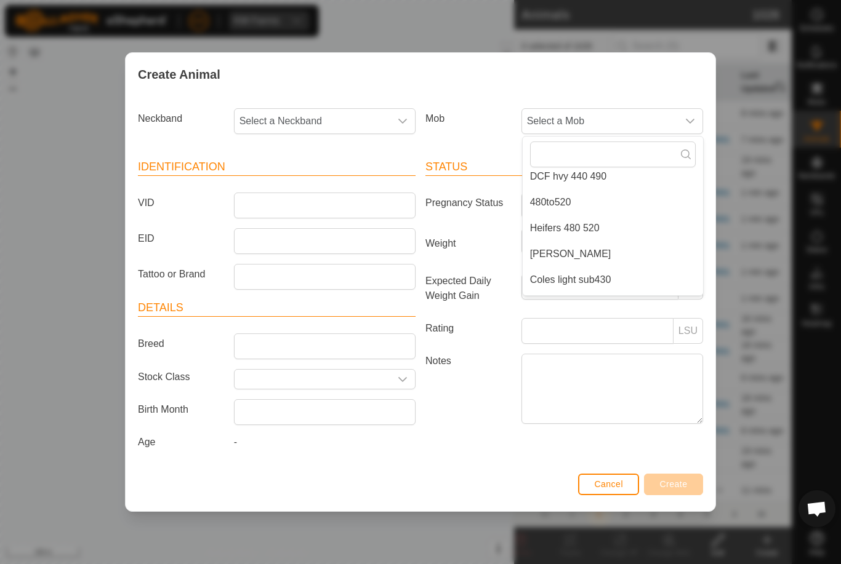
scroll to position [91, 0]
click at [622, 216] on li "Heifers 480 520" at bounding box center [612, 222] width 180 height 25
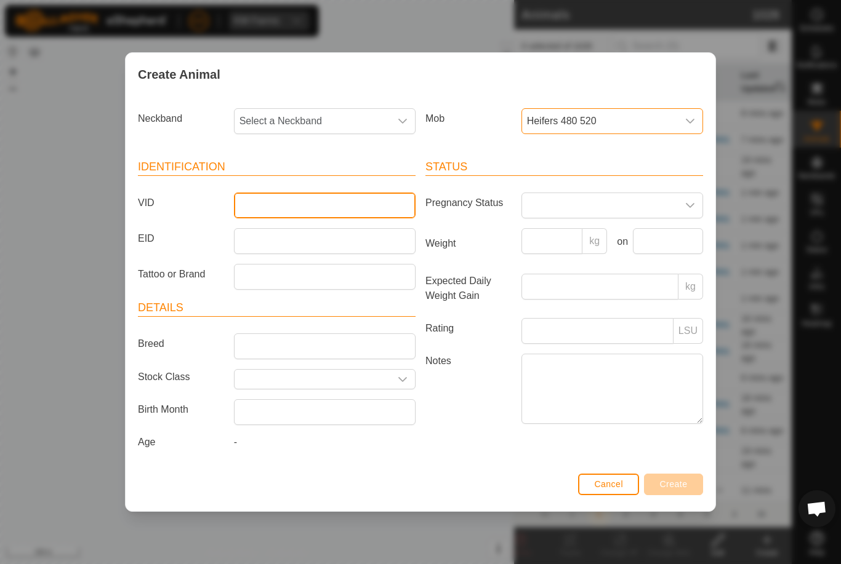
click at [327, 198] on input "VID" at bounding box center [325, 206] width 182 height 26
type input "Droad51"
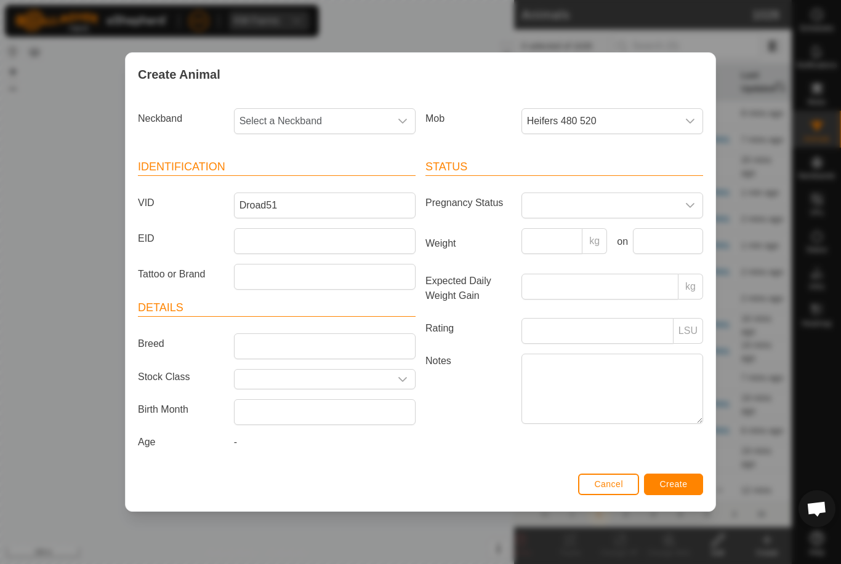
click at [307, 110] on span "Select a Neckband" at bounding box center [312, 121] width 156 height 25
type input "4182"
click at [337, 180] on li "4182491823" at bounding box center [325, 184] width 180 height 25
click at [681, 483] on span "Create" at bounding box center [674, 484] width 28 height 10
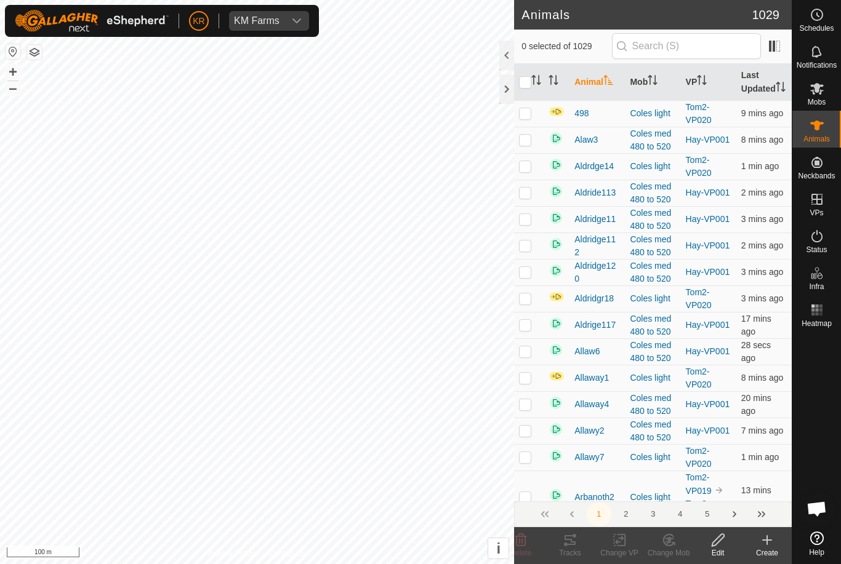
click at [775, 543] on create-svg-icon at bounding box center [766, 540] width 49 height 15
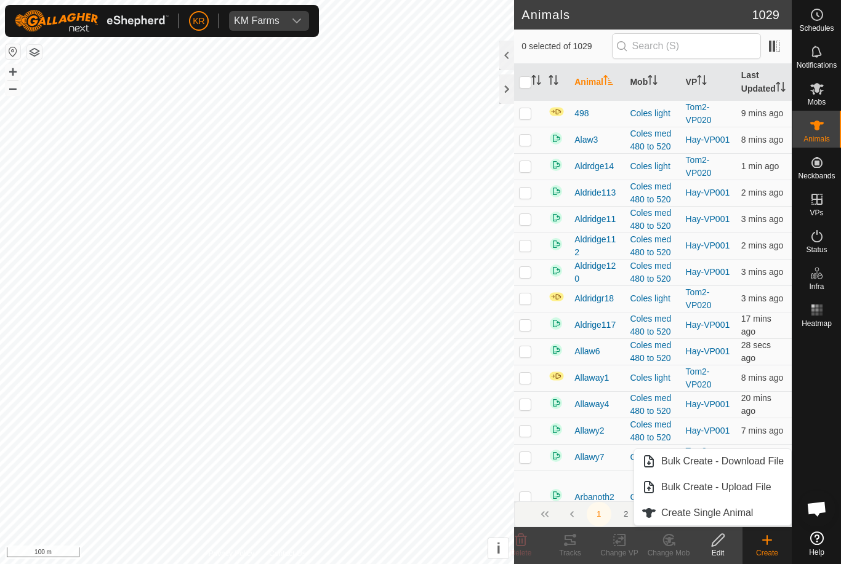
click at [747, 510] on span "Create Single Animal" at bounding box center [707, 513] width 92 height 15
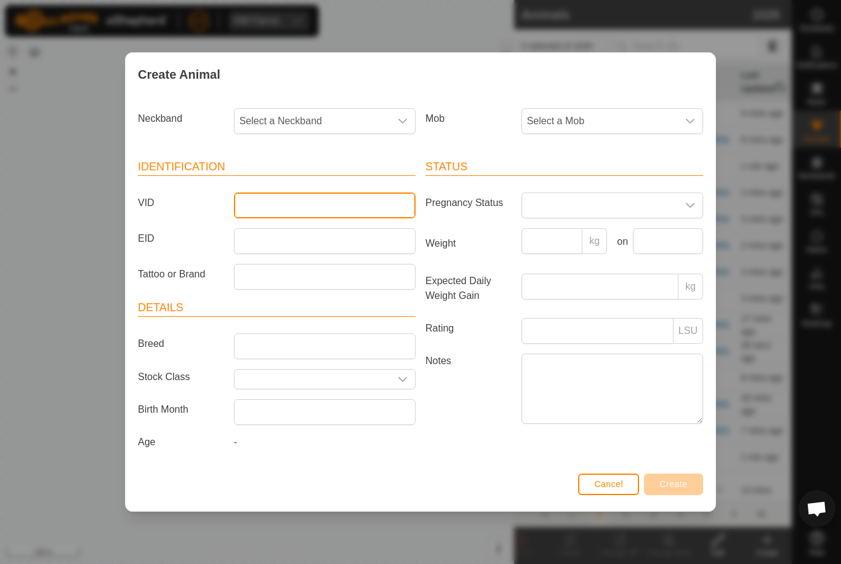
click at [314, 193] on input "VID" at bounding box center [325, 206] width 182 height 26
type input "Droad52"
click at [602, 109] on span "Select a Mob" at bounding box center [600, 121] width 156 height 25
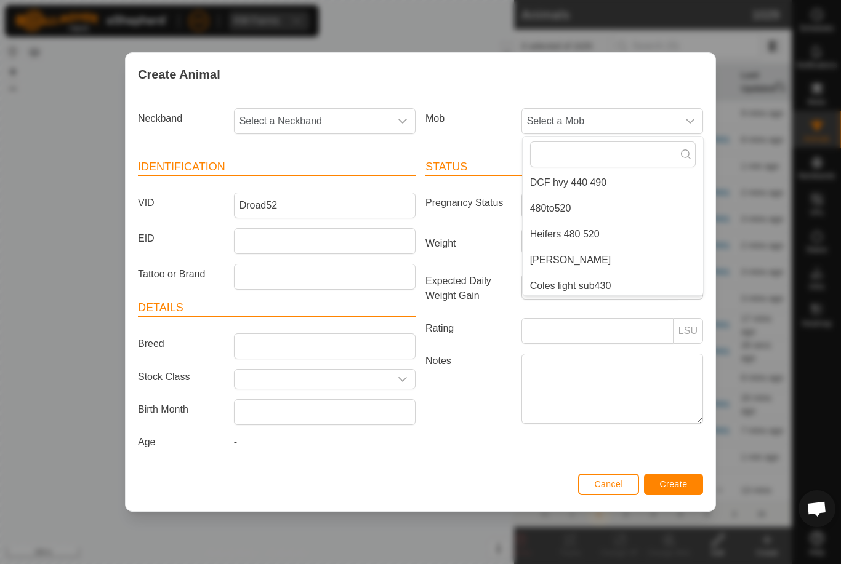
scroll to position [102, 0]
click at [639, 205] on li "Heifers 480 520" at bounding box center [612, 211] width 180 height 25
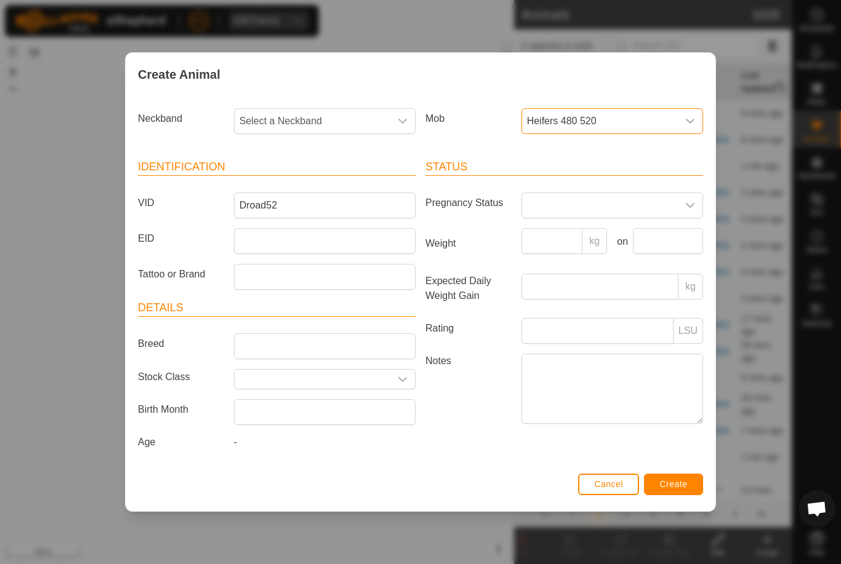
click at [342, 109] on span "Select a Neckband" at bounding box center [312, 121] width 156 height 25
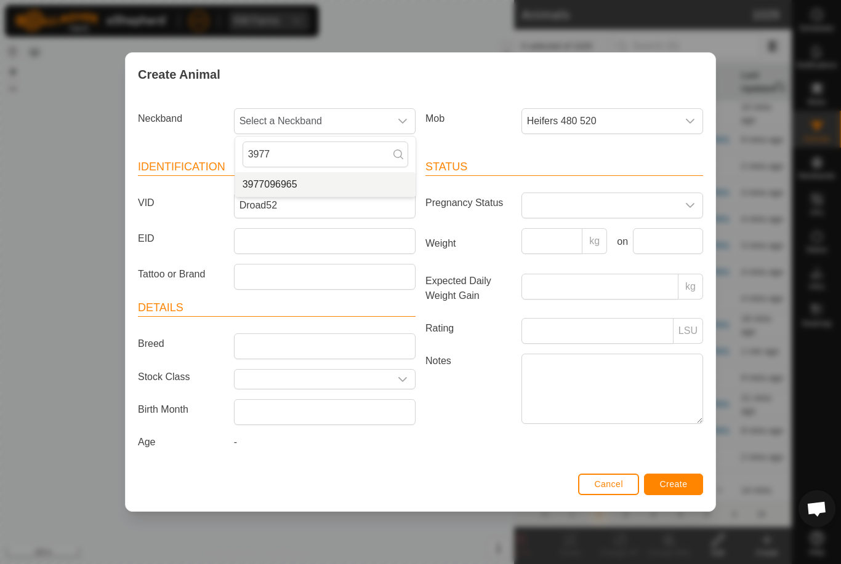
type input "3977"
click at [334, 172] on li "3977096965" at bounding box center [325, 184] width 180 height 25
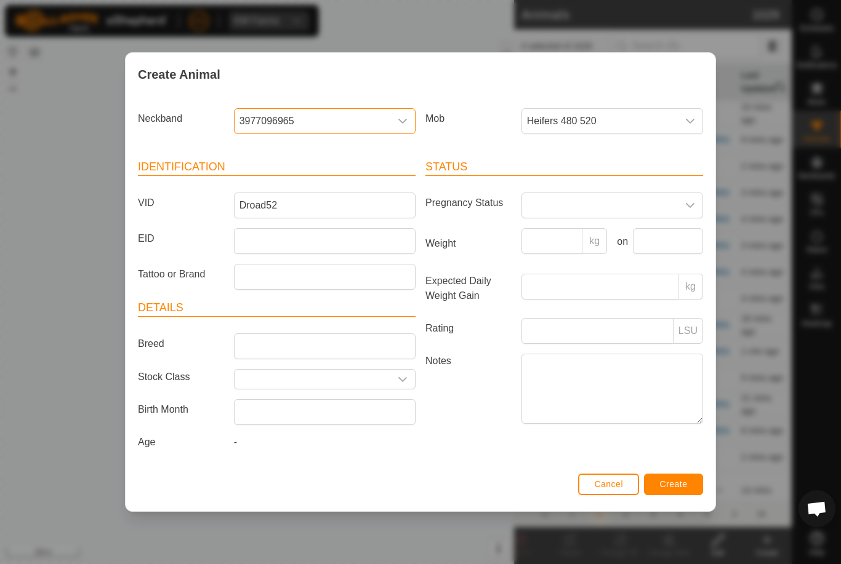
click at [684, 480] on button "Create" at bounding box center [673, 485] width 59 height 22
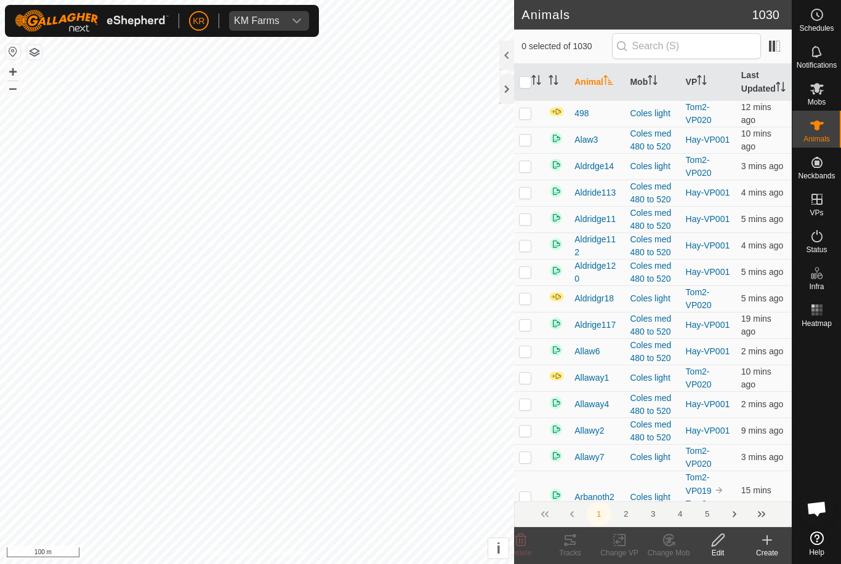
click at [766, 542] on icon at bounding box center [766, 540] width 15 height 15
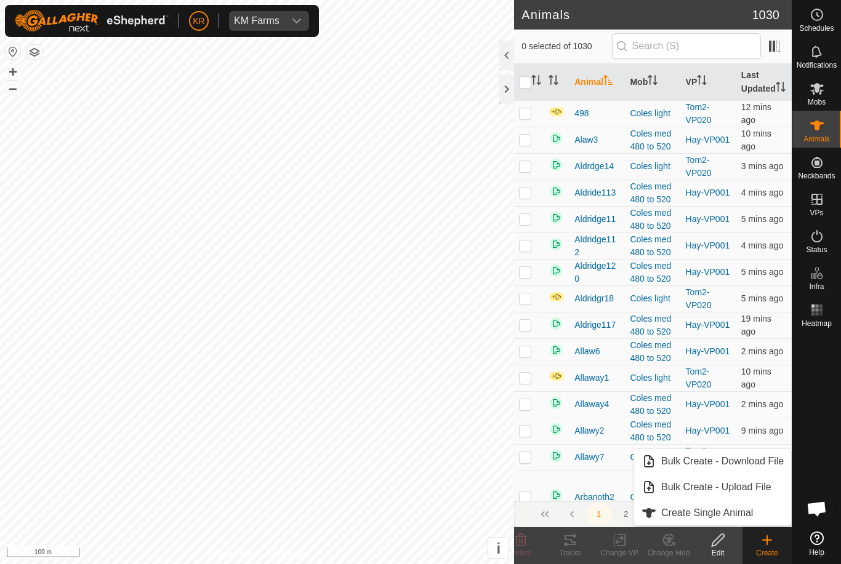
click at [741, 507] on span "Create Single Animal" at bounding box center [707, 513] width 92 height 15
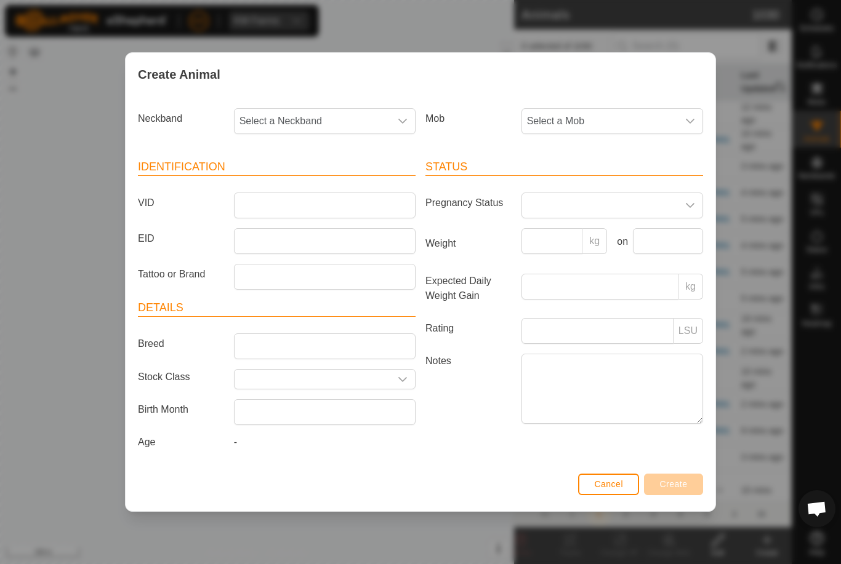
click at [623, 109] on span "Select a Mob" at bounding box center [600, 121] width 156 height 25
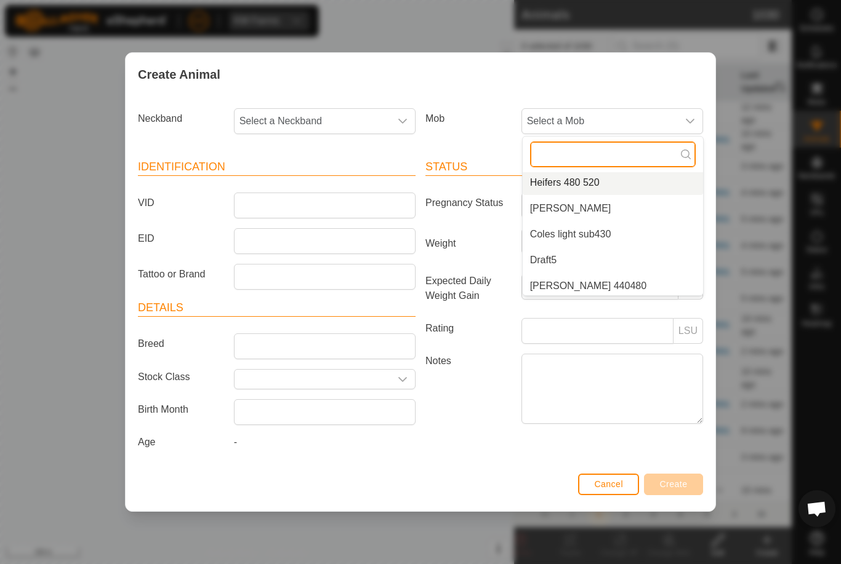
scroll to position [129, 0]
click at [612, 178] on li "Heifers 480 520" at bounding box center [612, 184] width 180 height 25
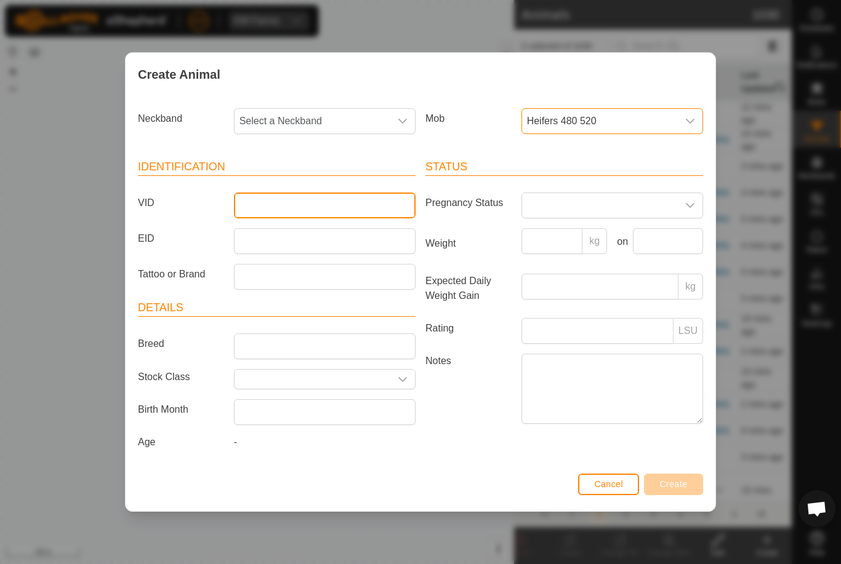
click at [324, 206] on input "VID" at bounding box center [325, 206] width 182 height 26
type input "Droad53"
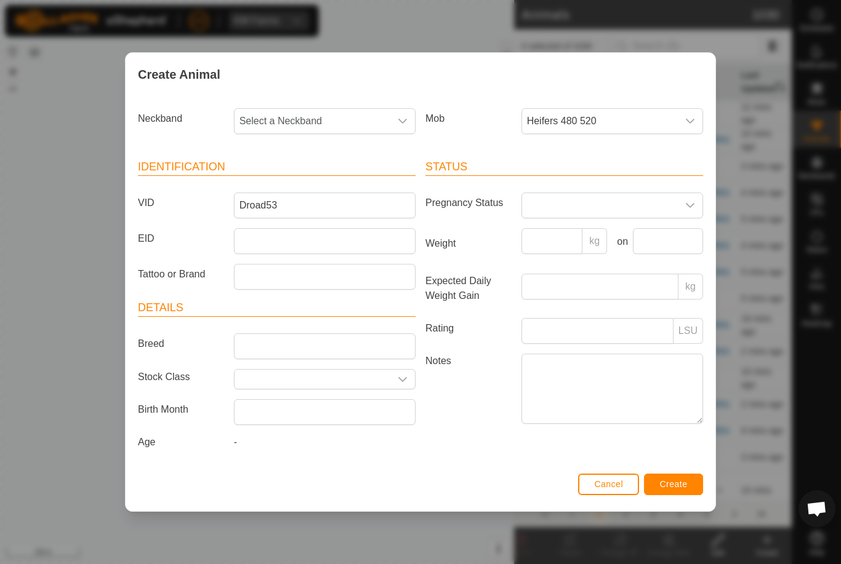
click at [326, 125] on span "Select a Neckband" at bounding box center [312, 121] width 156 height 25
type input "26087"
click at [317, 173] on li "2608743294" at bounding box center [325, 184] width 180 height 25
click at [679, 482] on span "Create" at bounding box center [674, 484] width 28 height 10
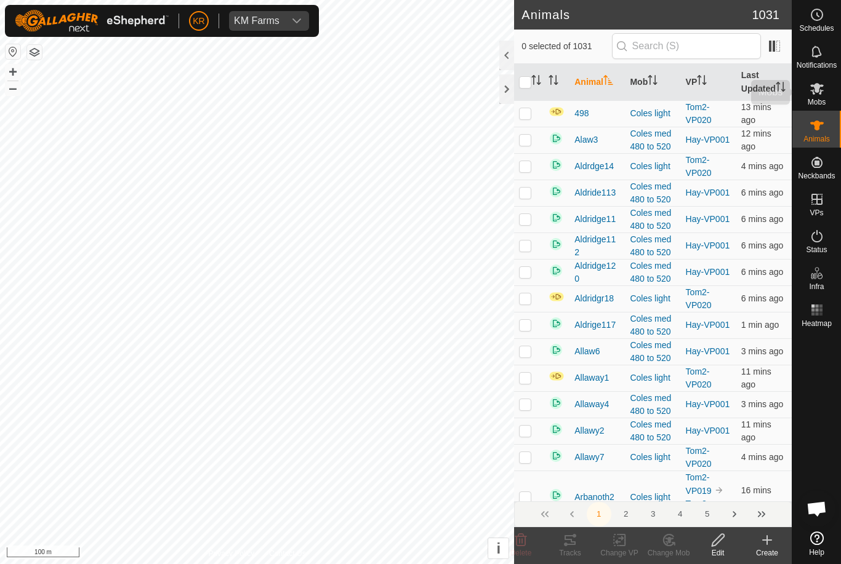
click at [825, 97] on es-mob-svg-icon at bounding box center [817, 89] width 22 height 20
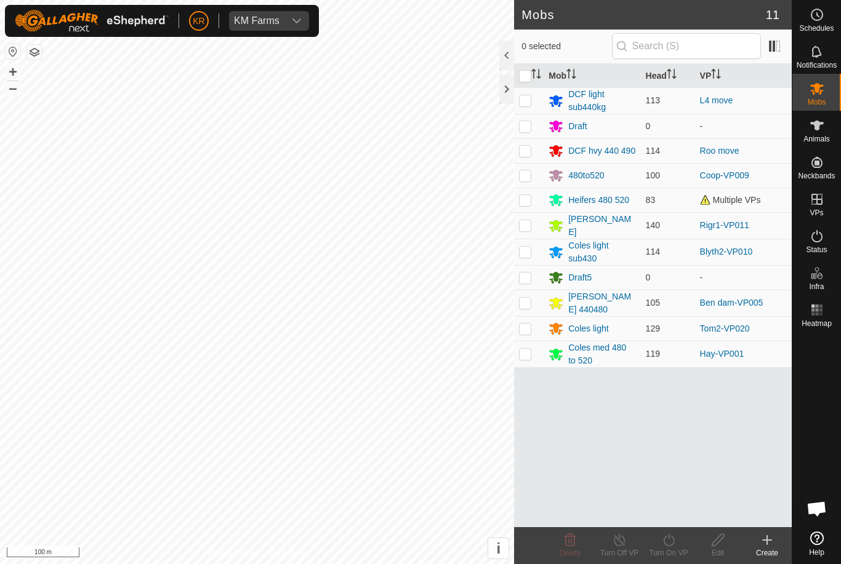
click at [622, 207] on div "Heifers 480 520" at bounding box center [591, 200] width 87 height 15
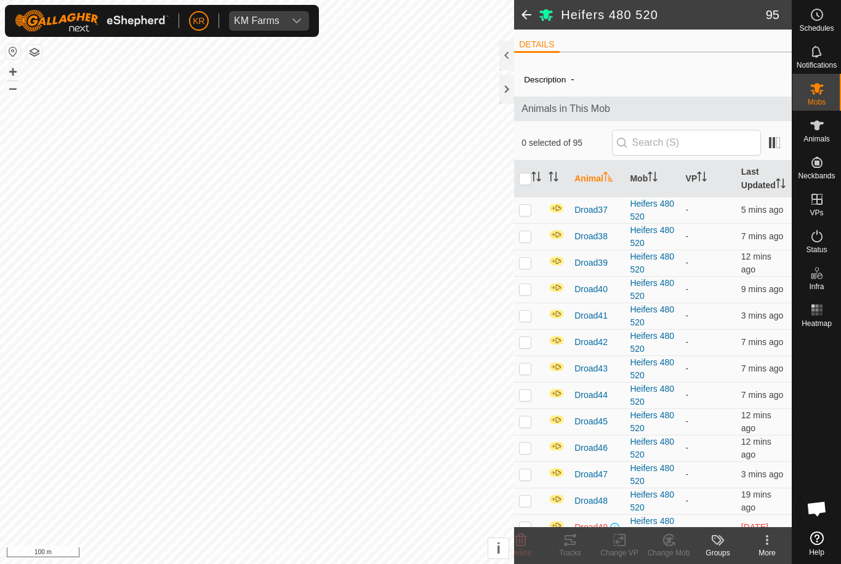
click at [627, 198] on th "Mob" at bounding box center [652, 179] width 55 height 37
click at [524, 185] on input "checkbox" at bounding box center [525, 179] width 12 height 12
checkbox input "true"
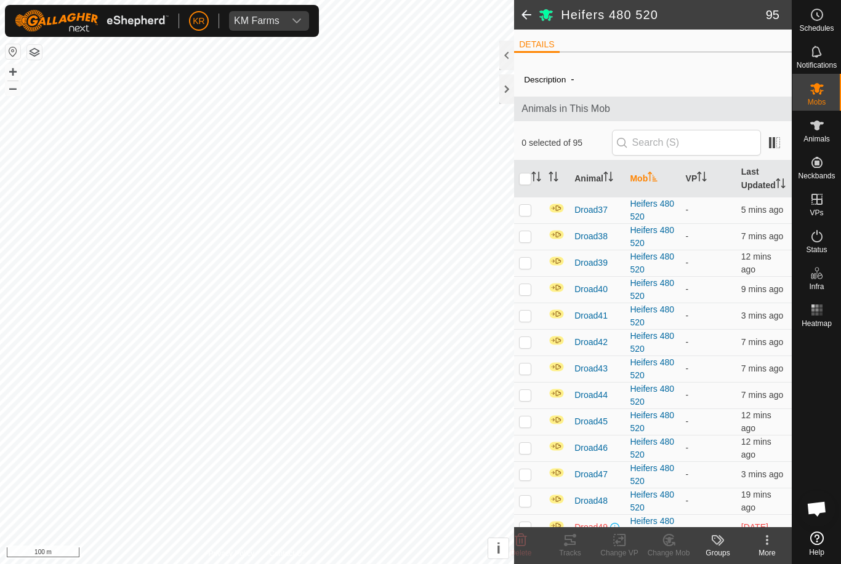
checkbox input "true"
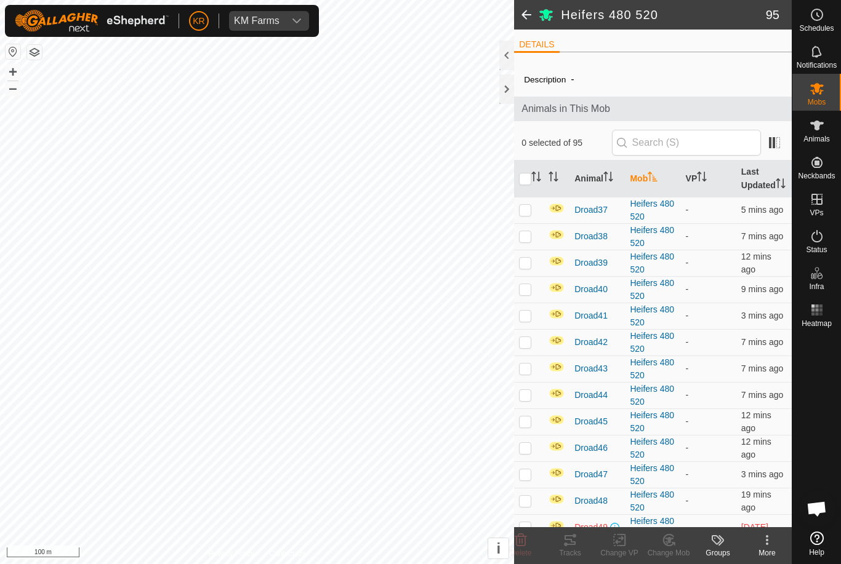
checkbox input "true"
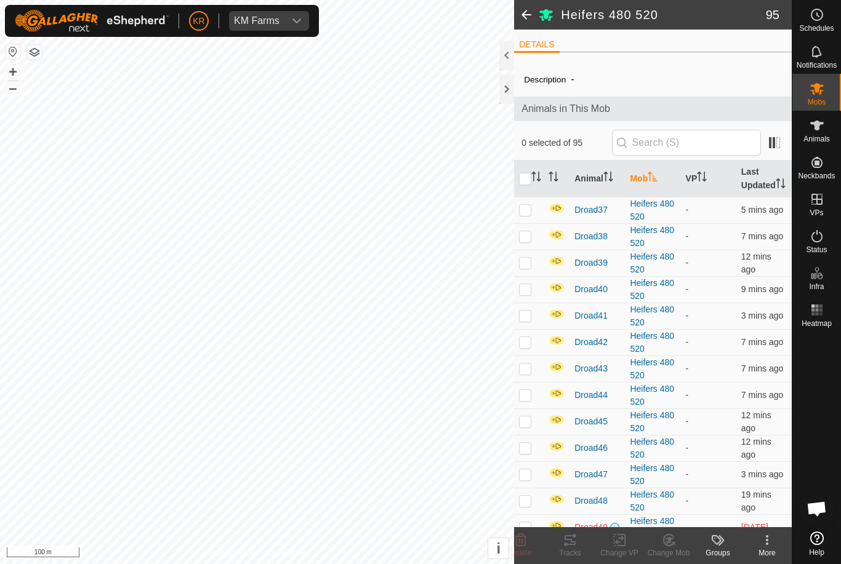
checkbox input "true"
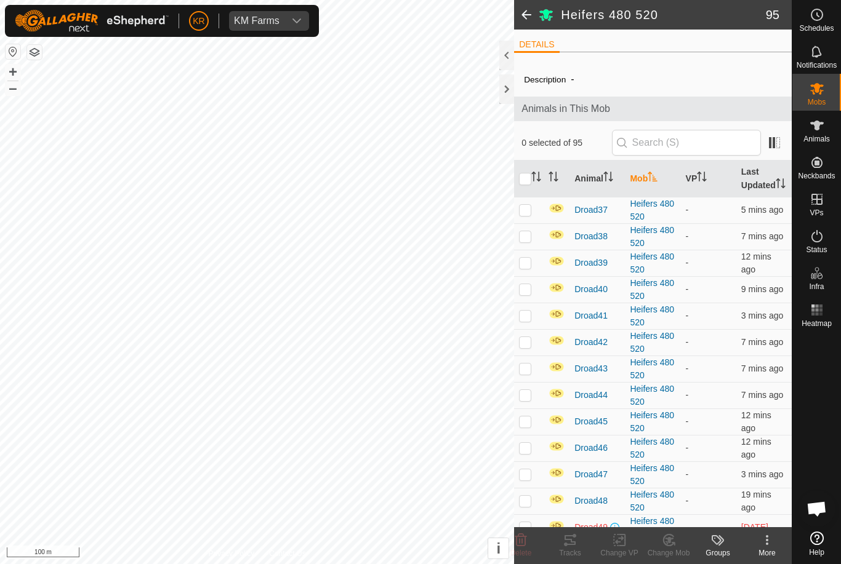
checkbox input "true"
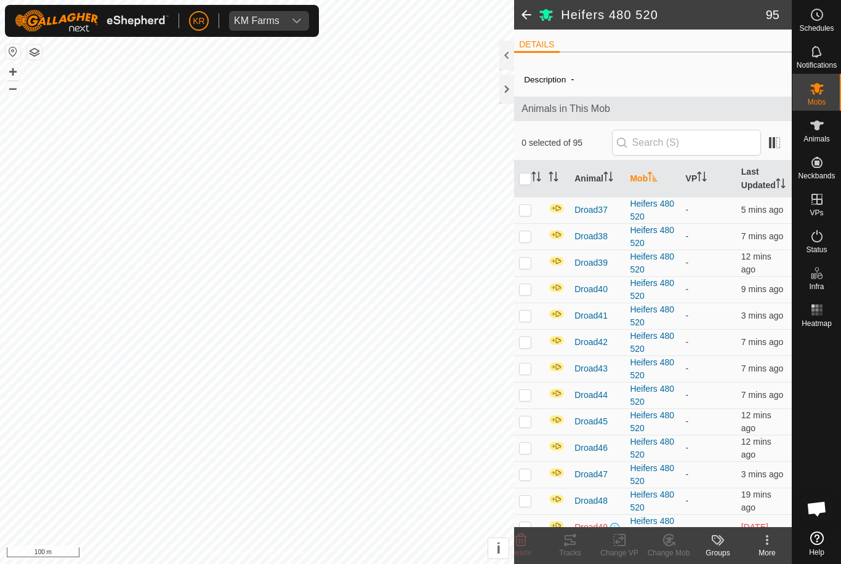
checkbox input "true"
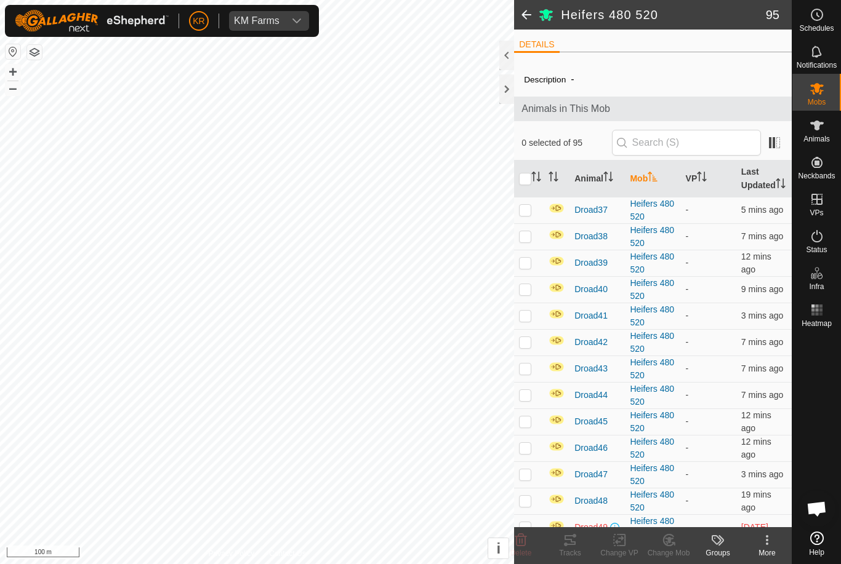
checkbox input "true"
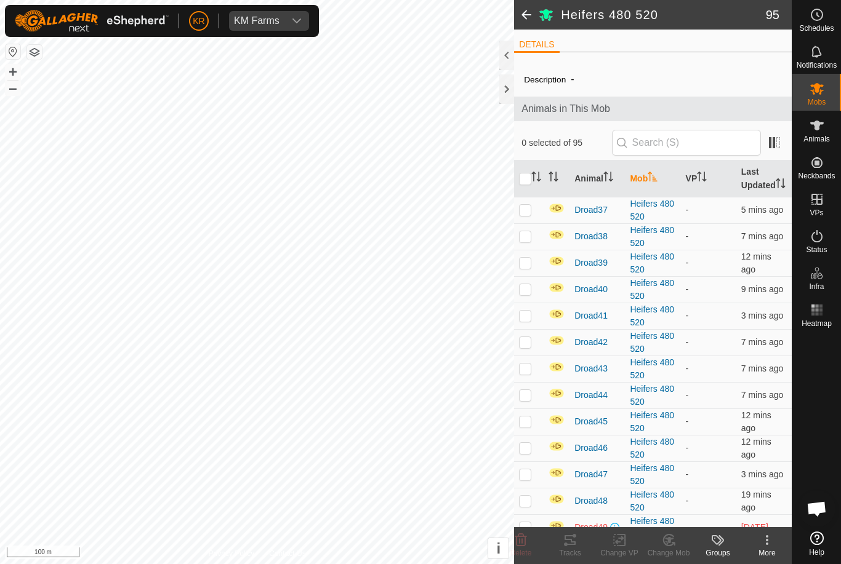
checkbox input "true"
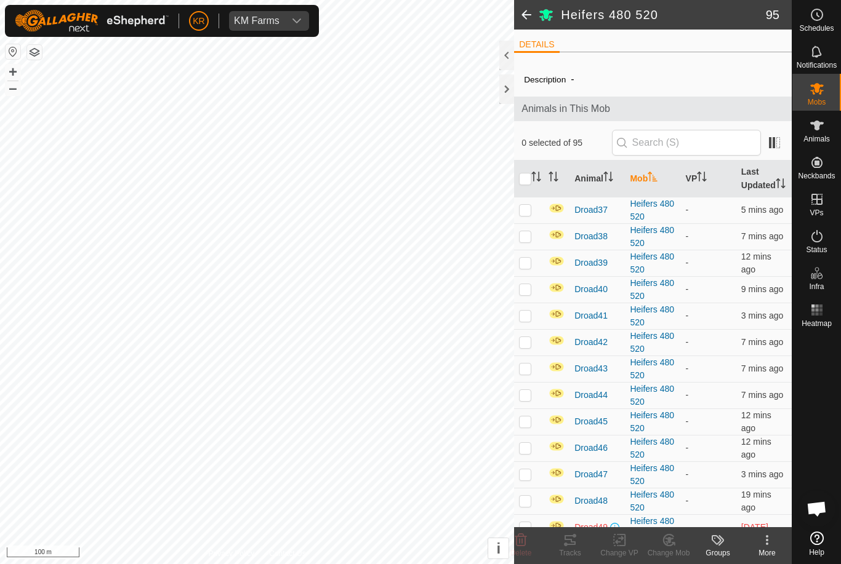
checkbox input "true"
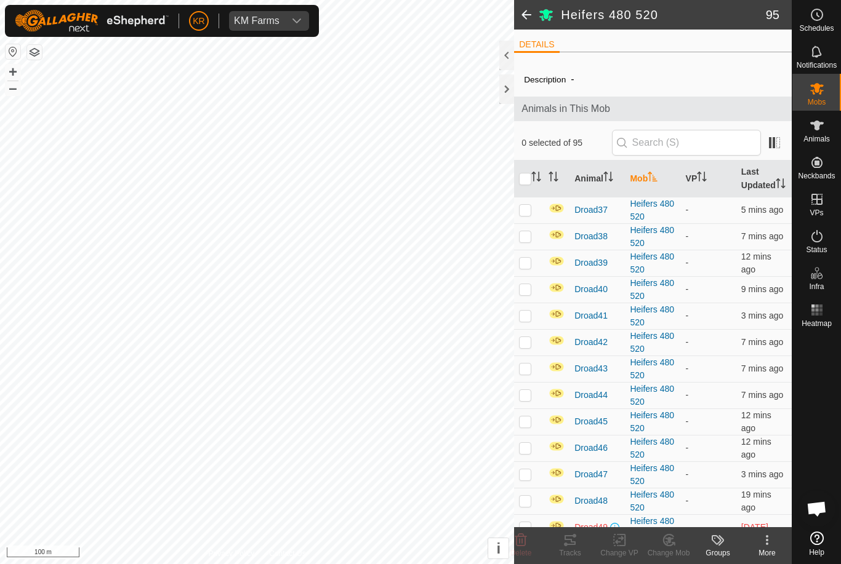
checkbox input "true"
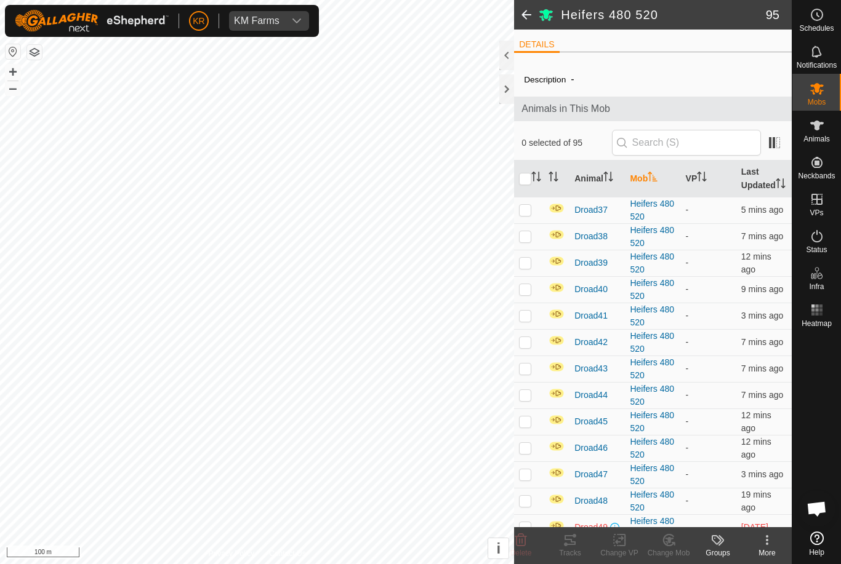
checkbox input "true"
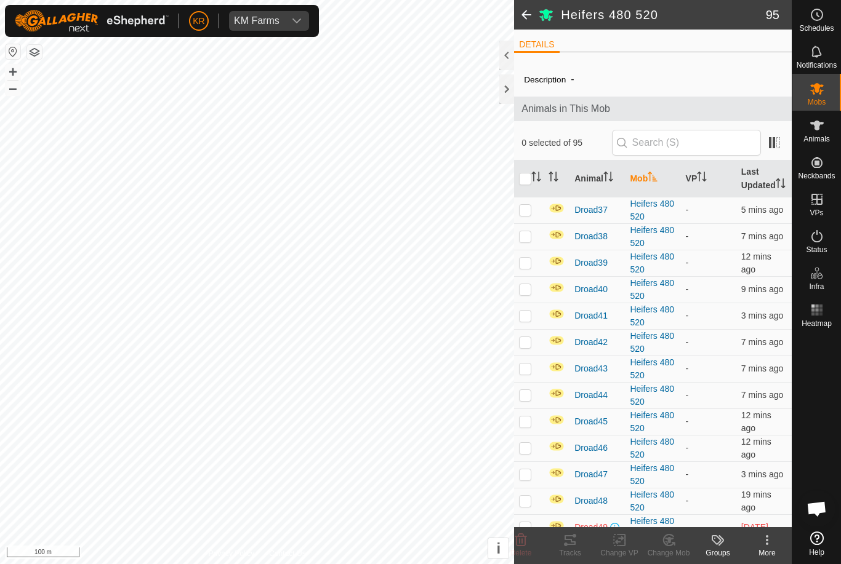
checkbox input "true"
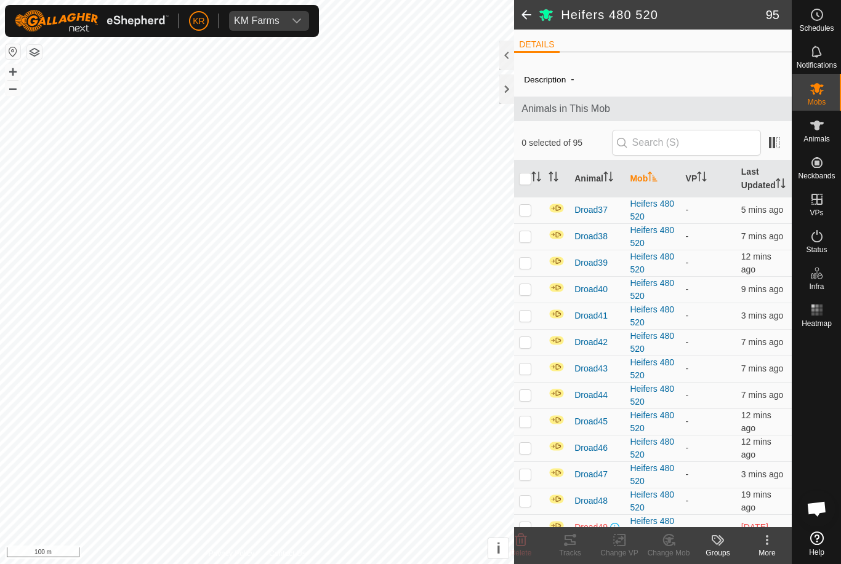
checkbox input "true"
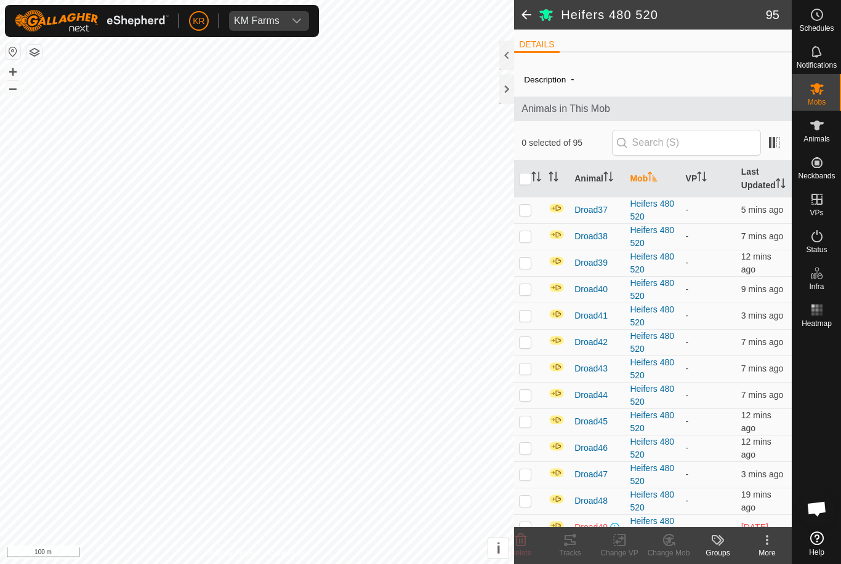
checkbox input "true"
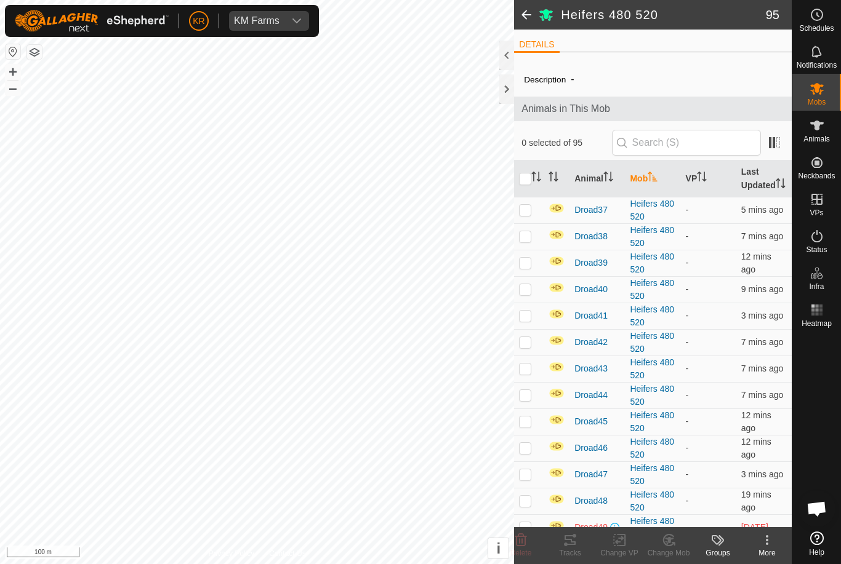
checkbox input "true"
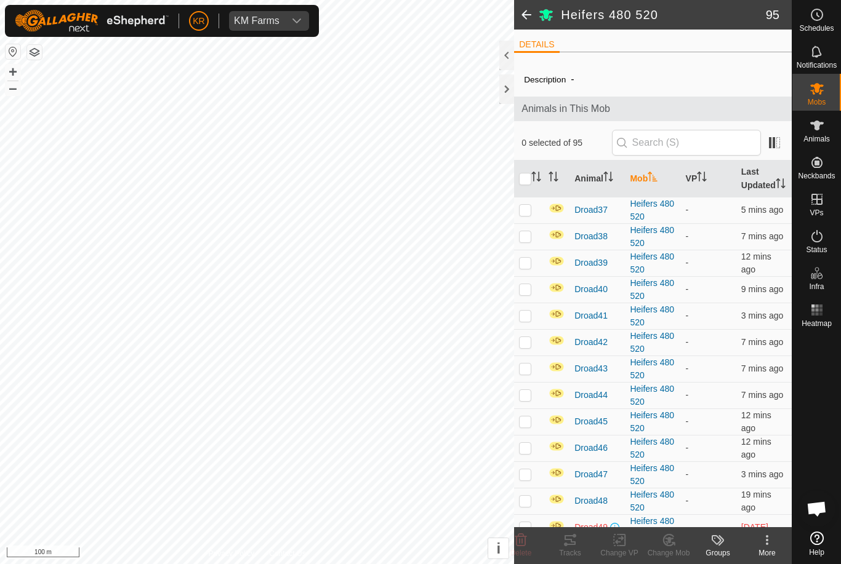
checkbox input "true"
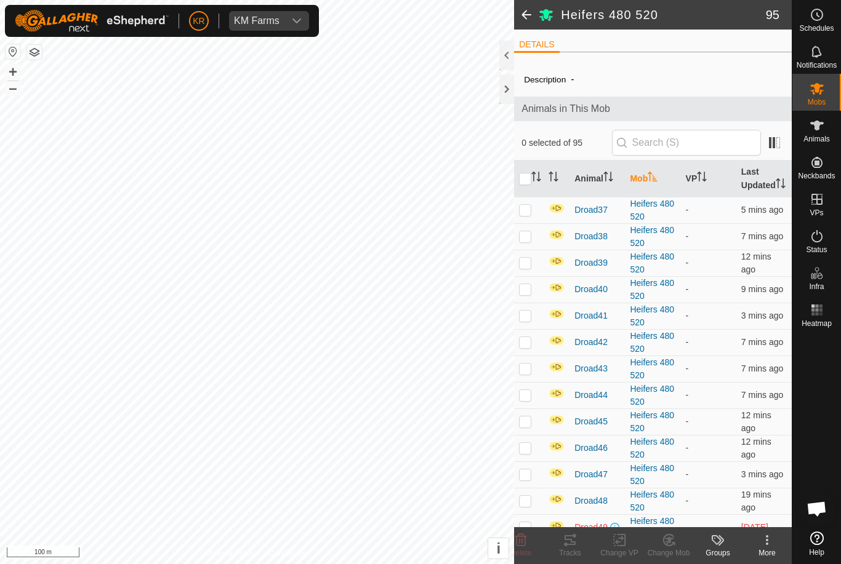
checkbox input "true"
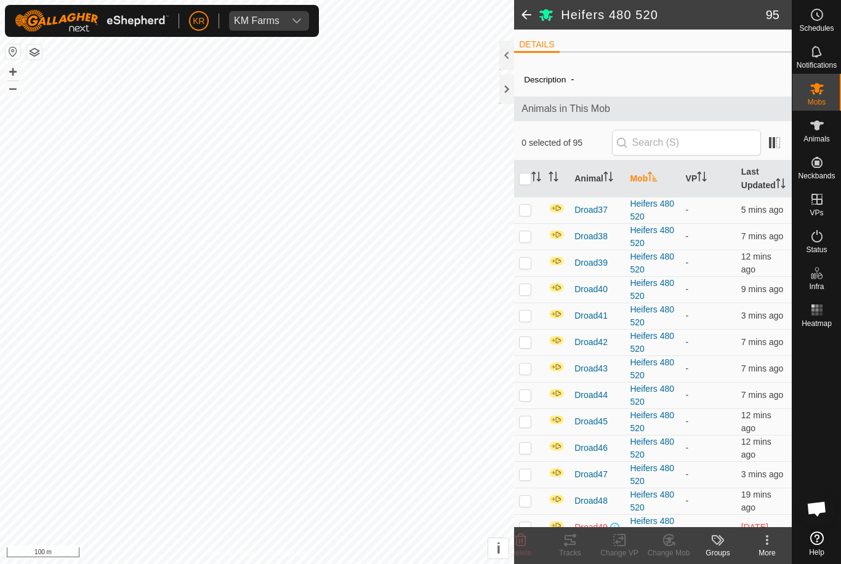
checkbox input "true"
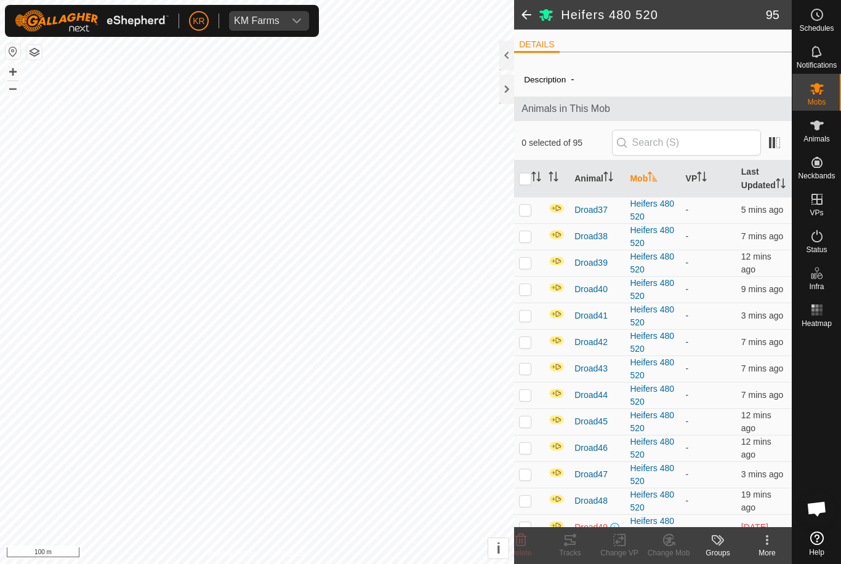
checkbox input "true"
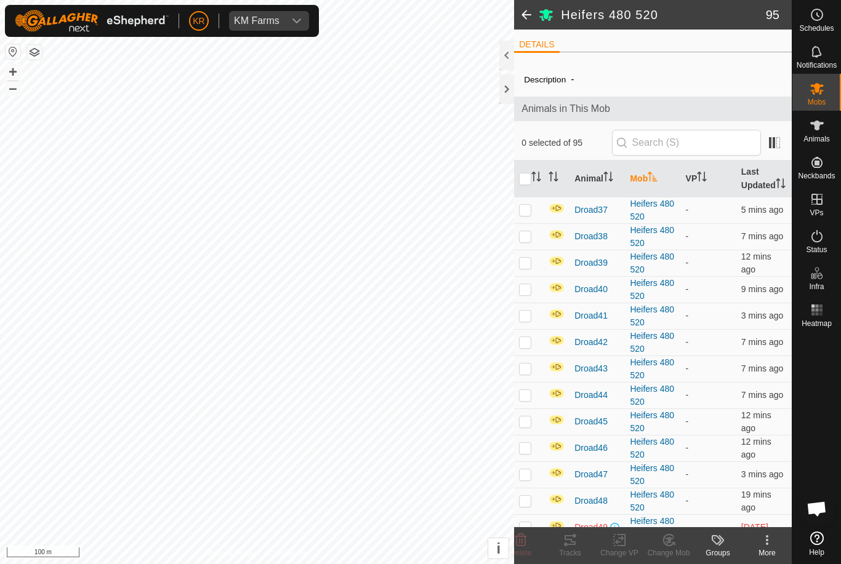
checkbox input "true"
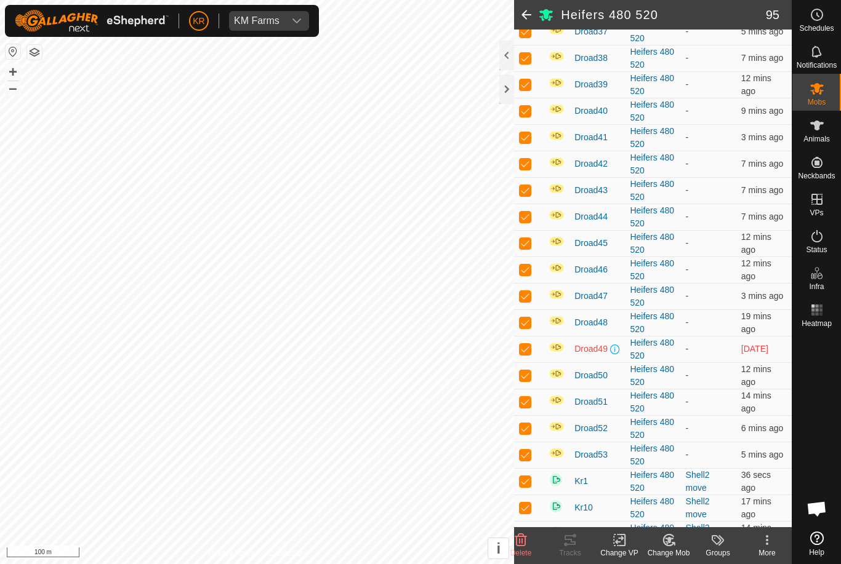
scroll to position [257, 0]
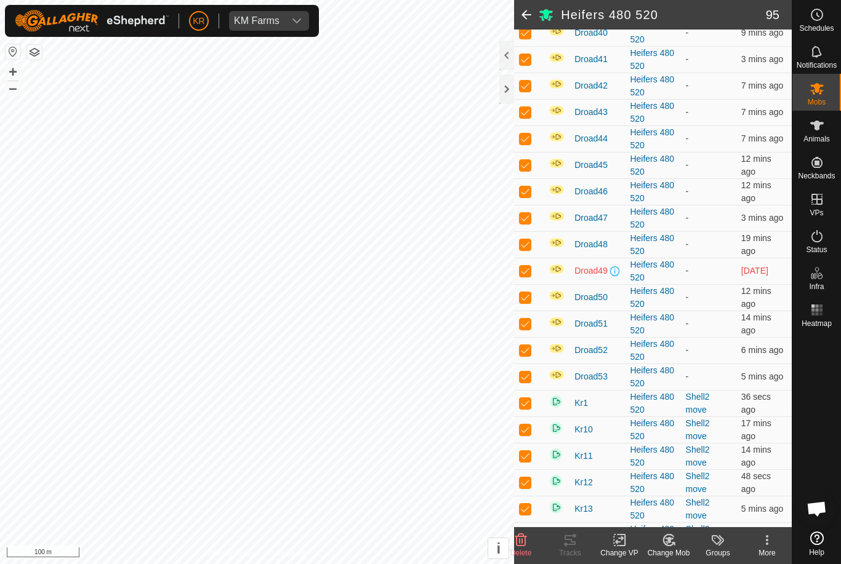
click at [626, 544] on icon at bounding box center [619, 540] width 15 height 15
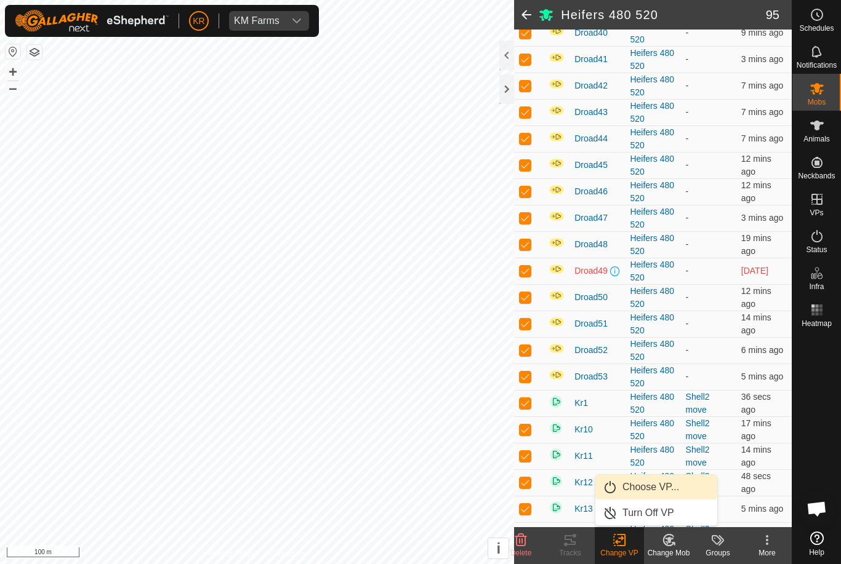
click at [668, 488] on span "Choose VP..." at bounding box center [650, 487] width 57 height 15
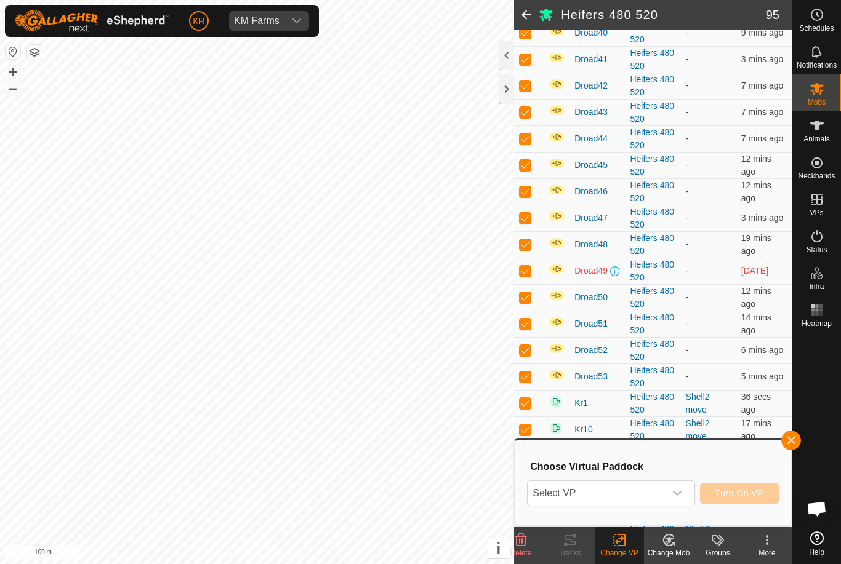
click at [658, 494] on span "Select VP" at bounding box center [595, 493] width 137 height 25
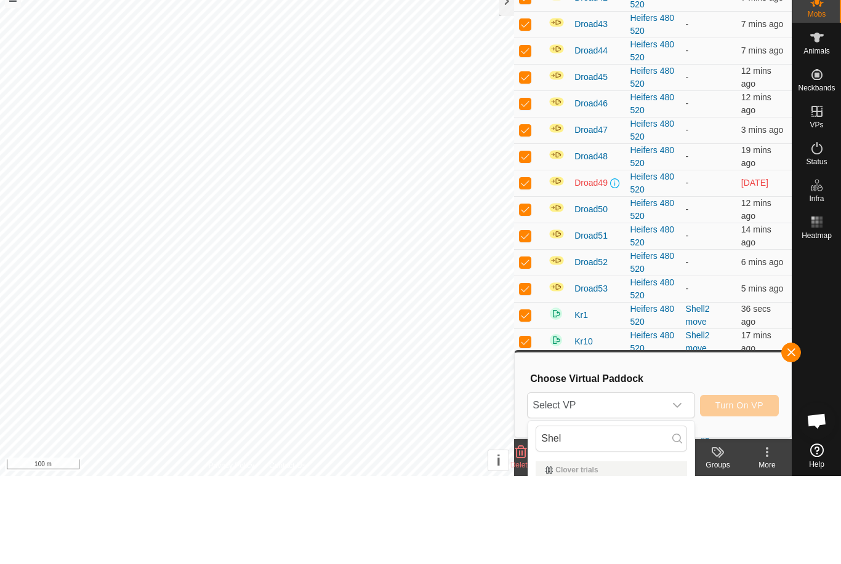
scroll to position [88, 0]
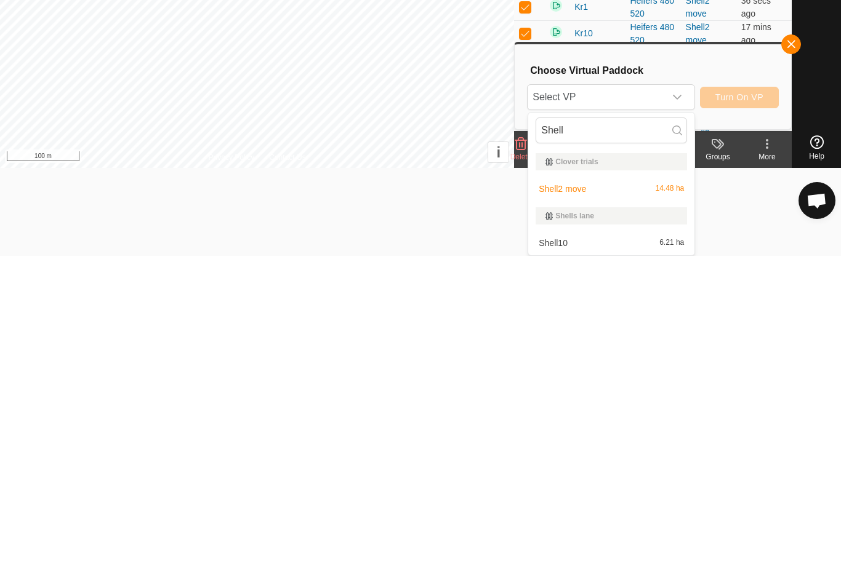
type input "Shell"
click at [583, 493] on span "Shell2 move" at bounding box center [561, 497] width 47 height 9
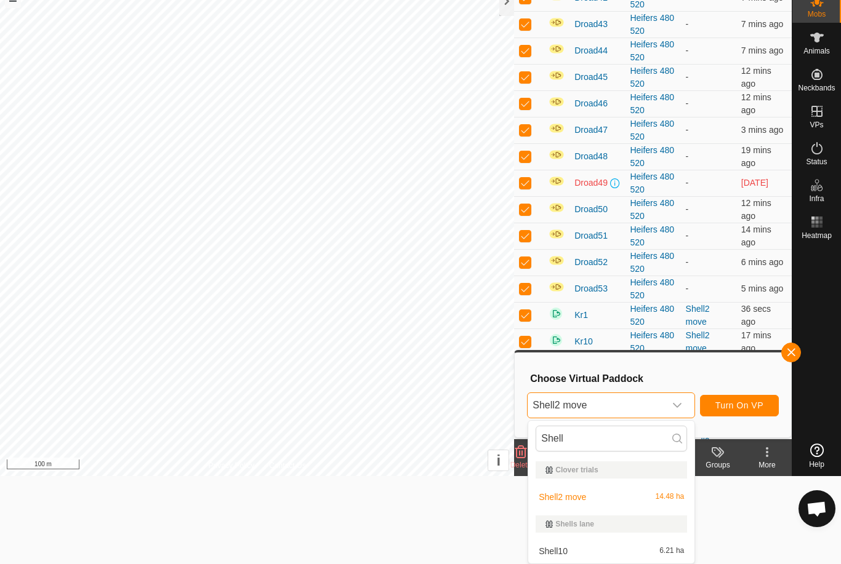
scroll to position [0, 0]
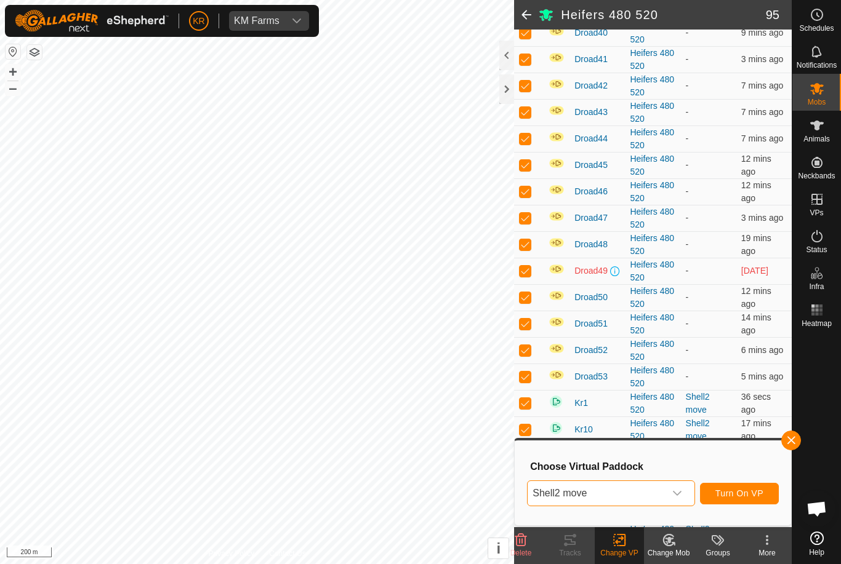
click at [742, 495] on span "Turn On VP" at bounding box center [739, 494] width 48 height 10
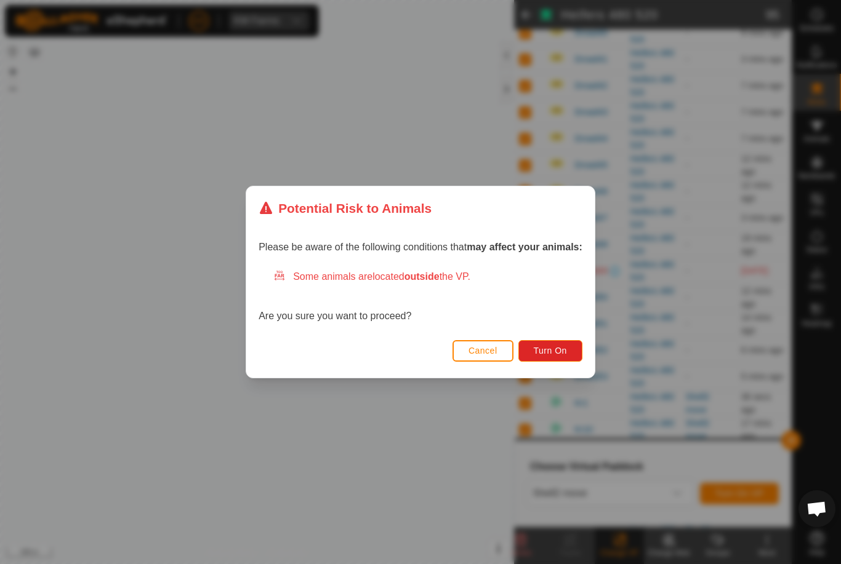
click at [562, 350] on span "Turn On" at bounding box center [550, 351] width 33 height 10
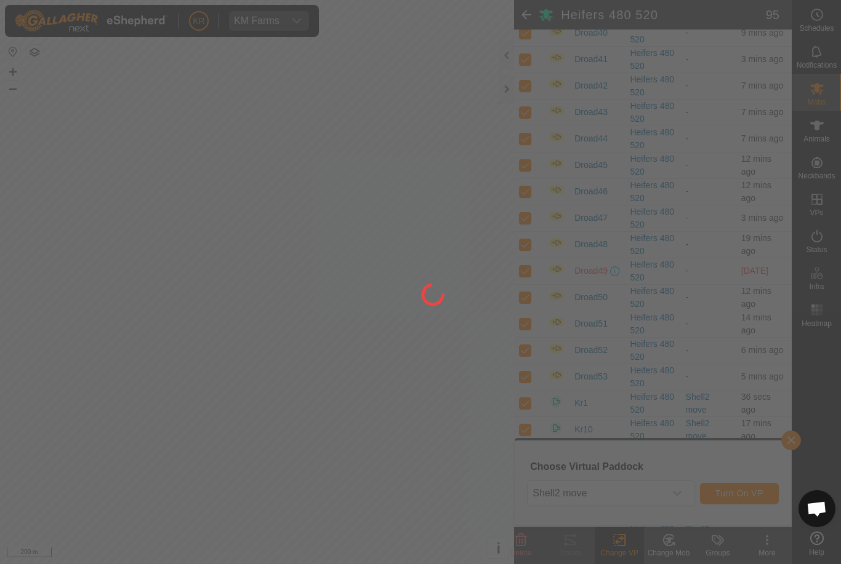
click at [550, 346] on div at bounding box center [420, 282] width 841 height 564
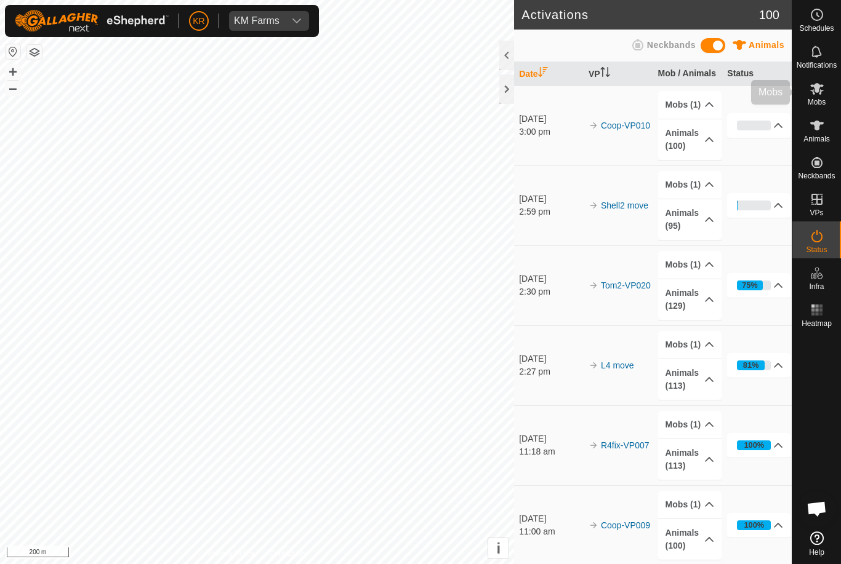
click at [834, 99] on div "Mobs" at bounding box center [816, 92] width 49 height 37
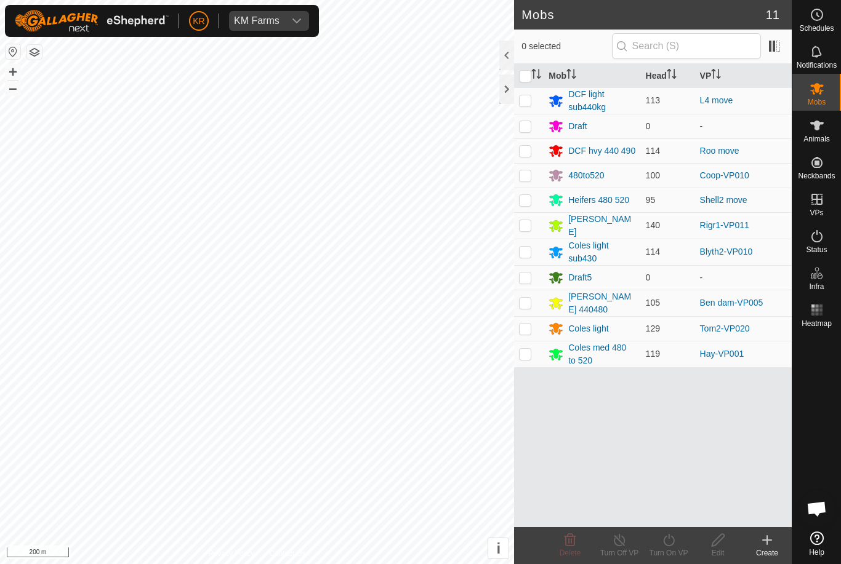
click at [603, 247] on div "Coles light sub430" at bounding box center [601, 252] width 67 height 26
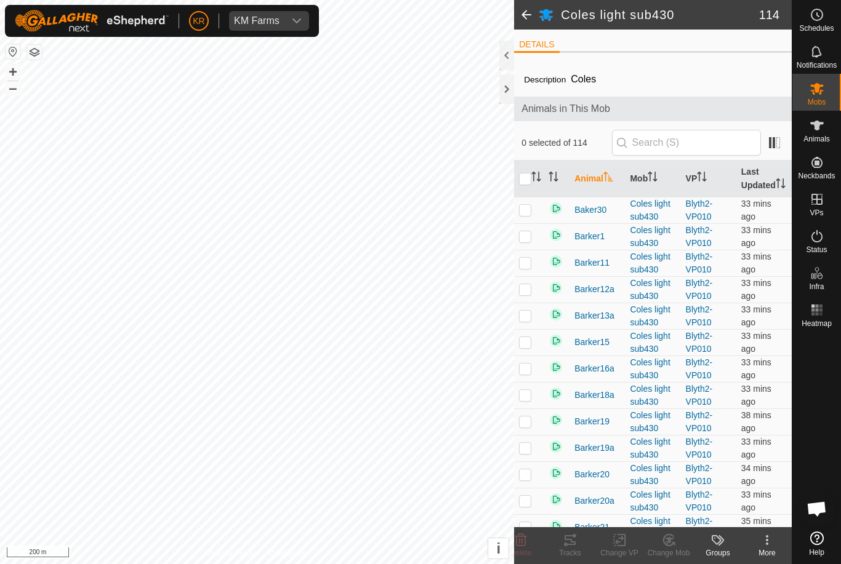
click at [529, 15] on span at bounding box center [526, 15] width 25 height 30
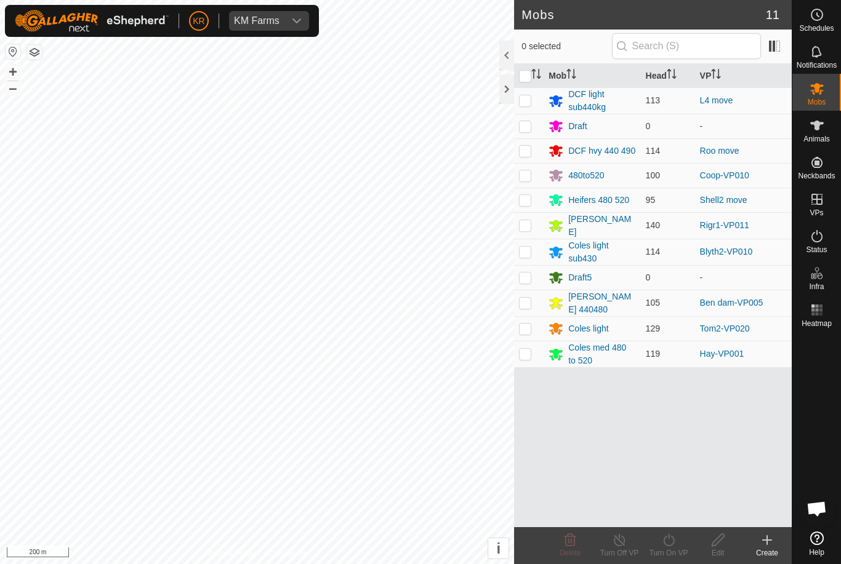
click at [531, 255] on p-checkbox at bounding box center [525, 252] width 12 height 10
click at [668, 547] on icon at bounding box center [668, 540] width 15 height 15
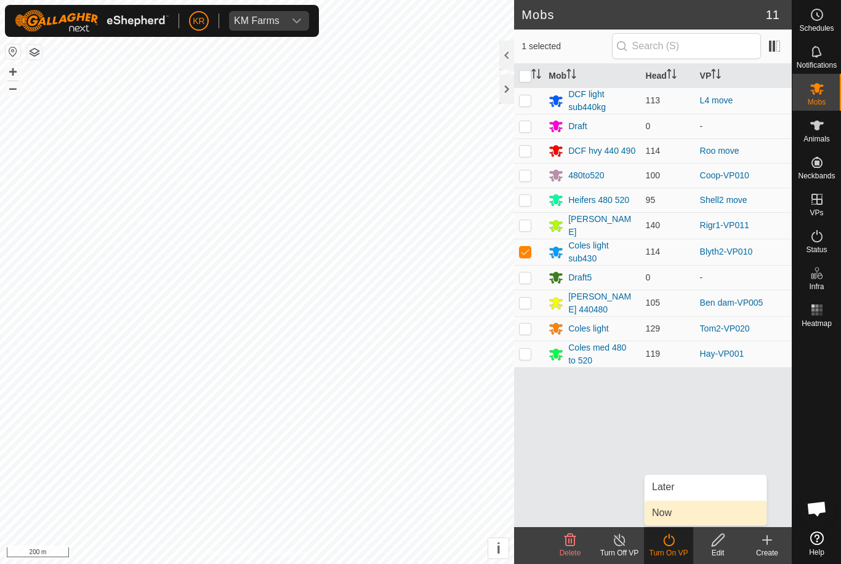
click at [676, 514] on link "Now" at bounding box center [705, 513] width 122 height 25
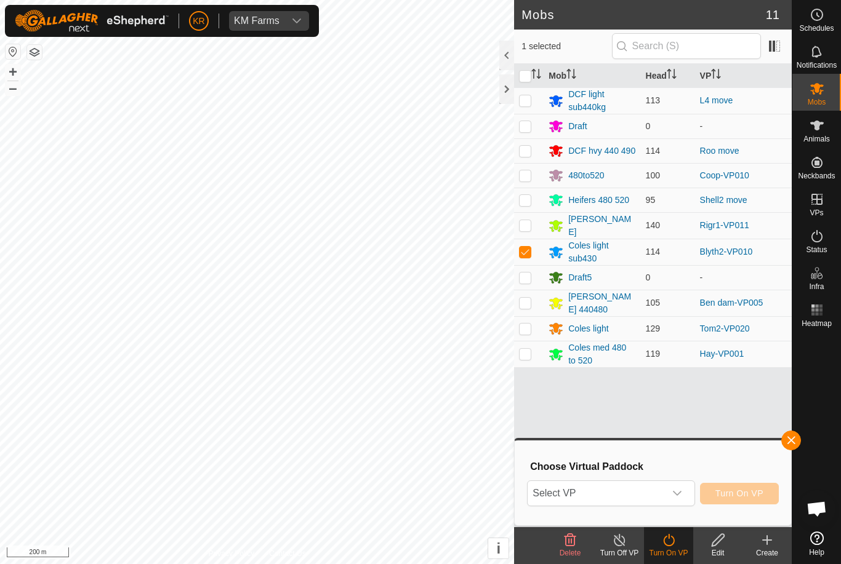
click at [640, 497] on span "Select VP" at bounding box center [595, 493] width 137 height 25
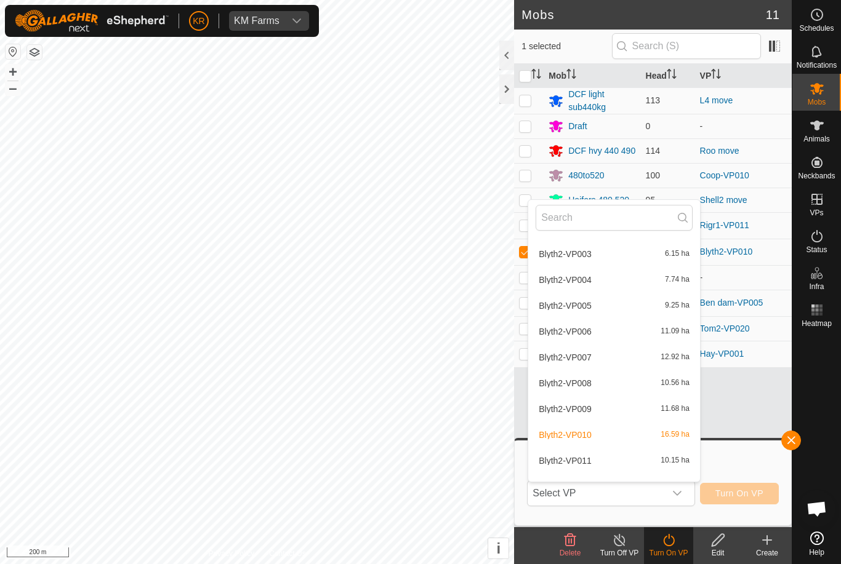
scroll to position [516, 0]
click at [588, 358] on span "Blyth2-VP007" at bounding box center [564, 357] width 53 height 9
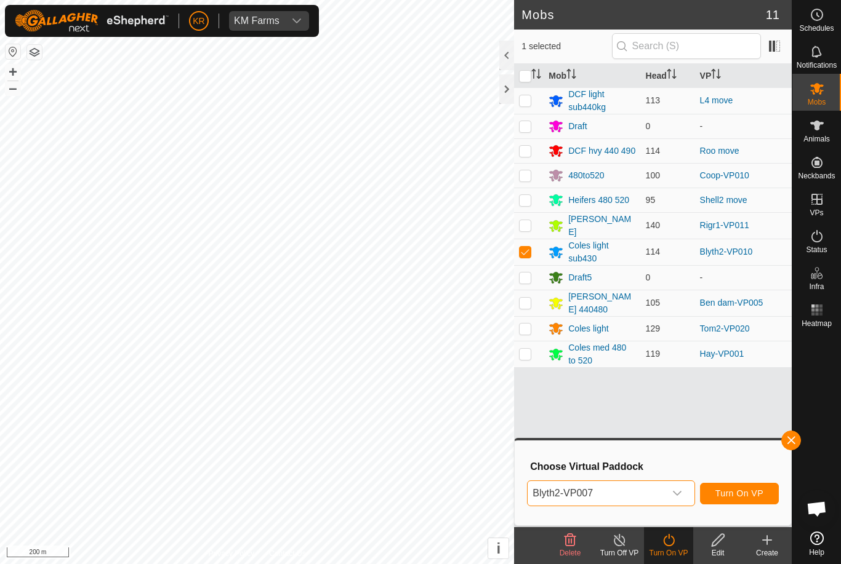
click at [635, 489] on span "Blyth2-VP007" at bounding box center [595, 493] width 137 height 25
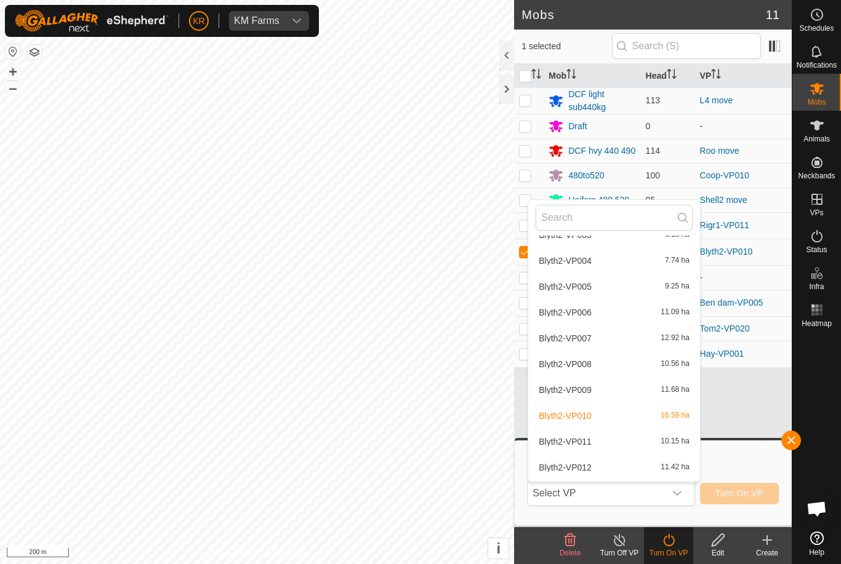
scroll to position [570, 0]
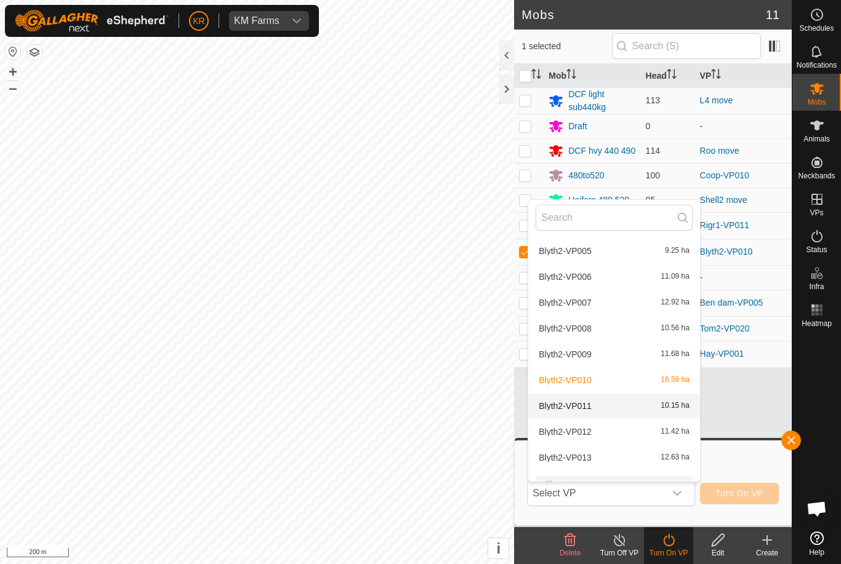
click at [591, 404] on div "Blyth2-VP011 10.15 ha" at bounding box center [613, 406] width 157 height 15
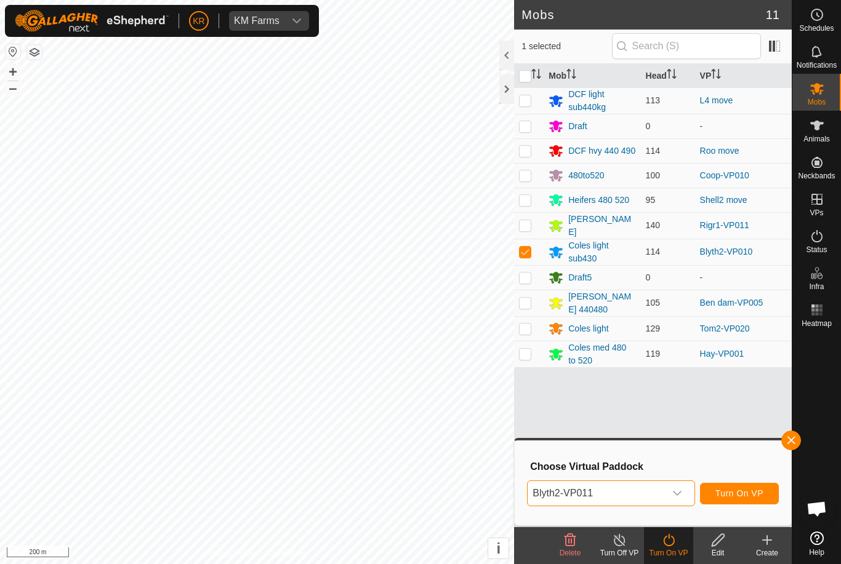
click at [794, 441] on span "button" at bounding box center [791, 441] width 10 height 10
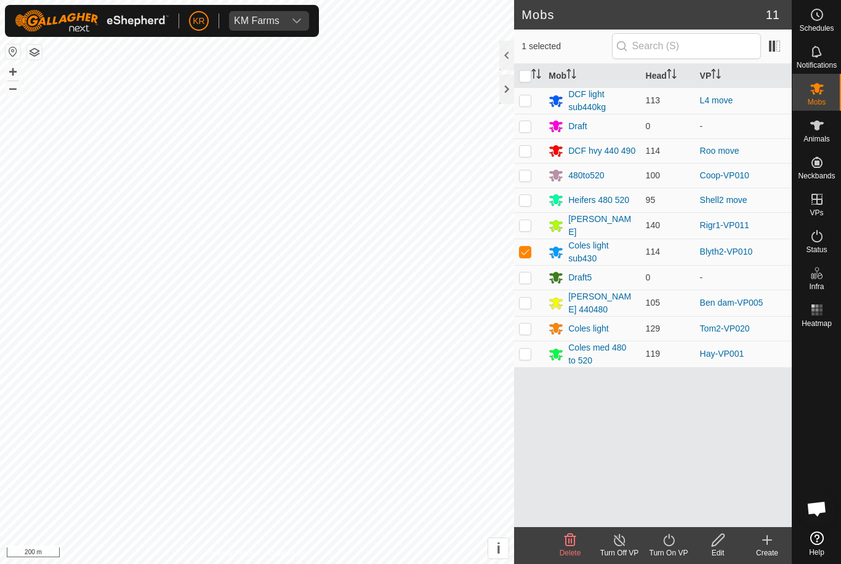
click at [530, 257] on td at bounding box center [529, 252] width 30 height 26
checkbox input "false"
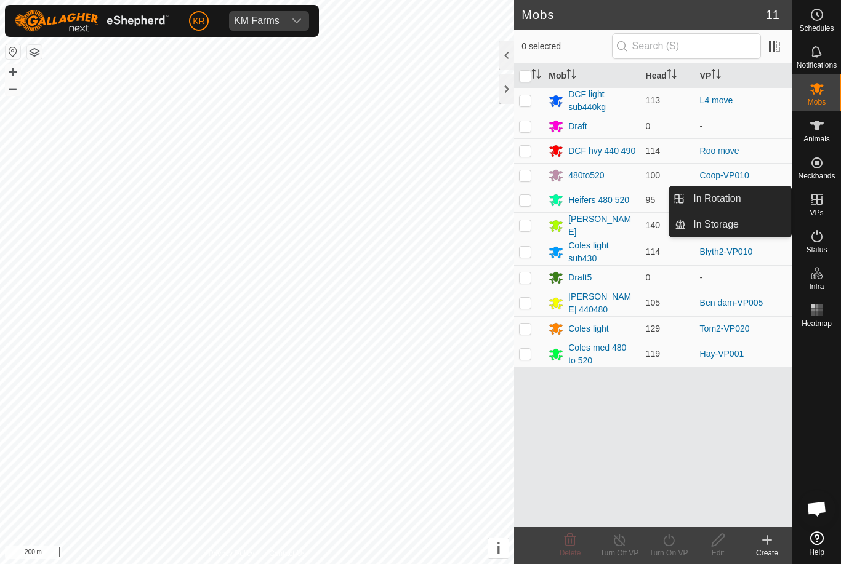
click at [736, 225] on span "In Storage" at bounding box center [716, 224] width 46 height 15
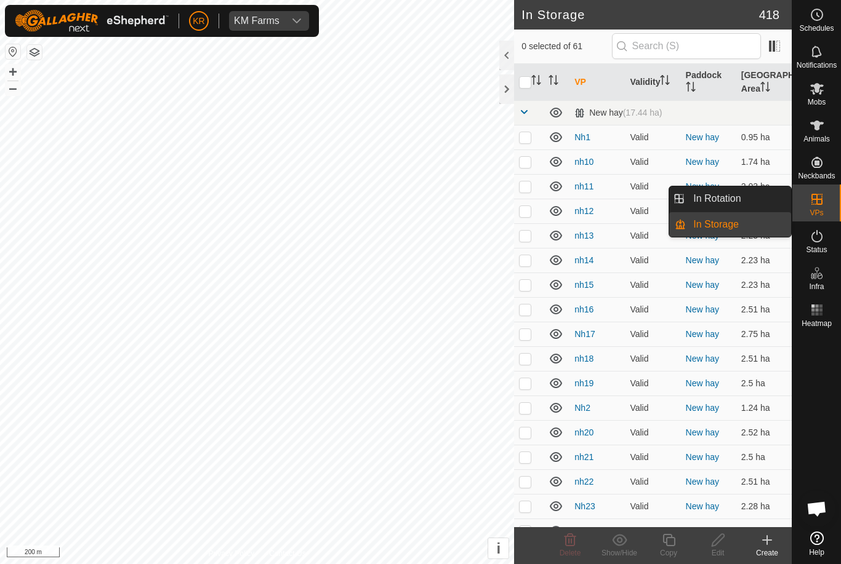
click at [747, 201] on link "In Rotation" at bounding box center [738, 198] width 105 height 25
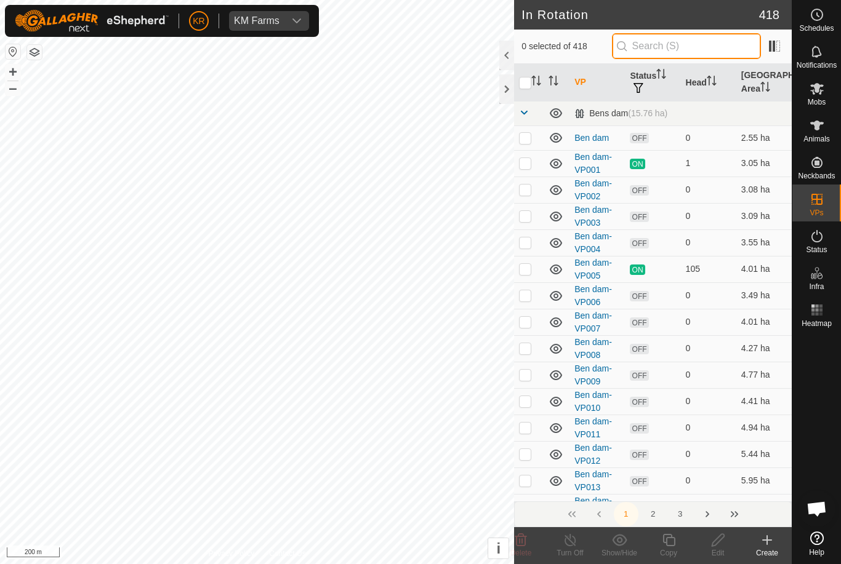
click at [716, 46] on input "text" at bounding box center [686, 46] width 149 height 26
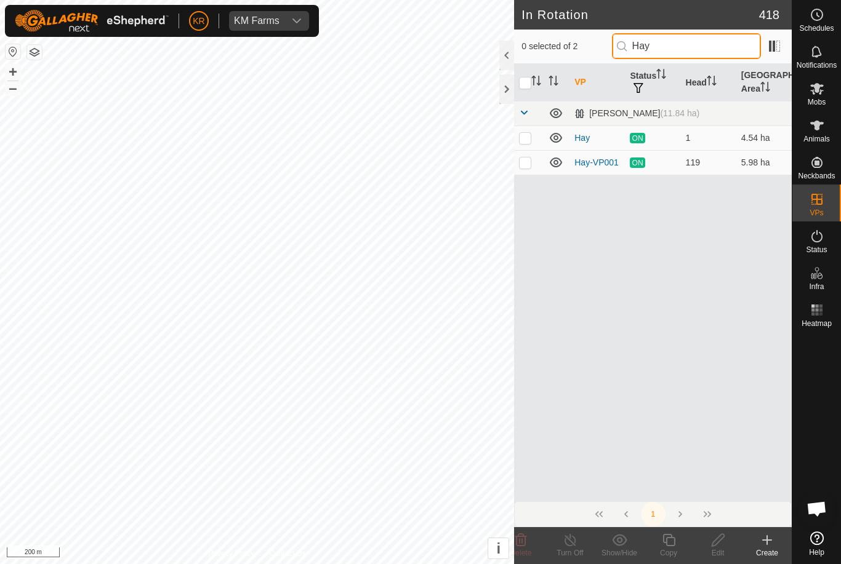
type input "Hay"
click at [528, 163] on p-checkbox at bounding box center [525, 163] width 12 height 10
checkbox input "true"
click at [655, 544] on copy-svg-icon at bounding box center [668, 540] width 49 height 15
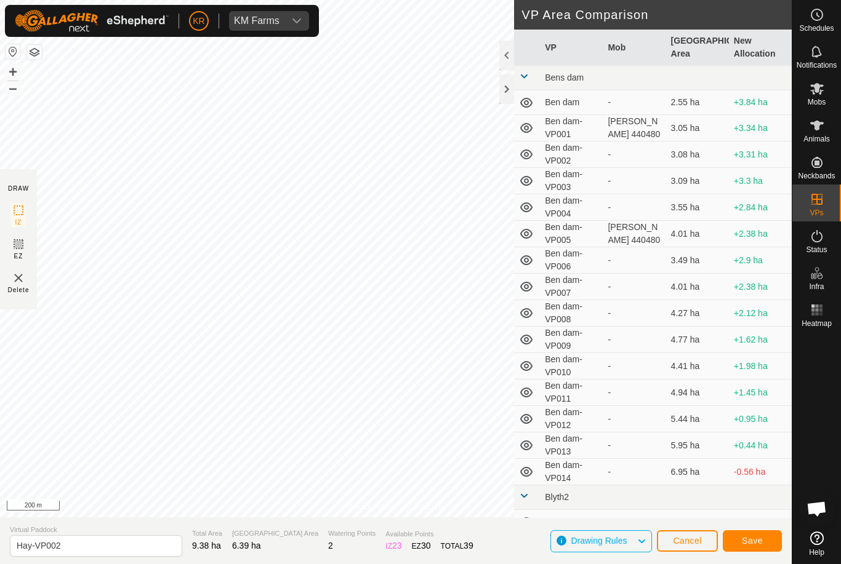
click at [758, 540] on span "Save" at bounding box center [752, 541] width 21 height 10
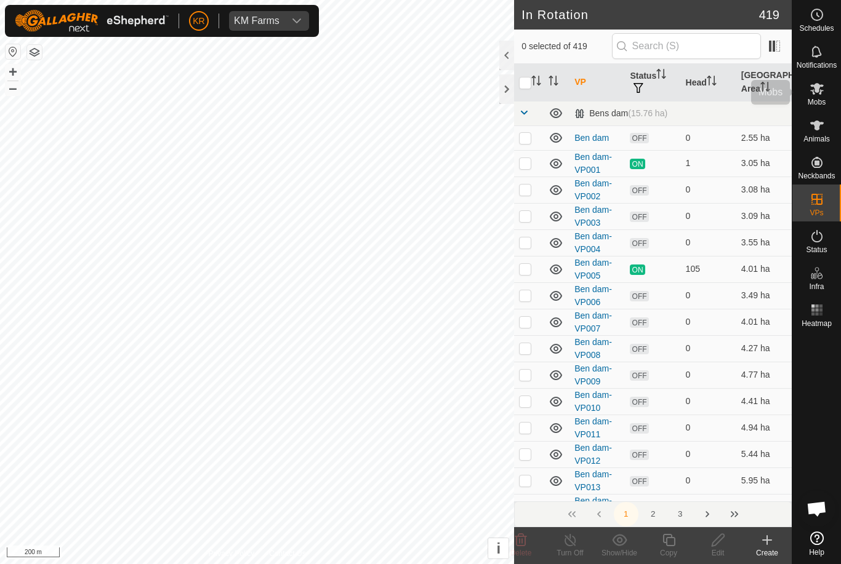
click at [827, 89] on es-mob-svg-icon at bounding box center [817, 89] width 22 height 20
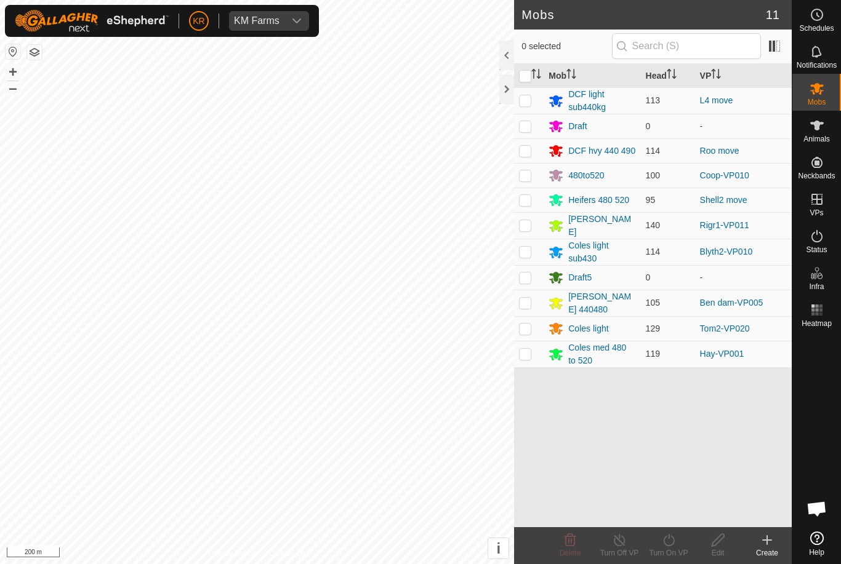
click at [526, 353] on p-checkbox at bounding box center [525, 354] width 12 height 10
checkbox input "true"
click at [664, 540] on icon at bounding box center [668, 540] width 11 height 12
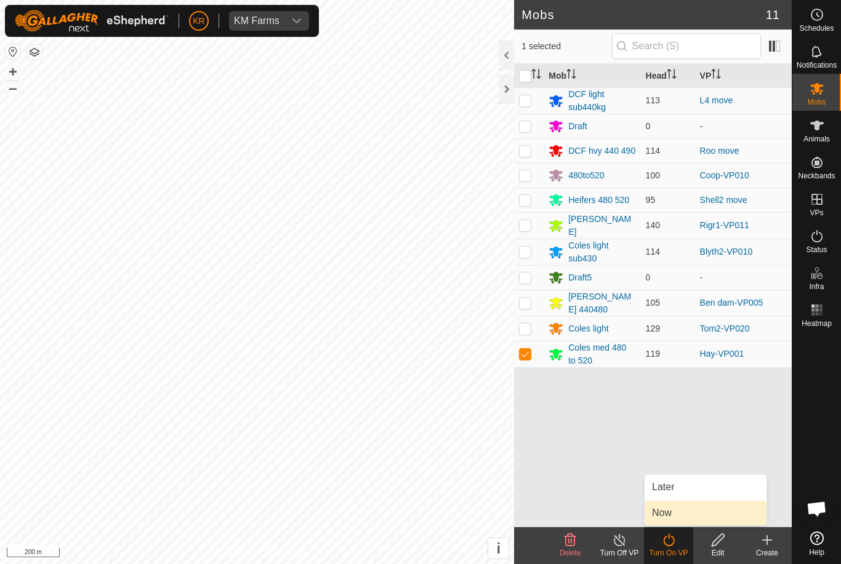
click at [666, 511] on span "Now" at bounding box center [662, 513] width 20 height 15
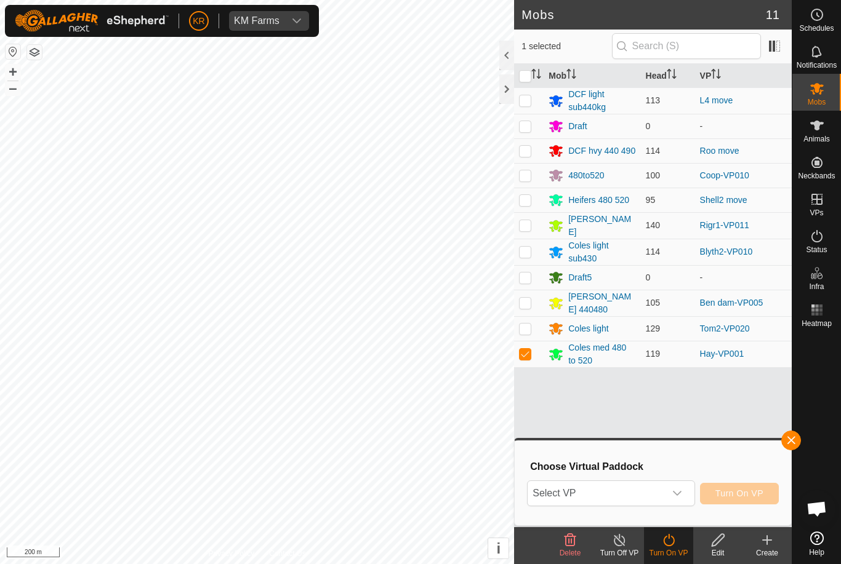
click at [657, 501] on span "Select VP" at bounding box center [595, 493] width 137 height 25
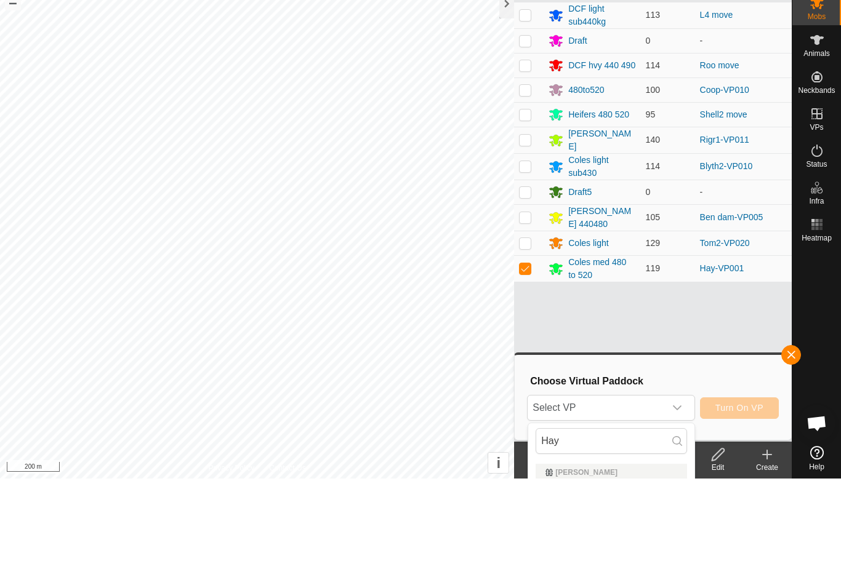
scroll to position [86, 0]
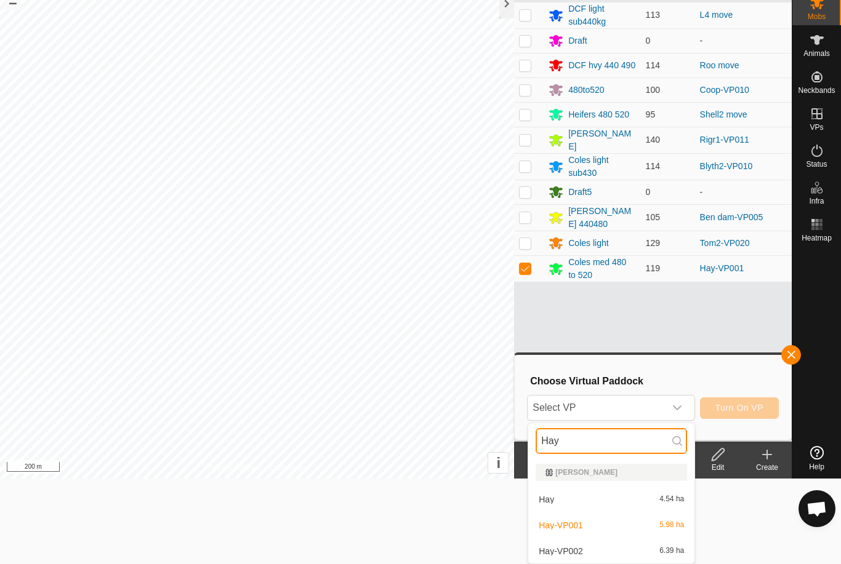
type input "Hay"
click at [657, 549] on div "Hay-VP002 6.39 ha" at bounding box center [610, 551] width 151 height 15
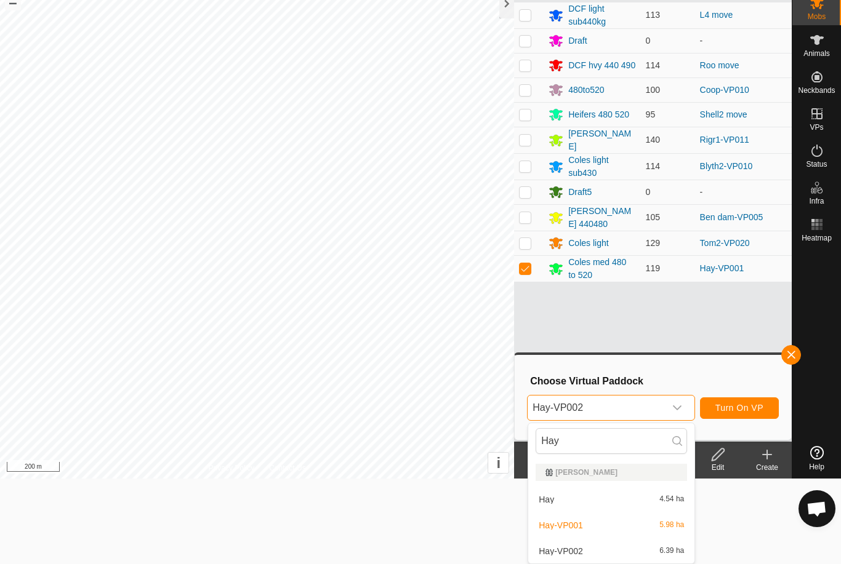
scroll to position [0, 0]
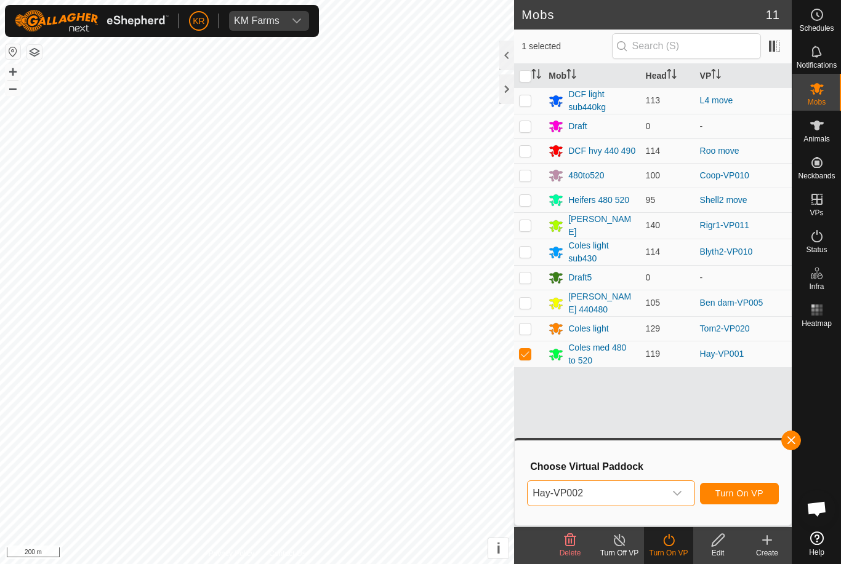
click at [723, 494] on span "Turn On VP" at bounding box center [739, 494] width 48 height 10
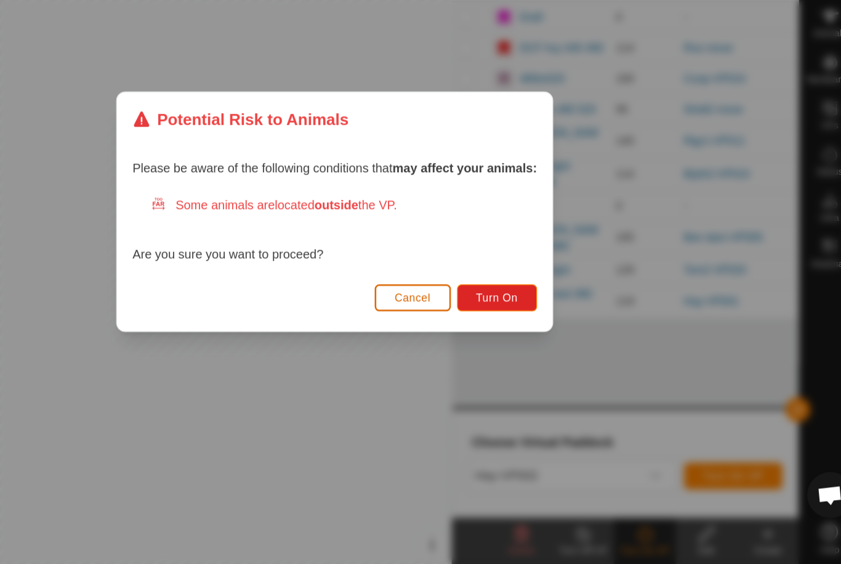
click at [518, 340] on button "Turn On" at bounding box center [550, 351] width 64 height 22
